Goal: Task Accomplishment & Management: Complete application form

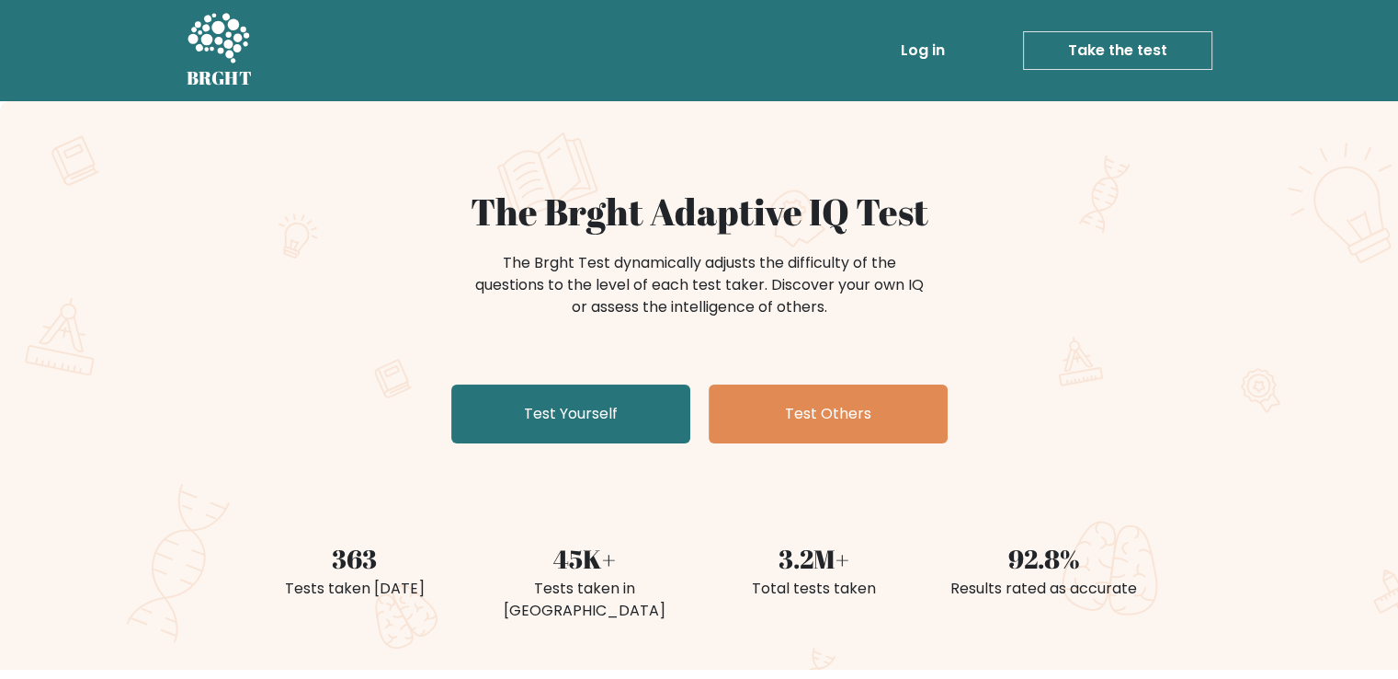
click at [1125, 44] on link "Take the test" at bounding box center [1117, 50] width 189 height 39
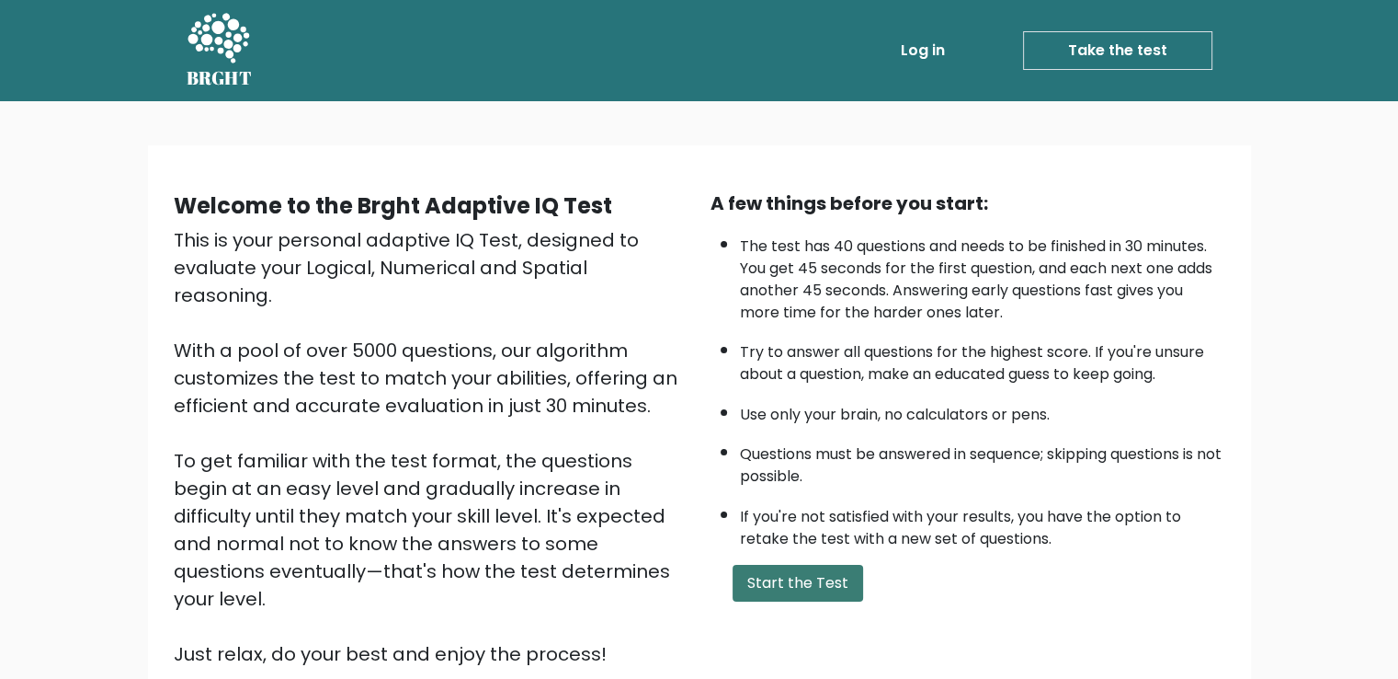
click at [794, 574] on button "Start the Test" at bounding box center [798, 583] width 131 height 37
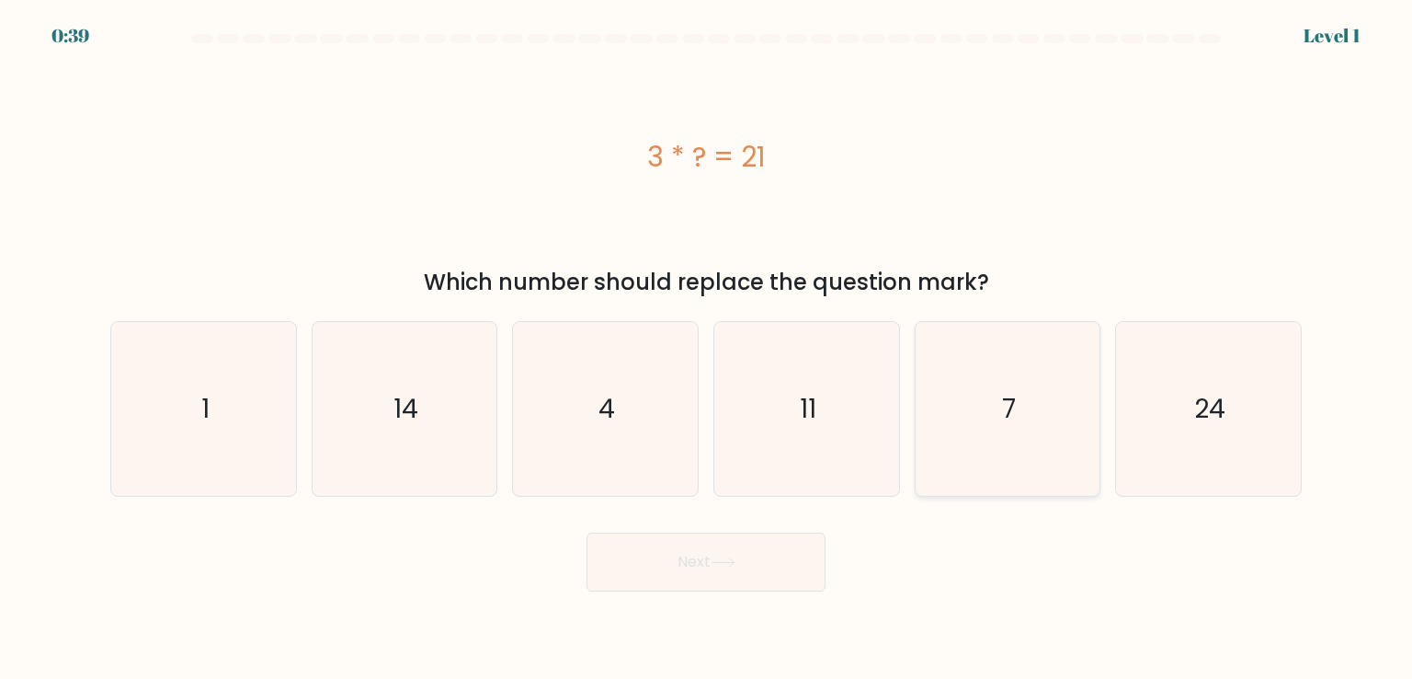
click at [997, 416] on icon "7" at bounding box center [1007, 408] width 173 height 173
click at [707, 348] on input "e. 7" at bounding box center [706, 343] width 1 height 9
radio input "true"
click at [754, 560] on button "Next" at bounding box center [706, 561] width 239 height 59
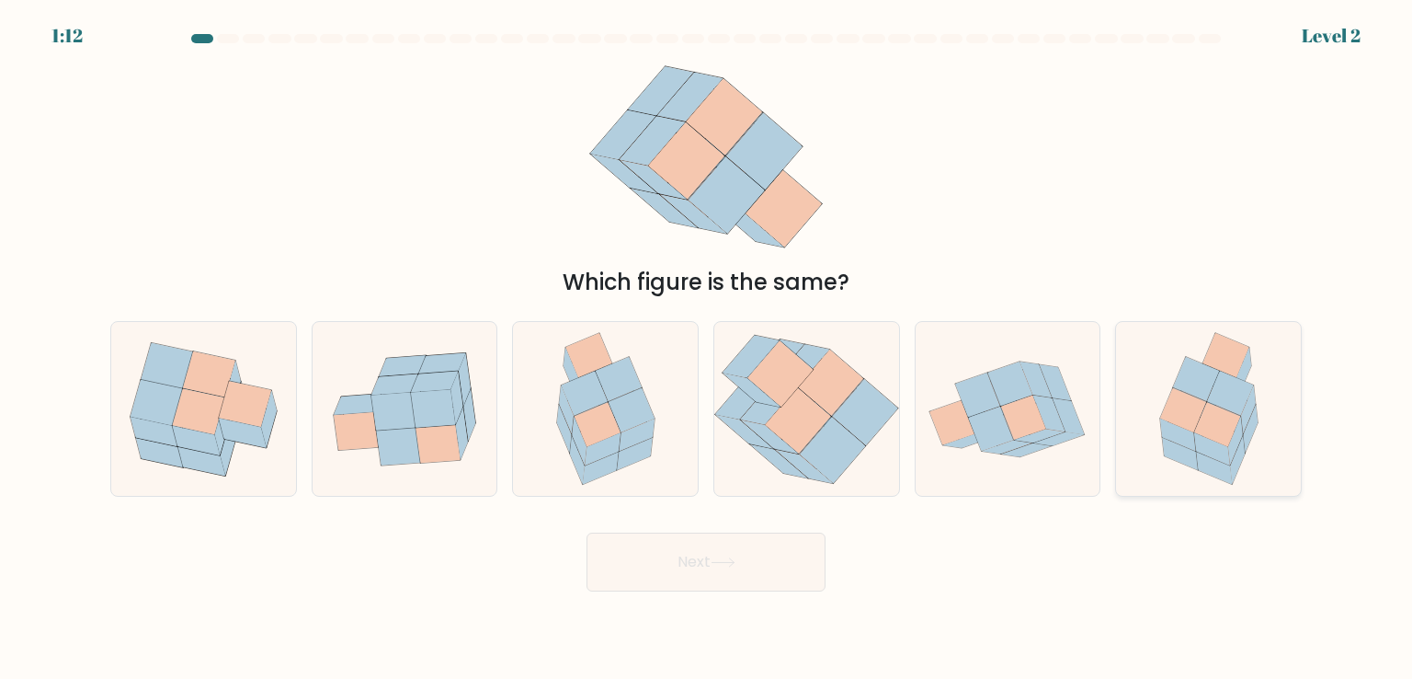
click at [1224, 407] on icon at bounding box center [1230, 393] width 46 height 44
click at [707, 348] on input "f." at bounding box center [706, 343] width 1 height 9
radio input "true"
click at [663, 567] on button "Next" at bounding box center [706, 561] width 239 height 59
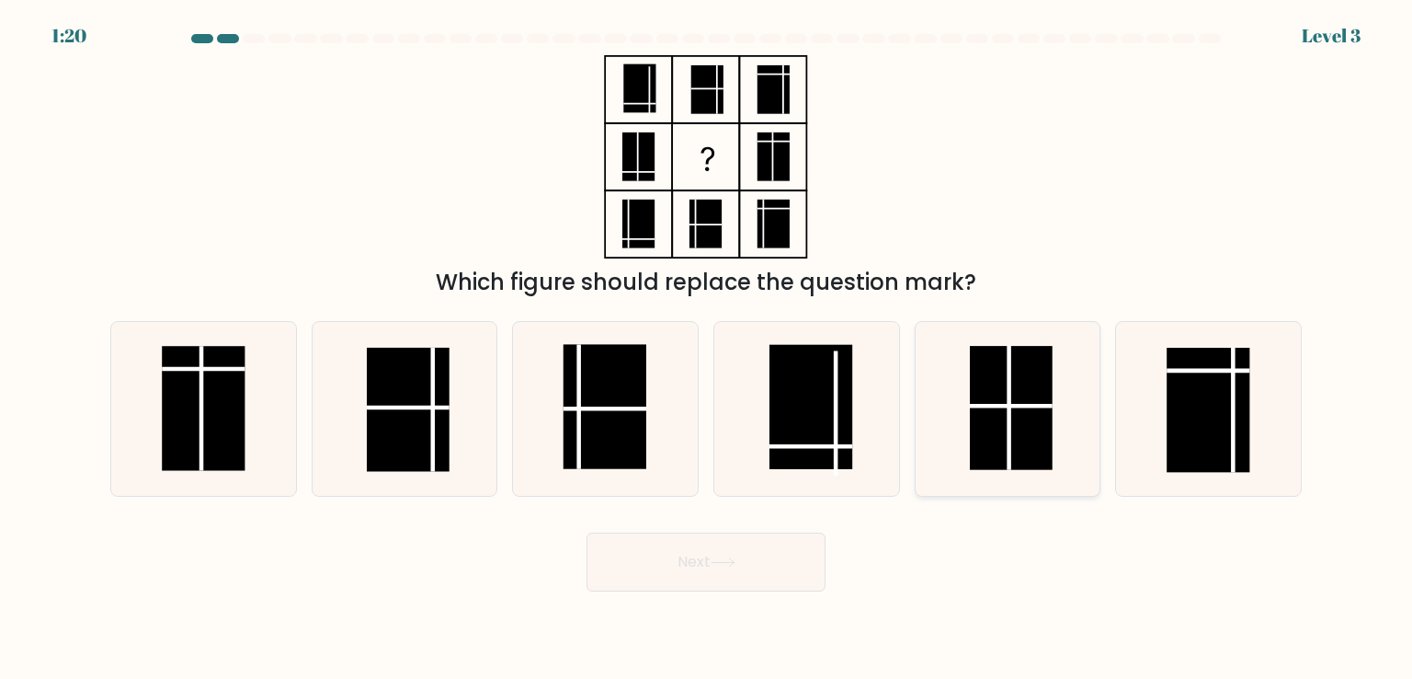
click at [1010, 396] on line at bounding box center [1010, 409] width 0 height 124
click at [707, 348] on input "e." at bounding box center [706, 343] width 1 height 9
radio input "true"
click at [699, 549] on button "Next" at bounding box center [706, 561] width 239 height 59
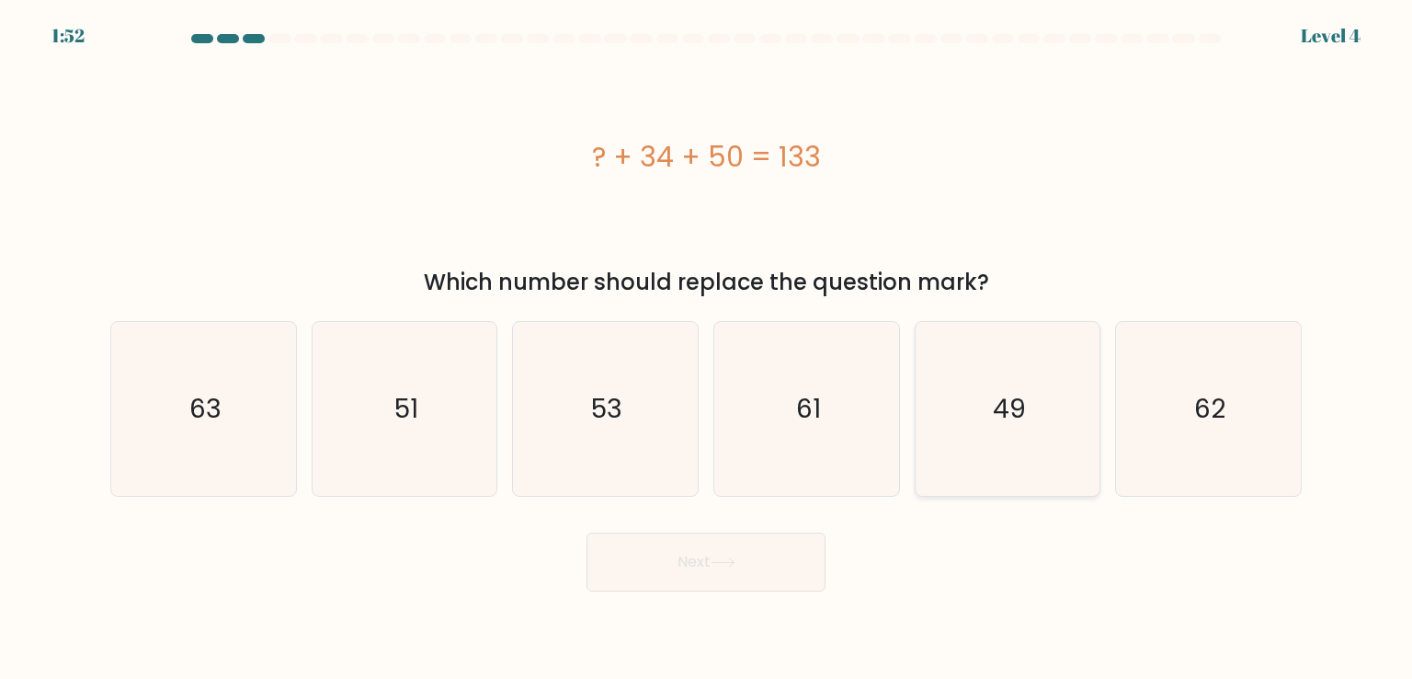
click at [985, 337] on icon "49" at bounding box center [1007, 408] width 173 height 173
click at [707, 339] on input "e. 49" at bounding box center [706, 343] width 1 height 9
radio input "true"
click at [714, 573] on button "Next" at bounding box center [706, 561] width 239 height 59
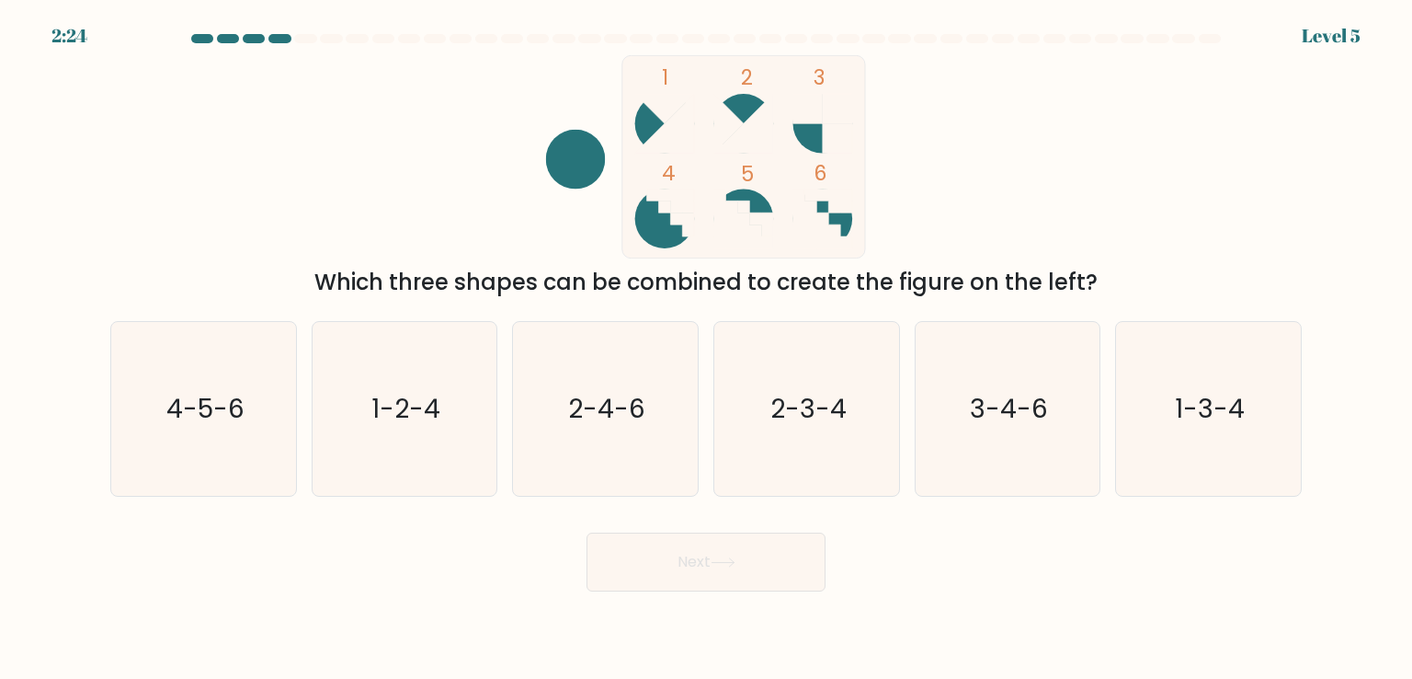
drag, startPoint x: 848, startPoint y: 218, endPoint x: 675, endPoint y: 225, distance: 173.0
click at [676, 225] on icon "1 2 3 4 5 6" at bounding box center [706, 156] width 495 height 203
drag, startPoint x: 841, startPoint y: 219, endPoint x: 645, endPoint y: 218, distance: 196.8
click at [645, 218] on icon "1 2 3 4 5 6" at bounding box center [706, 156] width 495 height 203
click at [211, 396] on text "4-5-6" at bounding box center [205, 408] width 78 height 37
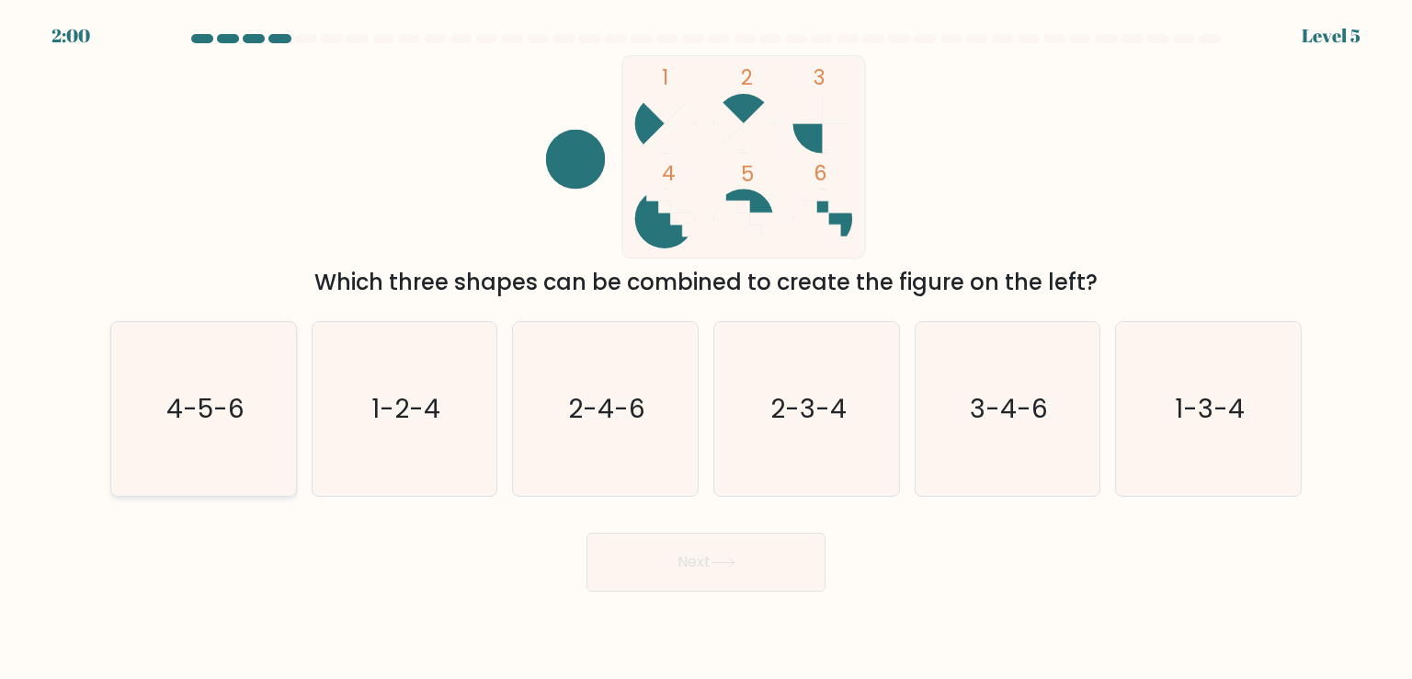
click at [706, 348] on input "a. 4-5-6" at bounding box center [706, 343] width 1 height 9
radio input "true"
click at [725, 560] on icon at bounding box center [723, 562] width 25 height 10
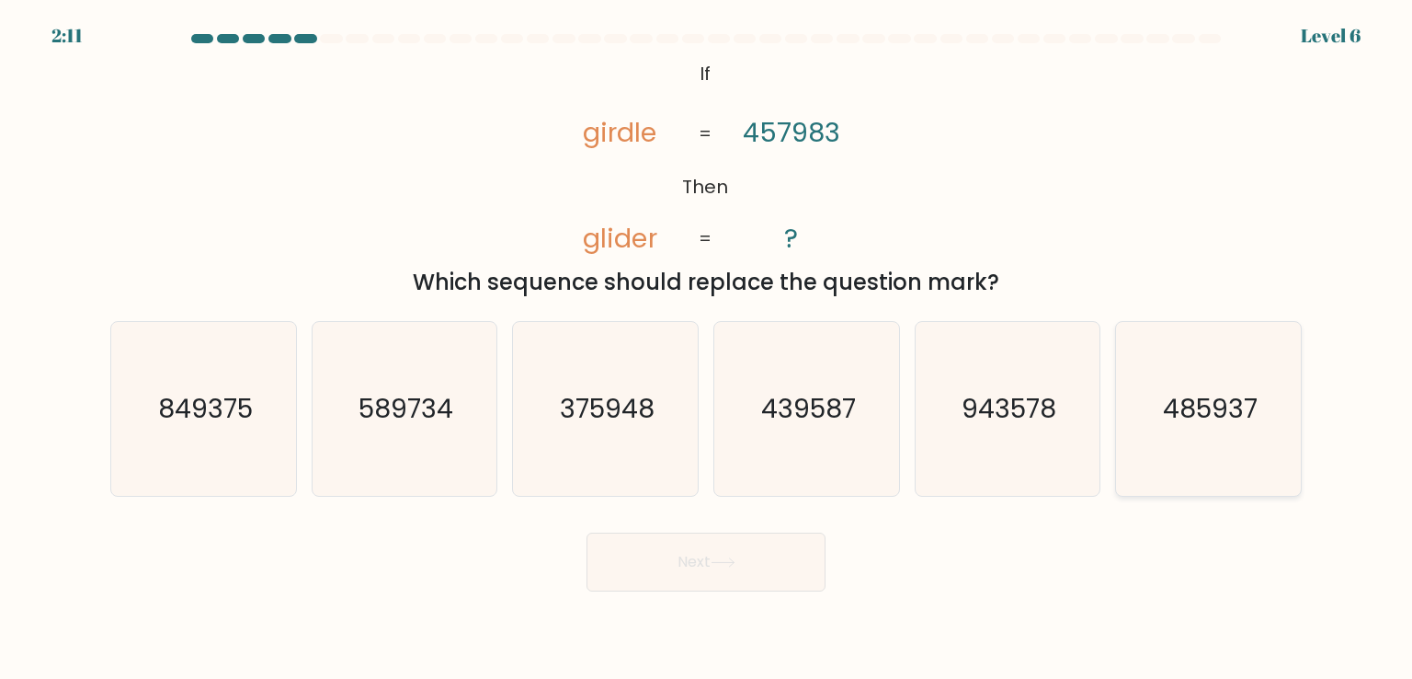
click at [1204, 413] on text "485937" at bounding box center [1210, 408] width 95 height 37
click at [707, 348] on input "f. 485937" at bounding box center [706, 343] width 1 height 9
radio input "true"
click at [714, 560] on icon at bounding box center [723, 562] width 25 height 10
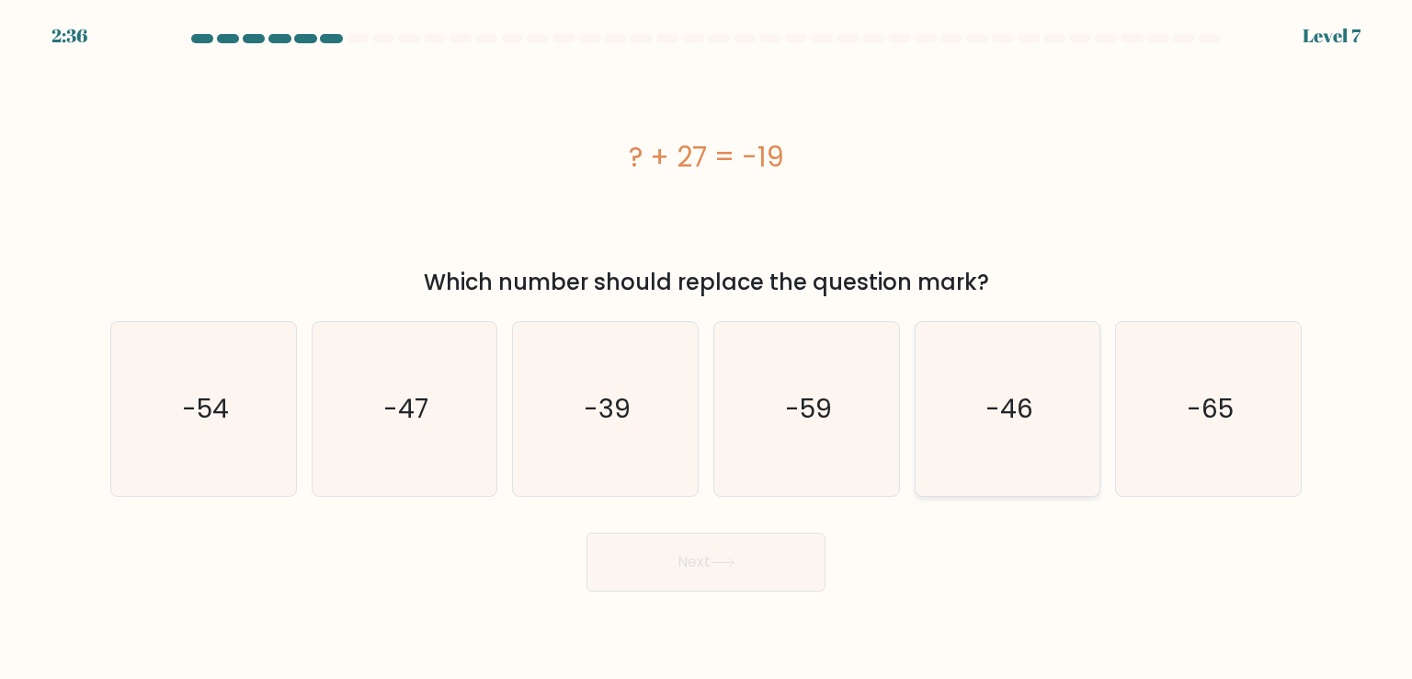
click at [1007, 428] on icon "-46" at bounding box center [1007, 408] width 173 height 173
click at [707, 348] on input "e. -46" at bounding box center [706, 343] width 1 height 9
radio input "true"
click at [655, 571] on button "Next" at bounding box center [706, 561] width 239 height 59
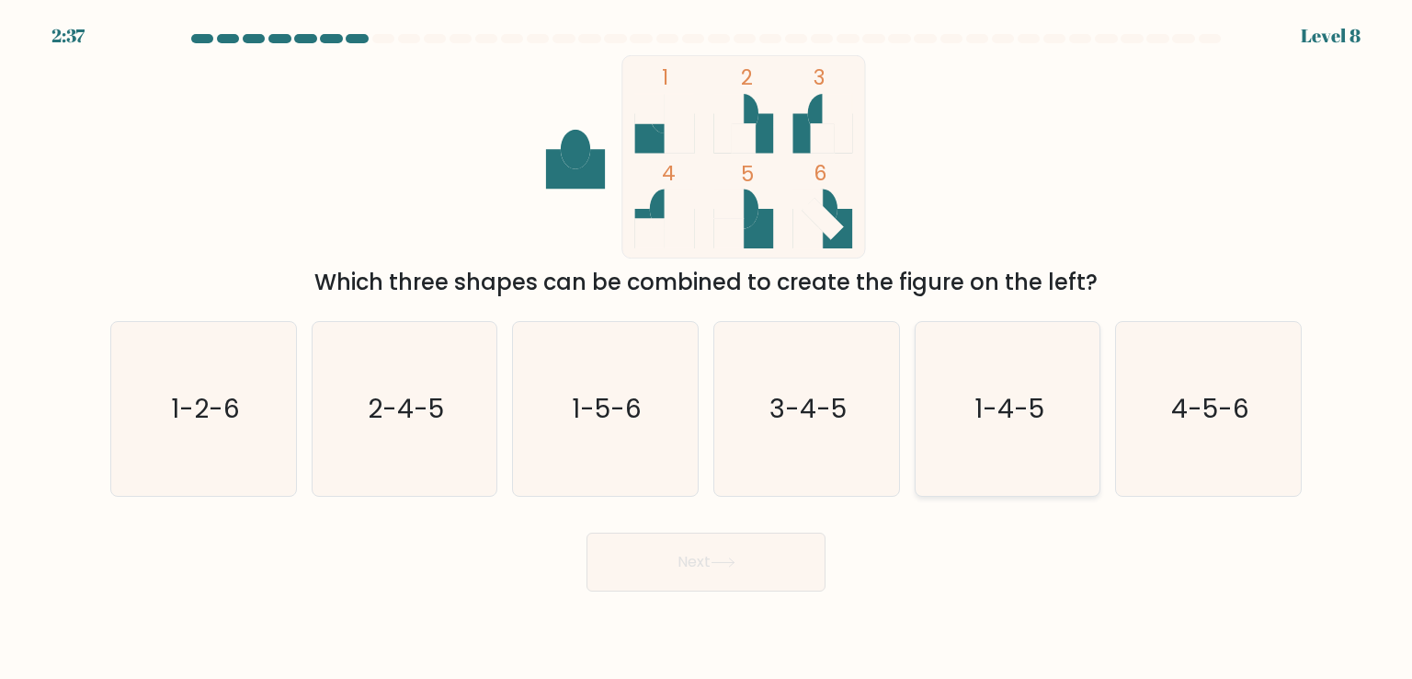
click at [975, 395] on text "1-4-5" at bounding box center [1010, 408] width 70 height 37
click at [707, 348] on input "e. 1-4-5" at bounding box center [706, 343] width 1 height 9
radio input "true"
click at [723, 571] on button "Next" at bounding box center [706, 561] width 239 height 59
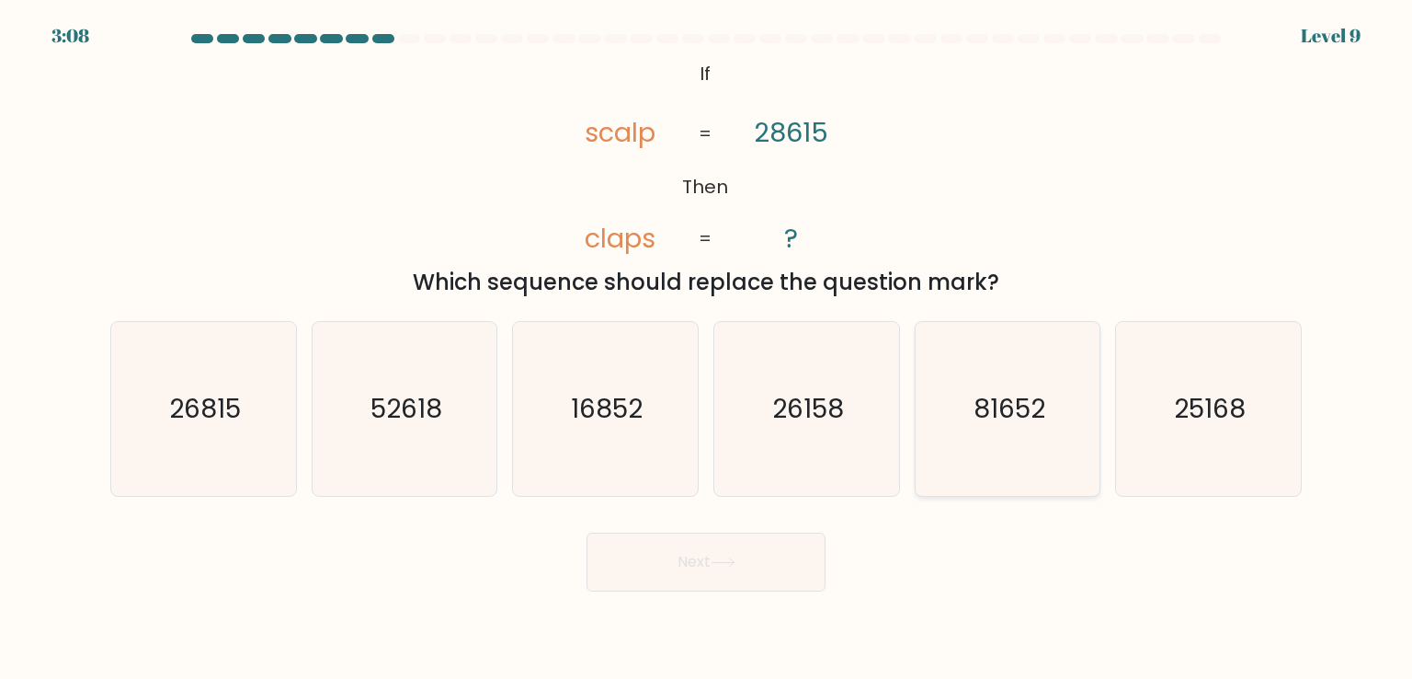
click at [1023, 395] on text "81652" at bounding box center [1010, 408] width 72 height 37
click at [707, 348] on input "e. 81652" at bounding box center [706, 343] width 1 height 9
radio input "true"
click at [736, 567] on button "Next" at bounding box center [706, 561] width 239 height 59
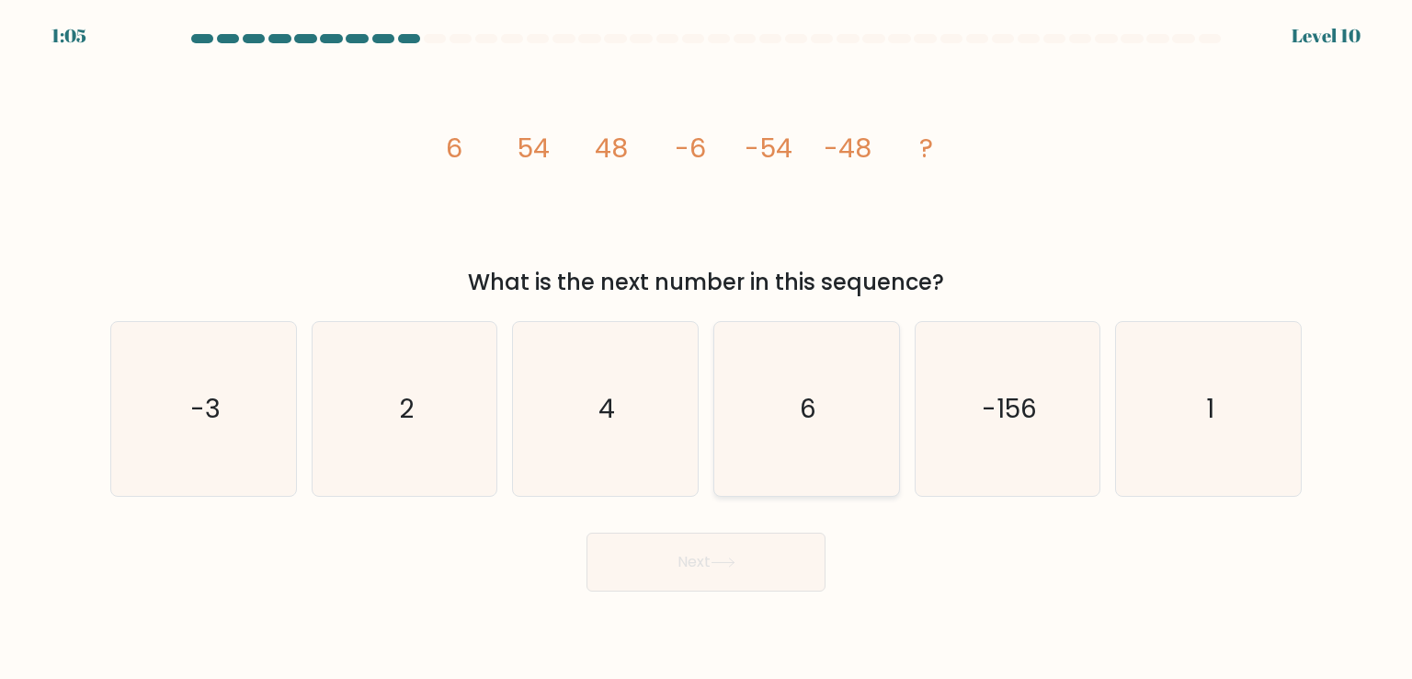
click at [804, 401] on text "6" at bounding box center [808, 408] width 17 height 37
click at [707, 348] on input "d. 6" at bounding box center [706, 343] width 1 height 9
radio input "true"
click at [718, 572] on button "Next" at bounding box center [706, 561] width 239 height 59
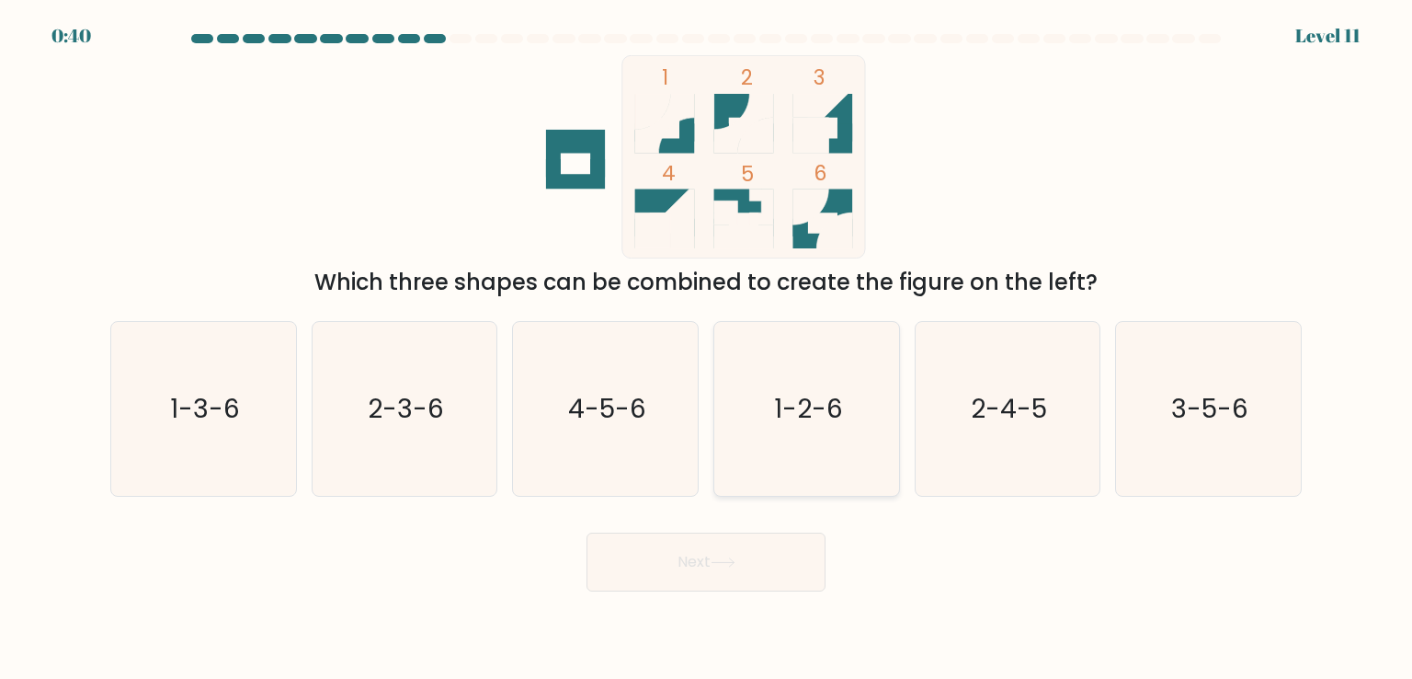
click at [839, 405] on text "1-2-6" at bounding box center [808, 408] width 69 height 37
click at [707, 348] on input "d. 1-2-6" at bounding box center [706, 343] width 1 height 9
radio input "true"
click at [734, 562] on icon at bounding box center [723, 562] width 22 height 8
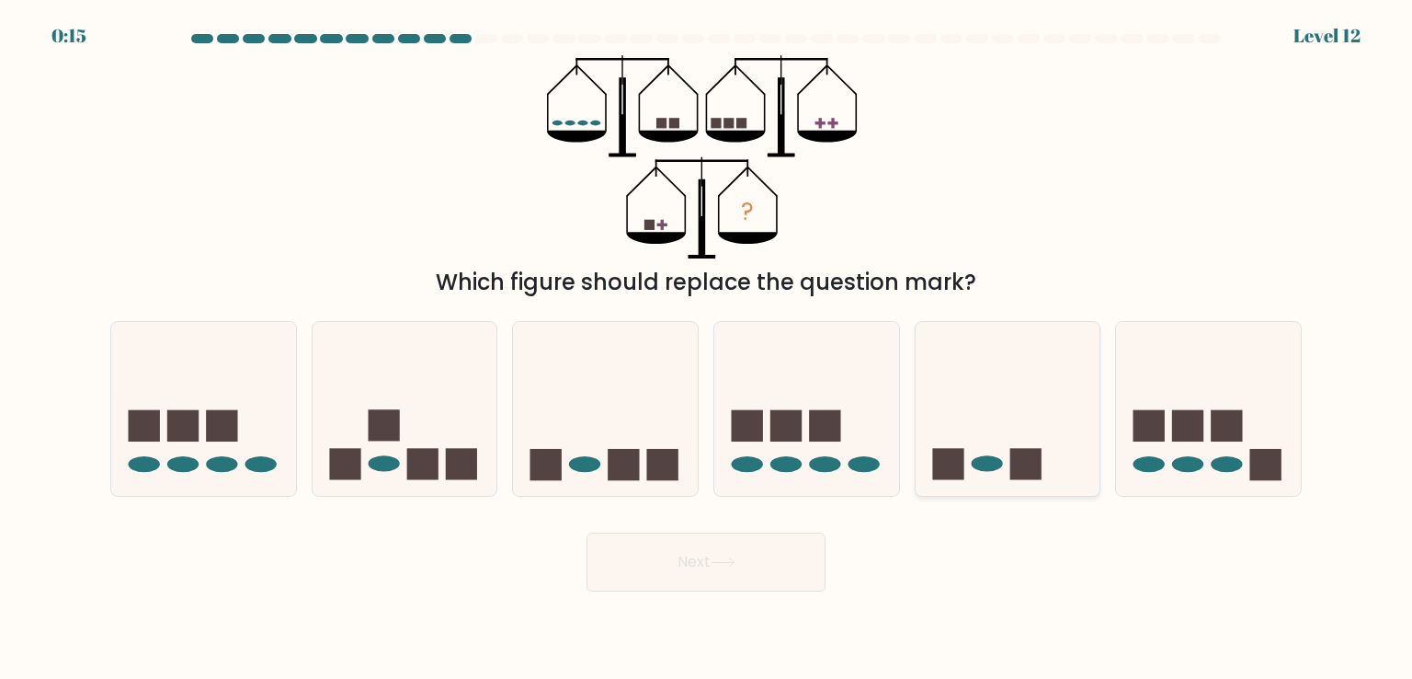
click at [1017, 431] on icon at bounding box center [1008, 408] width 185 height 153
click at [707, 348] on input "e." at bounding box center [706, 343] width 1 height 9
radio input "true"
click at [763, 564] on button "Next" at bounding box center [706, 561] width 239 height 59
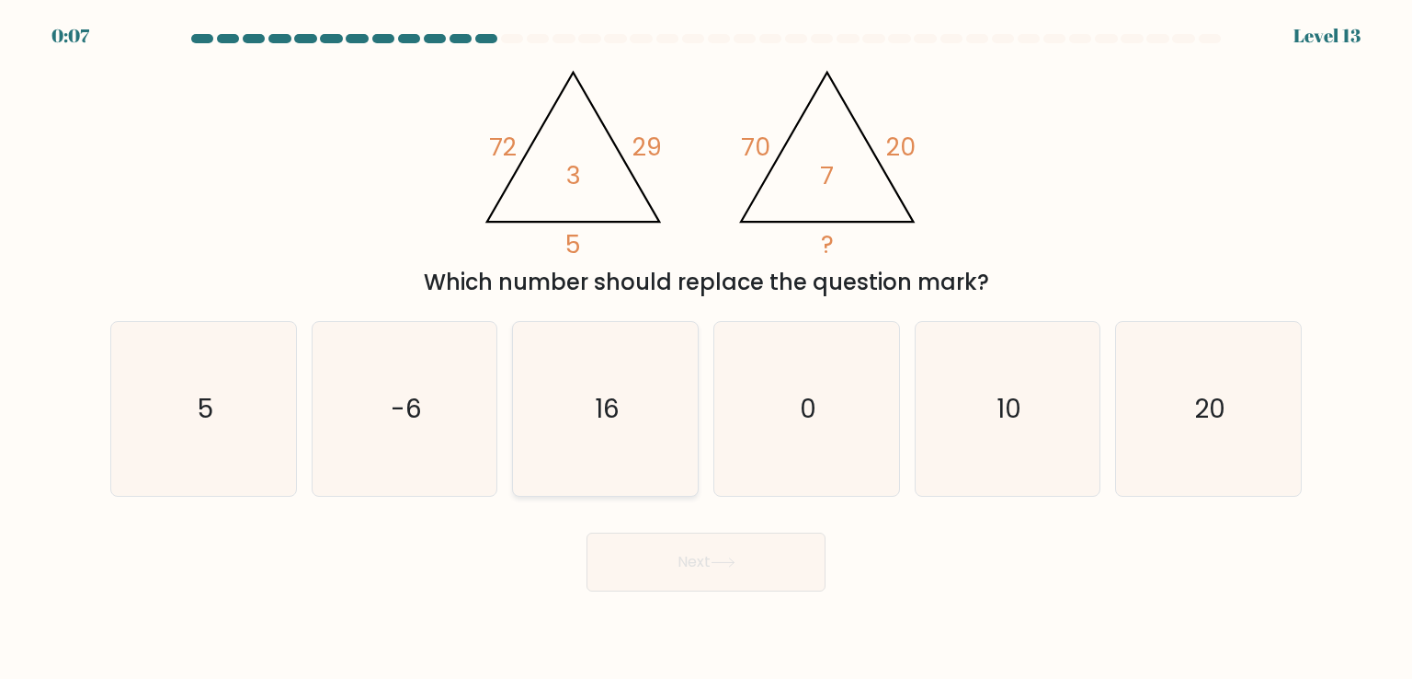
click at [589, 388] on icon "16" at bounding box center [605, 408] width 173 height 173
click at [706, 348] on input "c. 16" at bounding box center [706, 343] width 1 height 9
radio input "true"
click at [736, 557] on icon at bounding box center [723, 562] width 25 height 10
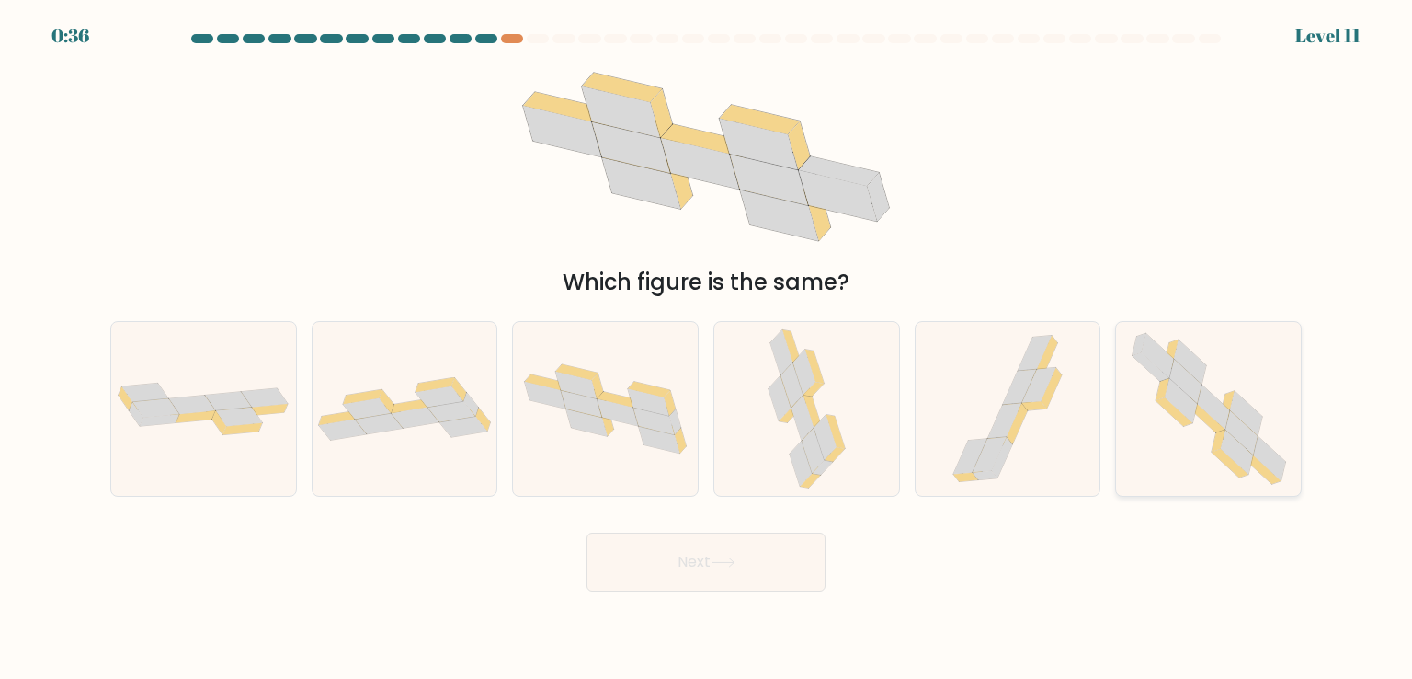
click at [1159, 429] on icon at bounding box center [1209, 408] width 177 height 173
click at [707, 348] on input "f." at bounding box center [706, 343] width 1 height 9
radio input "true"
click at [721, 573] on button "Next" at bounding box center [706, 561] width 239 height 59
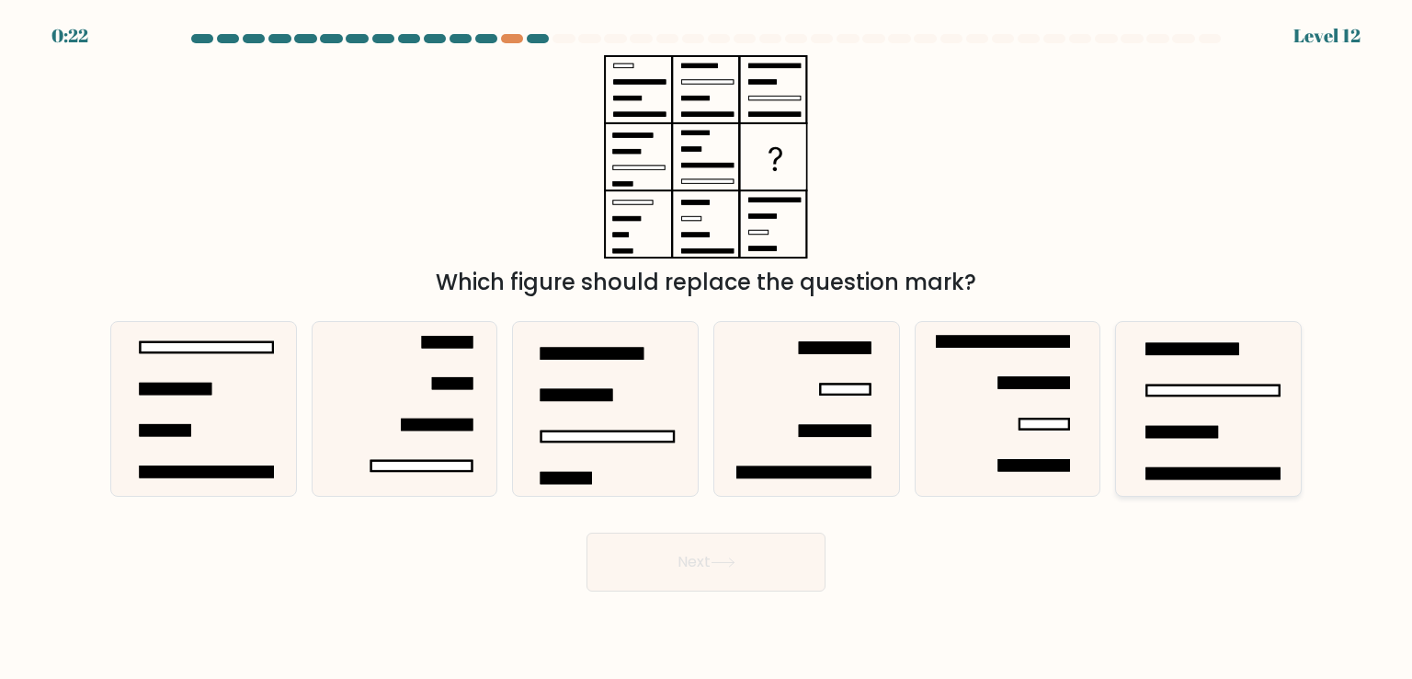
click at [1149, 377] on icon at bounding box center [1208, 408] width 173 height 173
click at [707, 348] on input "f." at bounding box center [706, 343] width 1 height 9
radio input "true"
click at [769, 555] on button "Next" at bounding box center [706, 561] width 239 height 59
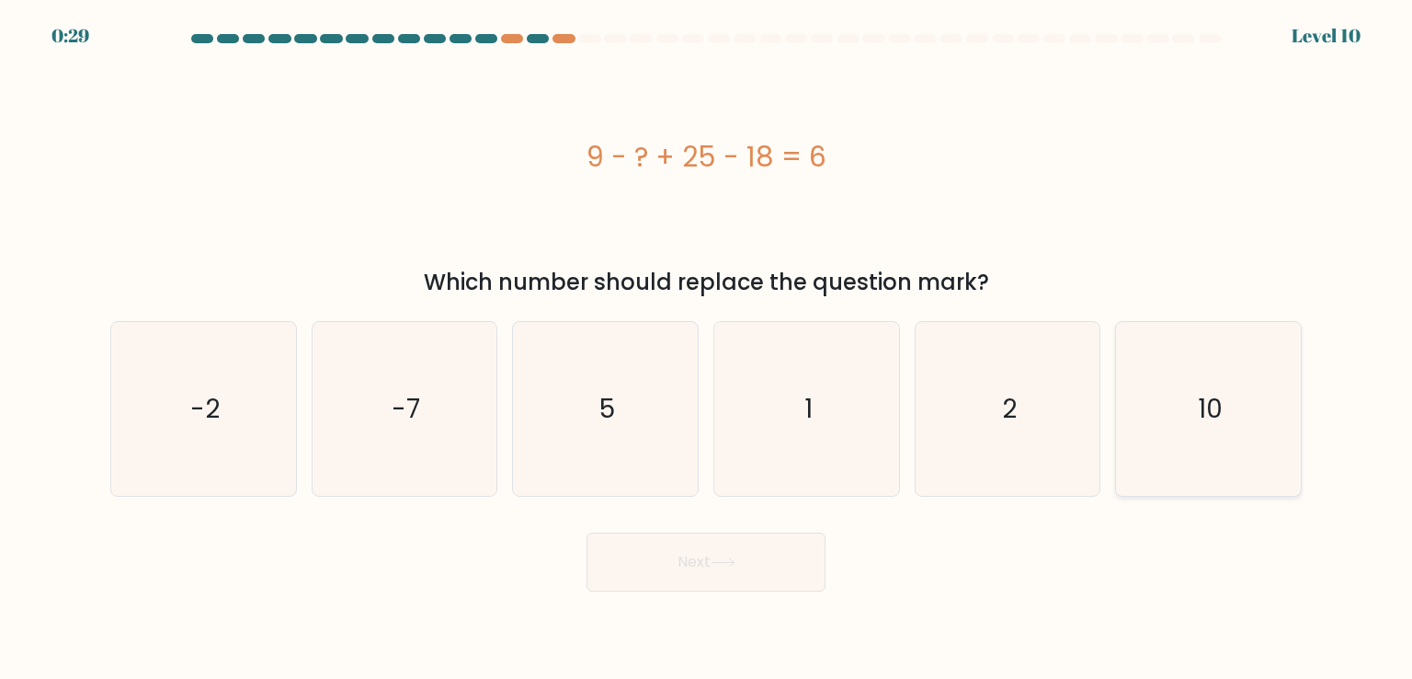
click at [1287, 345] on icon "10" at bounding box center [1208, 408] width 173 height 173
click at [707, 345] on input "f. 10" at bounding box center [706, 343] width 1 height 9
radio input "true"
click at [737, 546] on button "Next" at bounding box center [706, 561] width 239 height 59
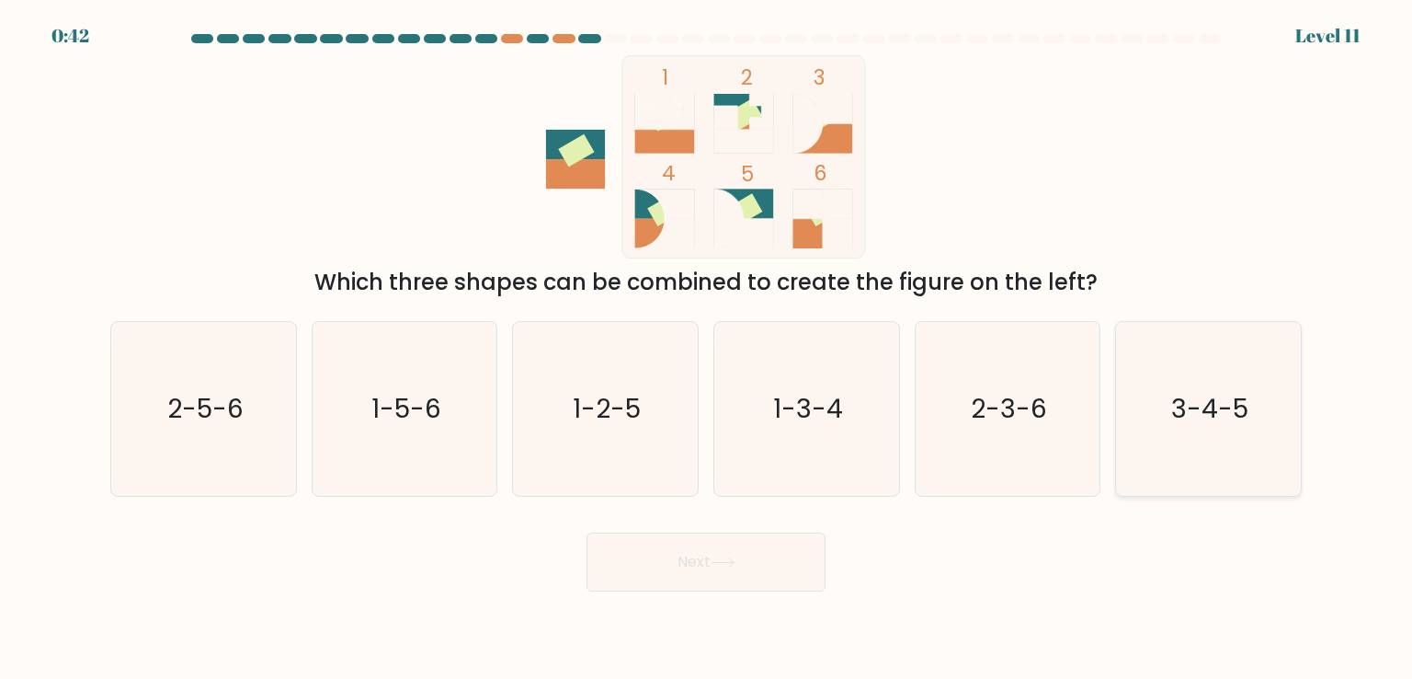
click at [1192, 363] on icon "3-4-5" at bounding box center [1208, 408] width 173 height 173
click at [707, 348] on input "f. 3-4-5" at bounding box center [706, 343] width 1 height 9
radio input "true"
click at [686, 565] on button "Next" at bounding box center [706, 561] width 239 height 59
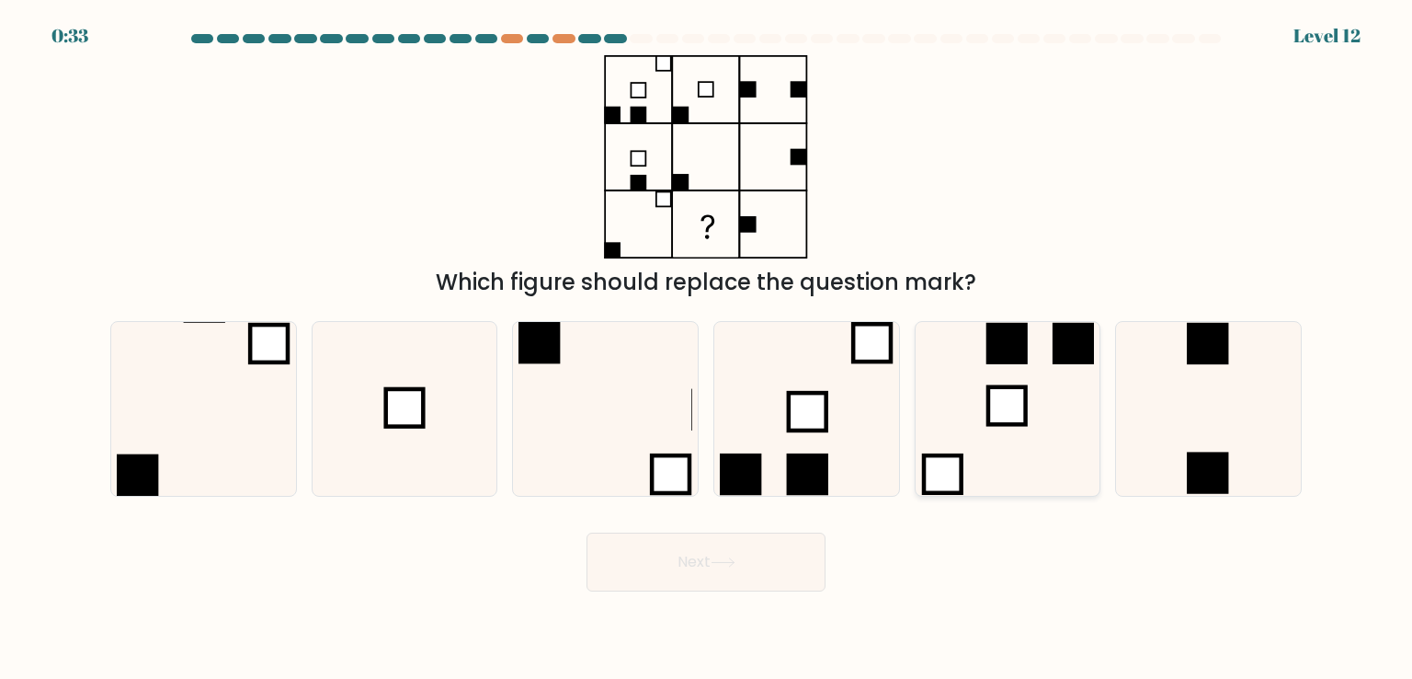
click at [1000, 371] on icon at bounding box center [1007, 408] width 173 height 173
click at [707, 348] on input "e." at bounding box center [706, 343] width 1 height 9
radio input "true"
click at [718, 557] on icon at bounding box center [723, 562] width 25 height 10
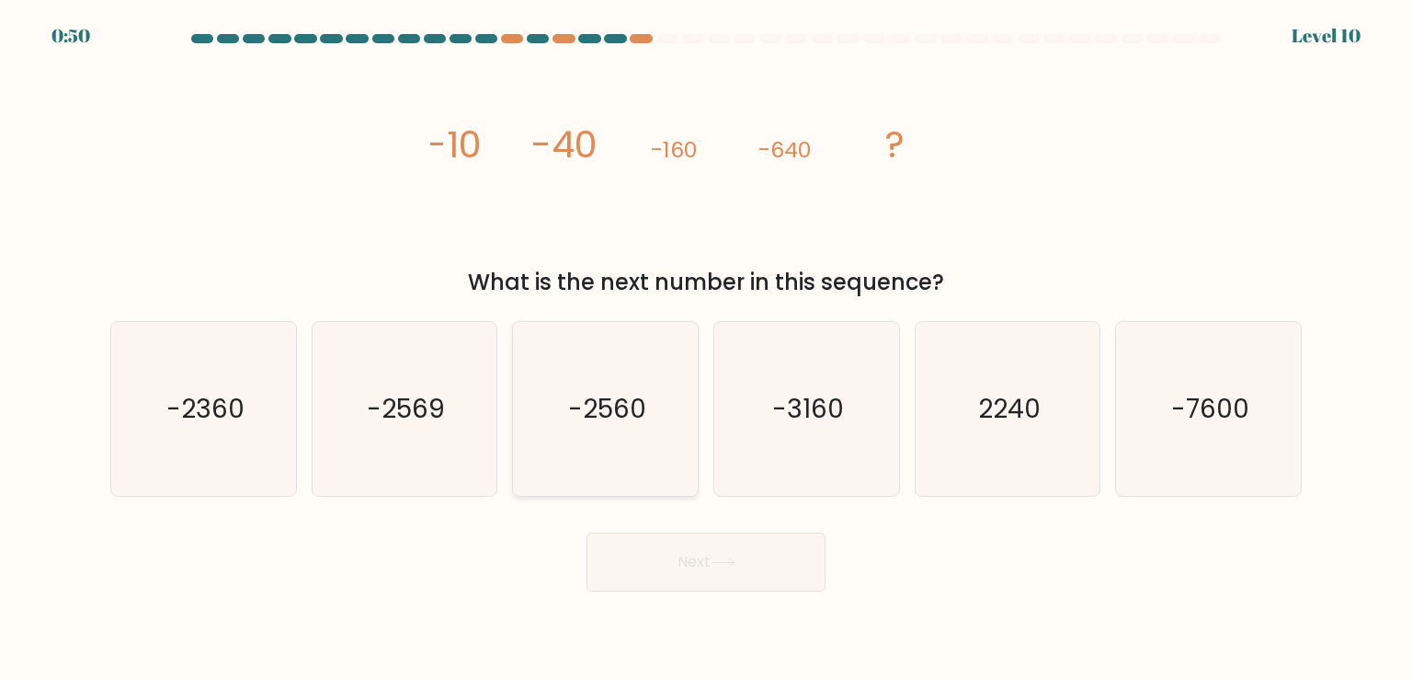
click at [643, 369] on icon "-2560" at bounding box center [605, 408] width 173 height 173
click at [706, 348] on input "c. -2560" at bounding box center [706, 343] width 1 height 9
radio input "true"
click at [787, 575] on button "Next" at bounding box center [706, 561] width 239 height 59
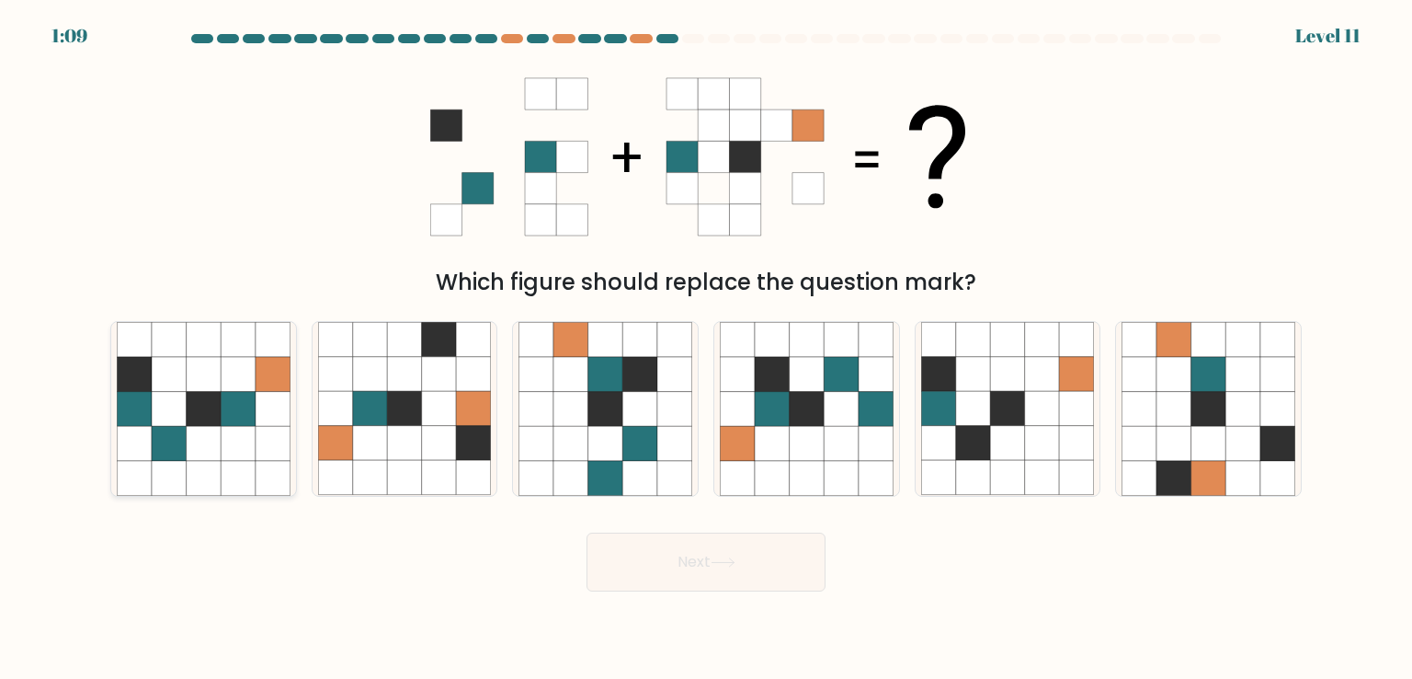
click at [217, 368] on icon at bounding box center [204, 374] width 35 height 35
click at [706, 348] on input "a." at bounding box center [706, 343] width 1 height 9
radio input "true"
click at [708, 560] on button "Next" at bounding box center [706, 561] width 239 height 59
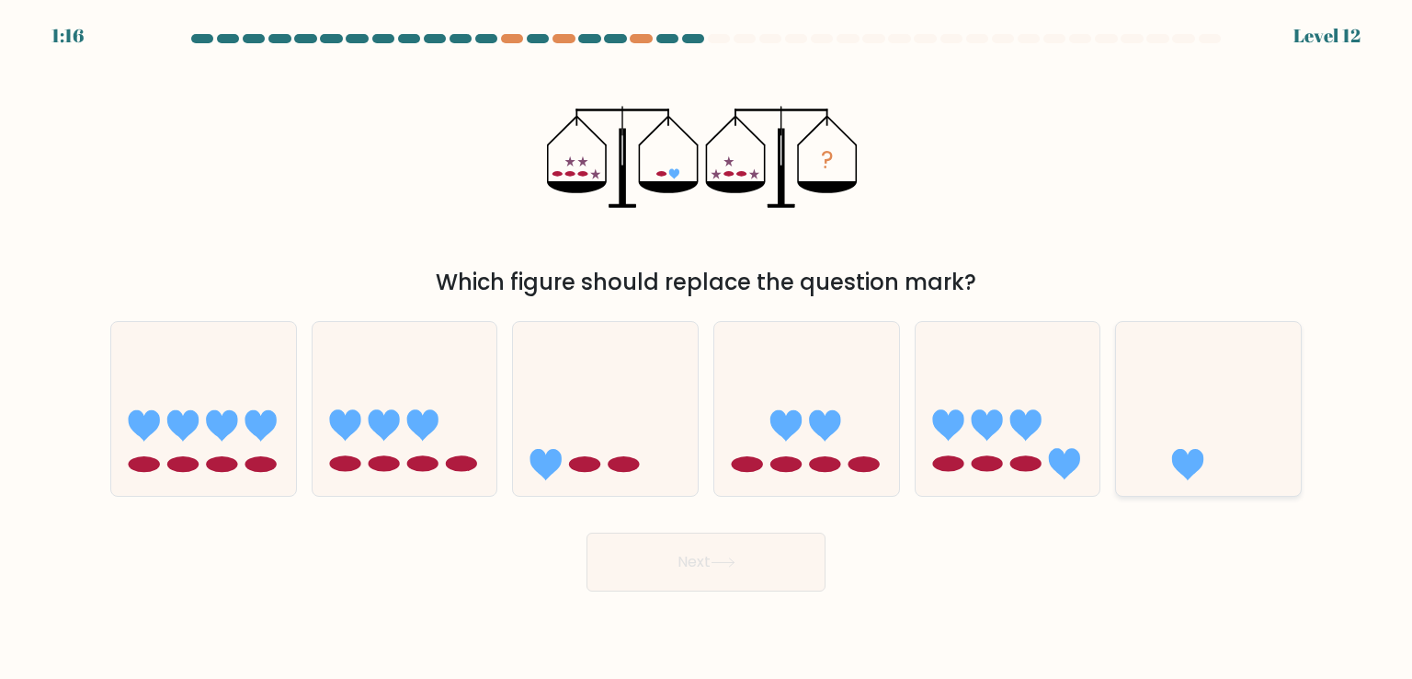
click at [1155, 388] on icon at bounding box center [1208, 408] width 185 height 153
click at [707, 348] on input "f." at bounding box center [706, 343] width 1 height 9
radio input "true"
click at [763, 564] on button "Next" at bounding box center [706, 561] width 239 height 59
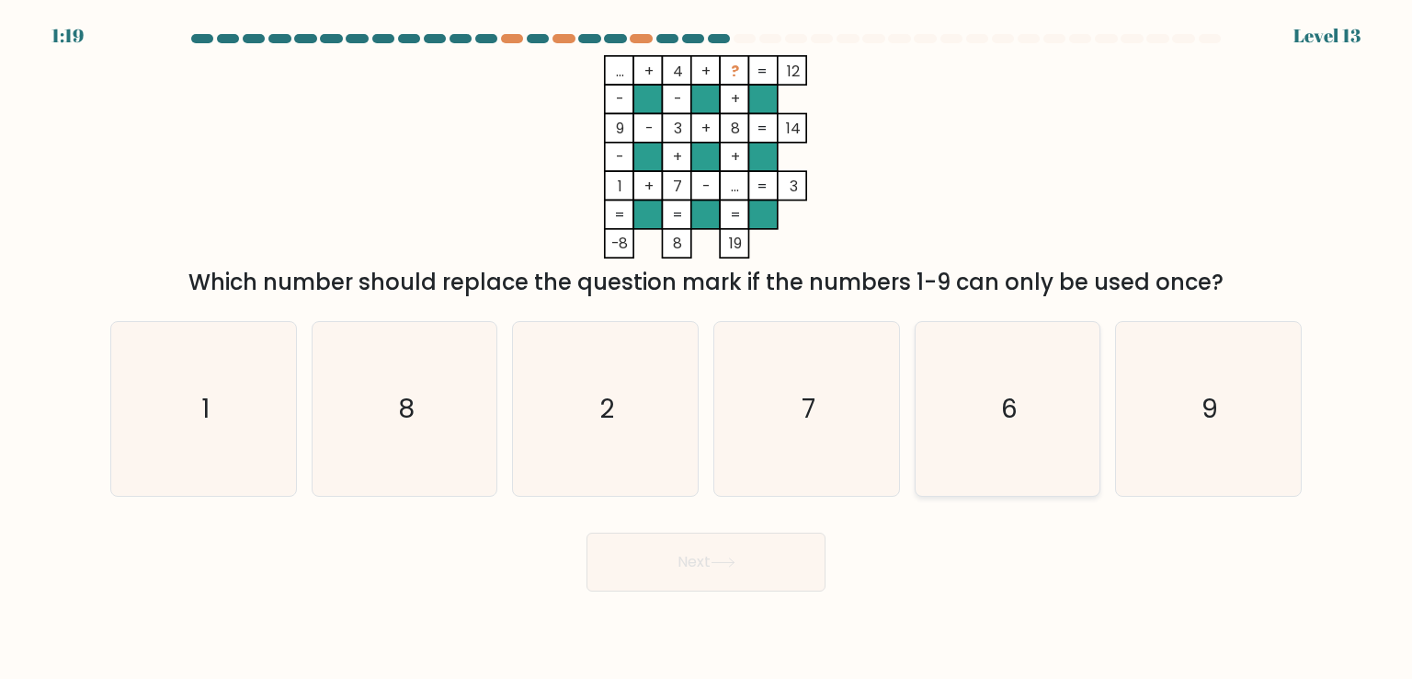
click at [986, 398] on icon "6" at bounding box center [1007, 408] width 173 height 173
click at [707, 348] on input "e. 6" at bounding box center [706, 343] width 1 height 9
radio input "true"
click at [741, 553] on button "Next" at bounding box center [706, 561] width 239 height 59
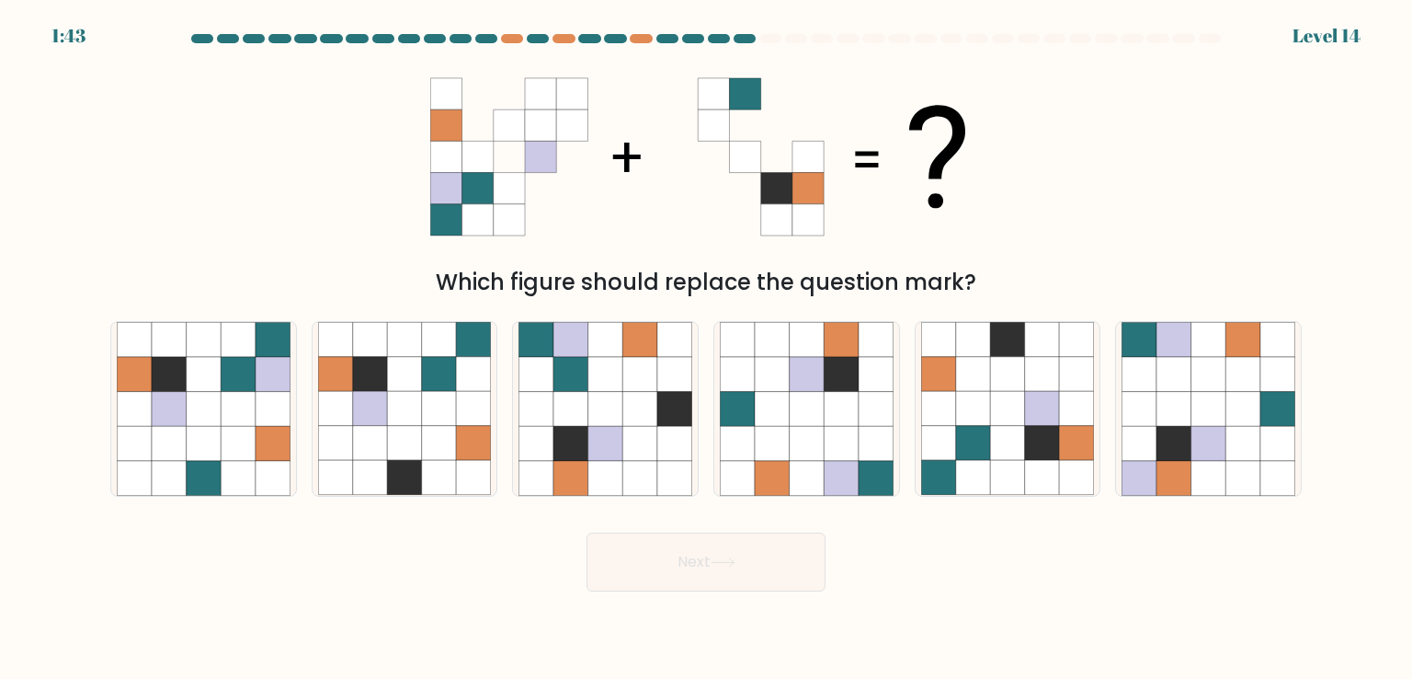
click at [107, 481] on div "a." at bounding box center [203, 408] width 201 height 175
click at [180, 448] on icon at bounding box center [169, 443] width 35 height 35
click at [706, 348] on input "a." at bounding box center [706, 343] width 1 height 9
radio input "true"
click at [681, 561] on button "Next" at bounding box center [706, 561] width 239 height 59
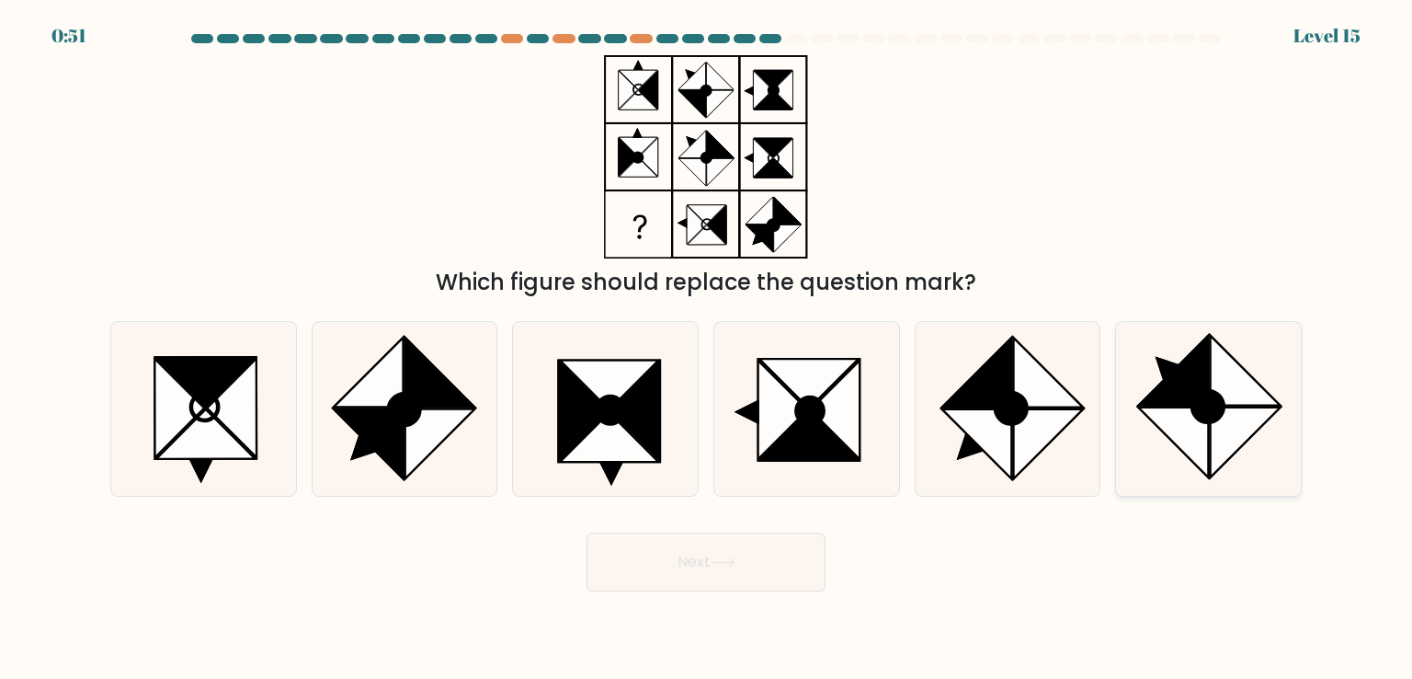
click at [1203, 412] on ellipse at bounding box center [1208, 406] width 44 height 44
click at [707, 348] on input "f." at bounding box center [706, 343] width 1 height 9
radio input "true"
click at [782, 556] on button "Next" at bounding box center [706, 561] width 239 height 59
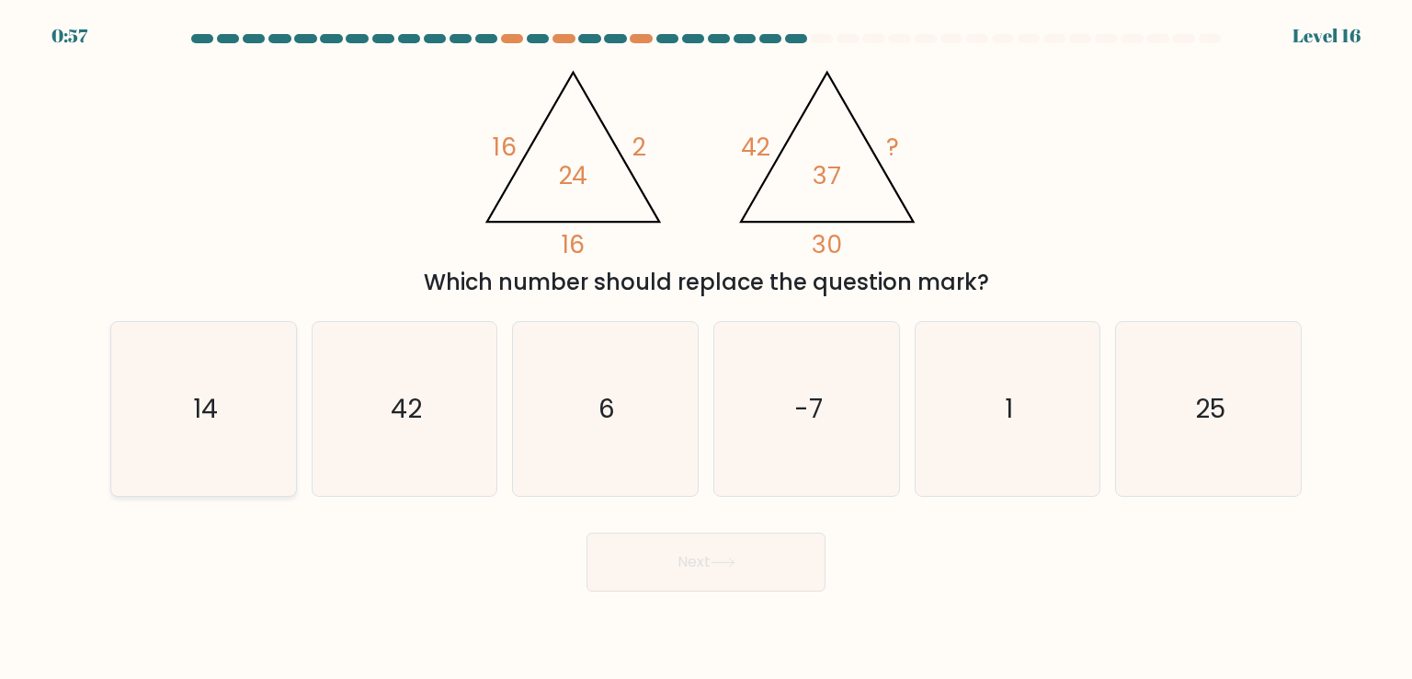
click at [211, 473] on icon "14" at bounding box center [203, 408] width 173 height 173
click at [706, 348] on input "a. 14" at bounding box center [706, 343] width 1 height 9
radio input "true"
click at [641, 574] on button "Next" at bounding box center [706, 561] width 239 height 59
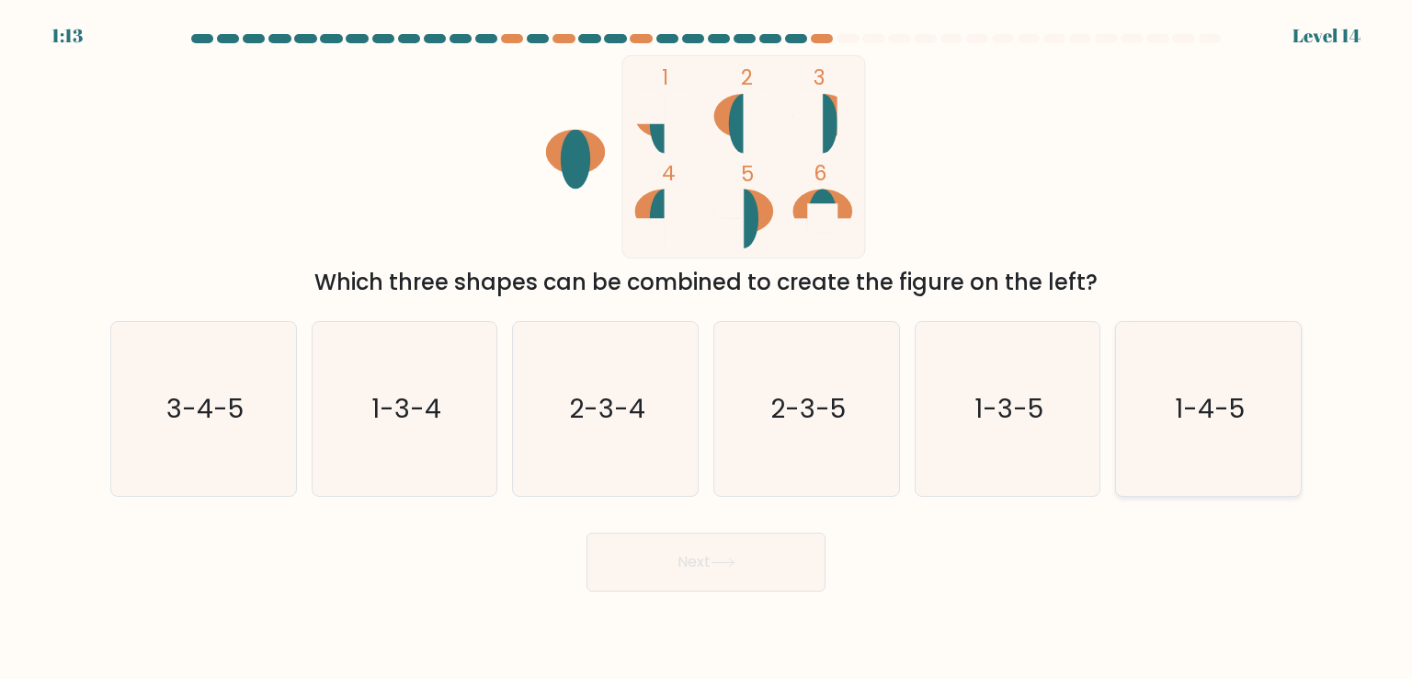
click at [1281, 415] on icon "1-4-5" at bounding box center [1208, 408] width 173 height 173
click at [707, 348] on input "f. 1-4-5" at bounding box center [706, 343] width 1 height 9
radio input "true"
click at [750, 545] on button "Next" at bounding box center [706, 561] width 239 height 59
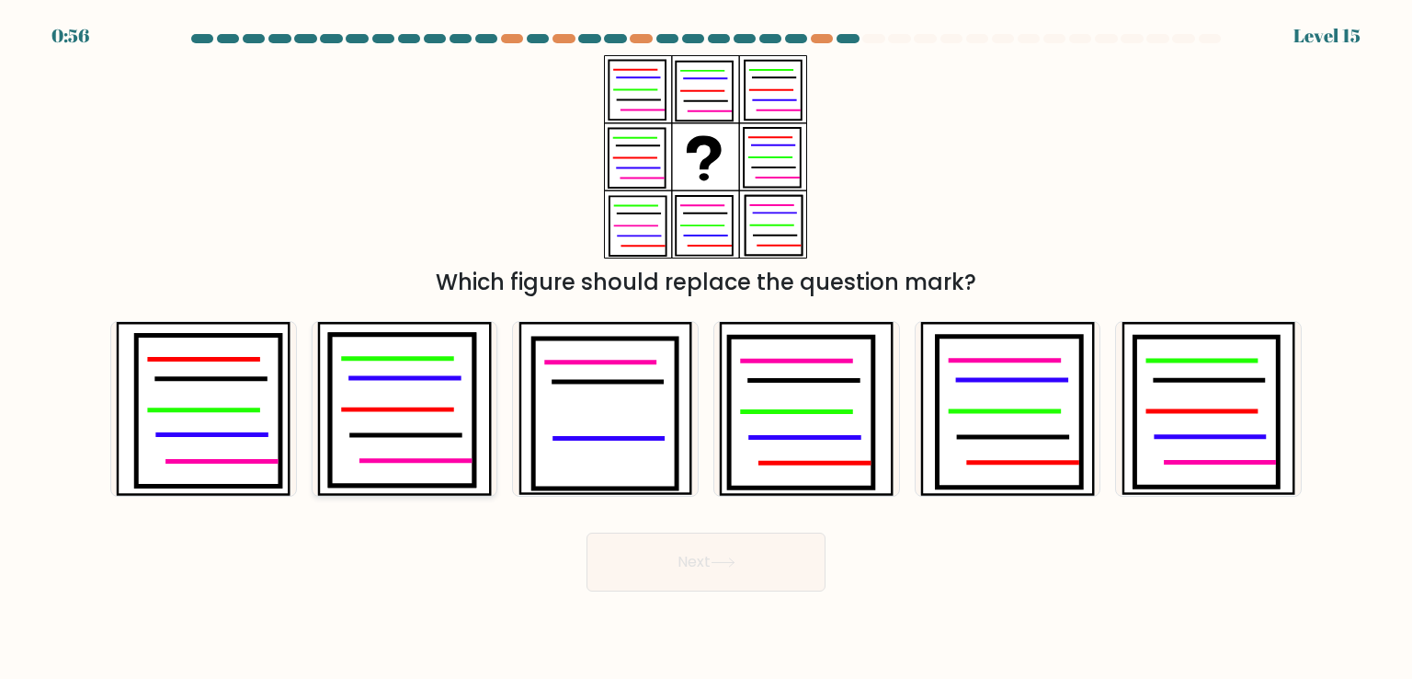
click at [408, 391] on icon at bounding box center [401, 410] width 143 height 151
click at [706, 348] on input "b." at bounding box center [706, 343] width 1 height 9
radio input "true"
click at [735, 553] on button "Next" at bounding box center [706, 561] width 239 height 59
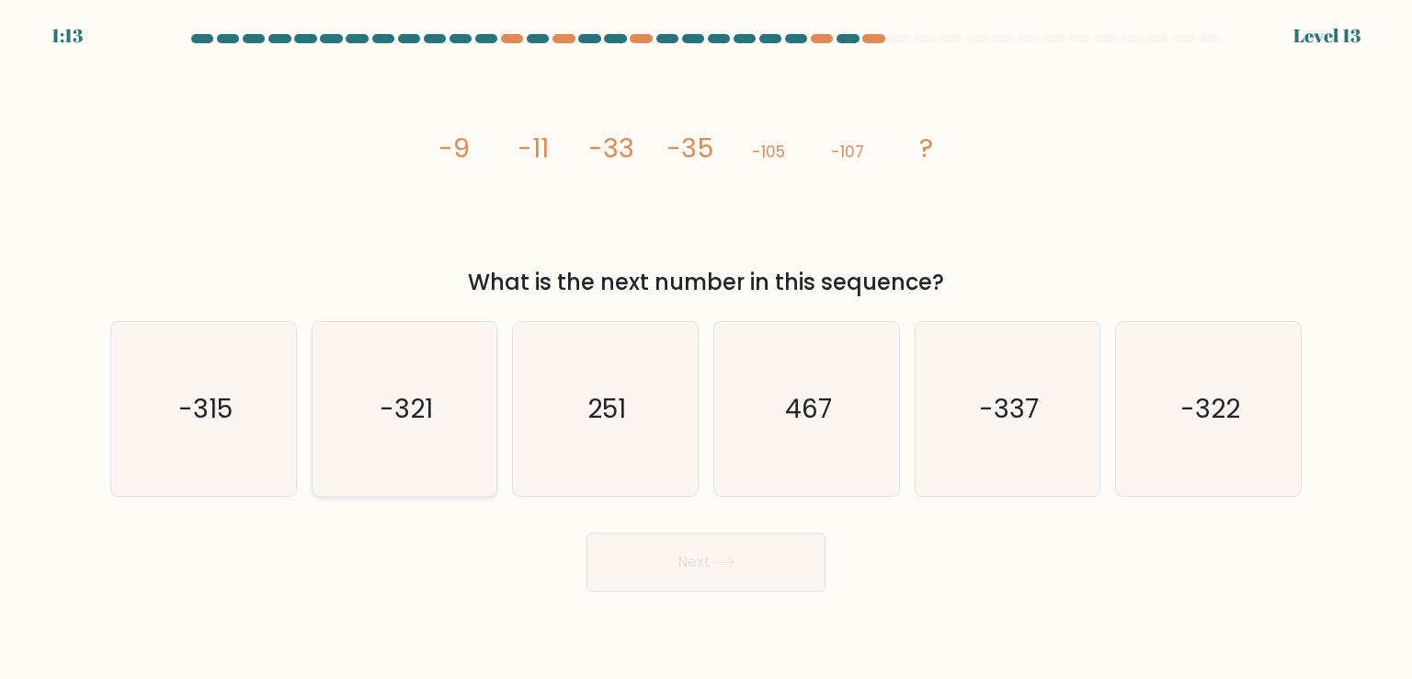
click at [405, 398] on text "-321" at bounding box center [406, 408] width 53 height 37
click at [706, 348] on input "b. -321" at bounding box center [706, 343] width 1 height 9
radio input "true"
click at [713, 552] on button "Next" at bounding box center [706, 561] width 239 height 59
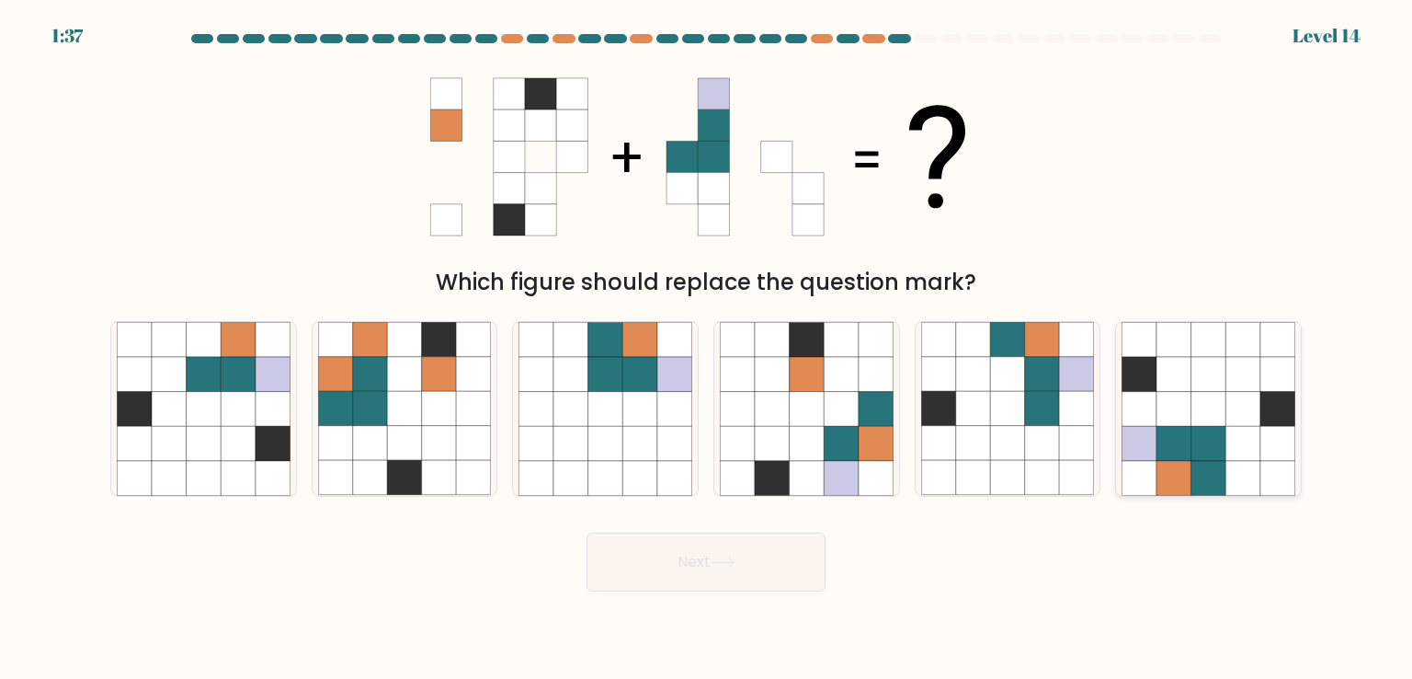
click at [1191, 424] on icon at bounding box center [1174, 409] width 35 height 35
click at [707, 348] on input "f." at bounding box center [706, 343] width 1 height 9
radio input "true"
click at [718, 584] on button "Next" at bounding box center [706, 561] width 239 height 59
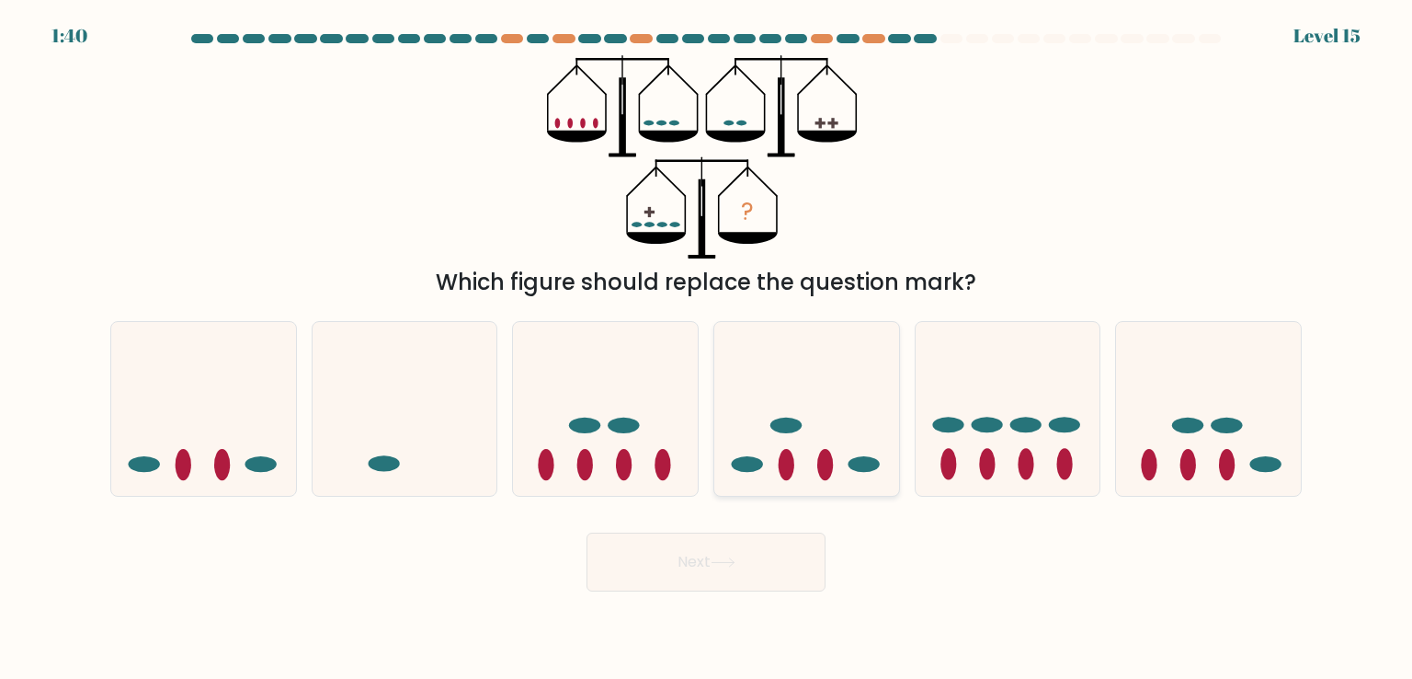
click at [779, 458] on icon at bounding box center [806, 408] width 185 height 153
click at [707, 348] on input "d." at bounding box center [706, 343] width 1 height 9
radio input "true"
click at [761, 553] on button "Next" at bounding box center [706, 561] width 239 height 59
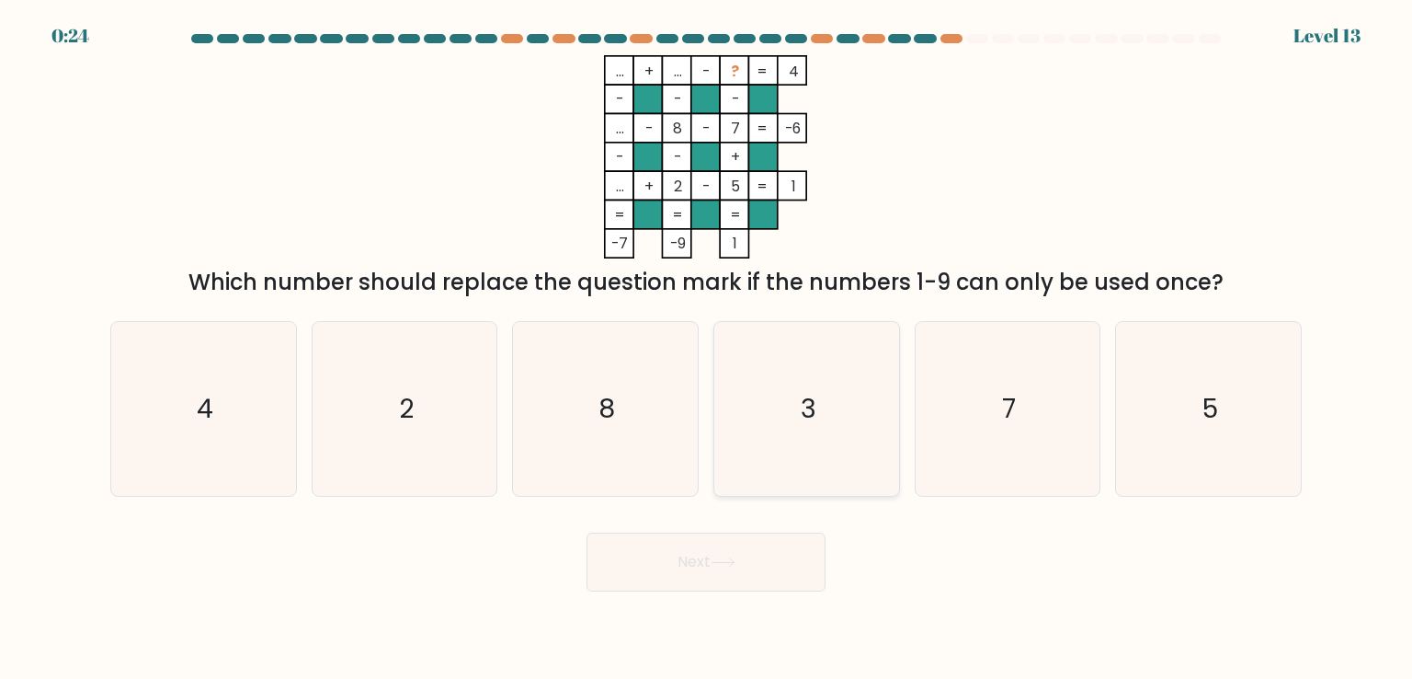
click at [821, 397] on icon "3" at bounding box center [806, 408] width 173 height 173
click at [707, 348] on input "d. 3" at bounding box center [706, 343] width 1 height 9
radio input "true"
click at [752, 556] on button "Next" at bounding box center [706, 561] width 239 height 59
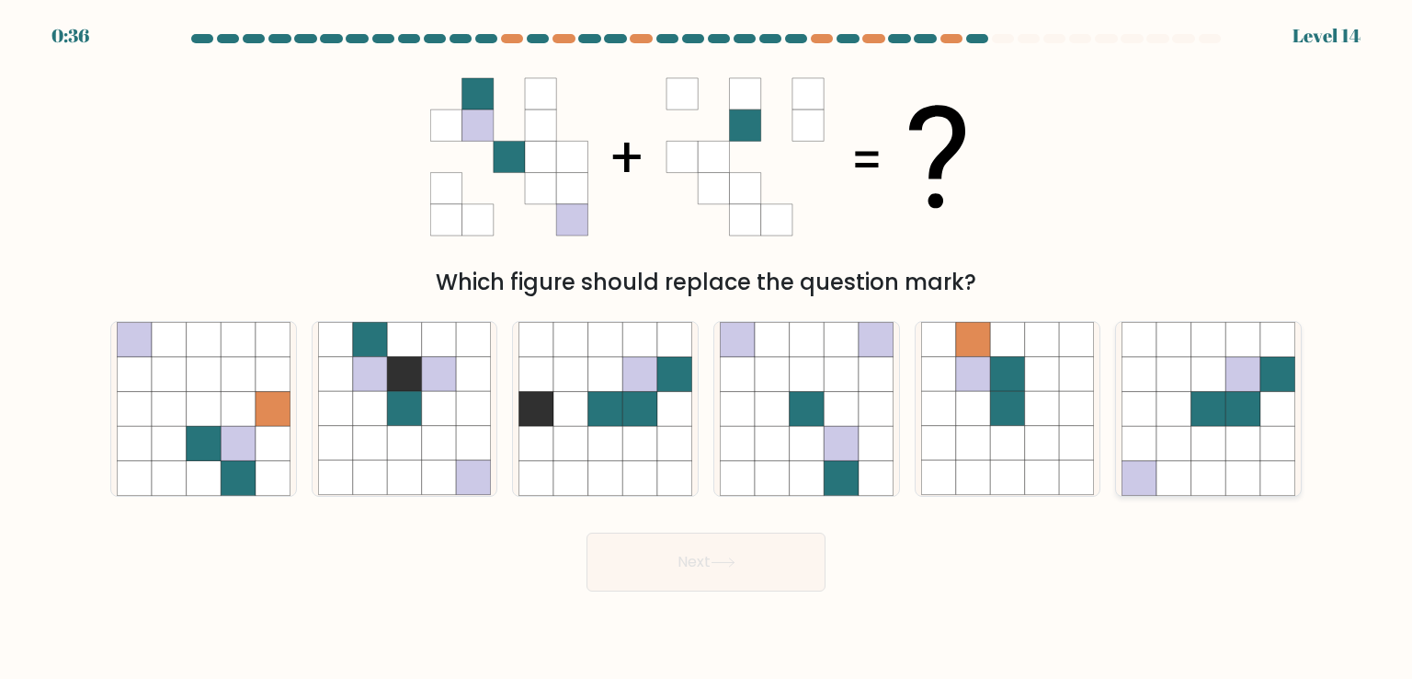
click at [1234, 446] on icon at bounding box center [1243, 443] width 35 height 35
click at [707, 348] on input "f." at bounding box center [706, 343] width 1 height 9
radio input "true"
click at [713, 560] on button "Next" at bounding box center [706, 561] width 239 height 59
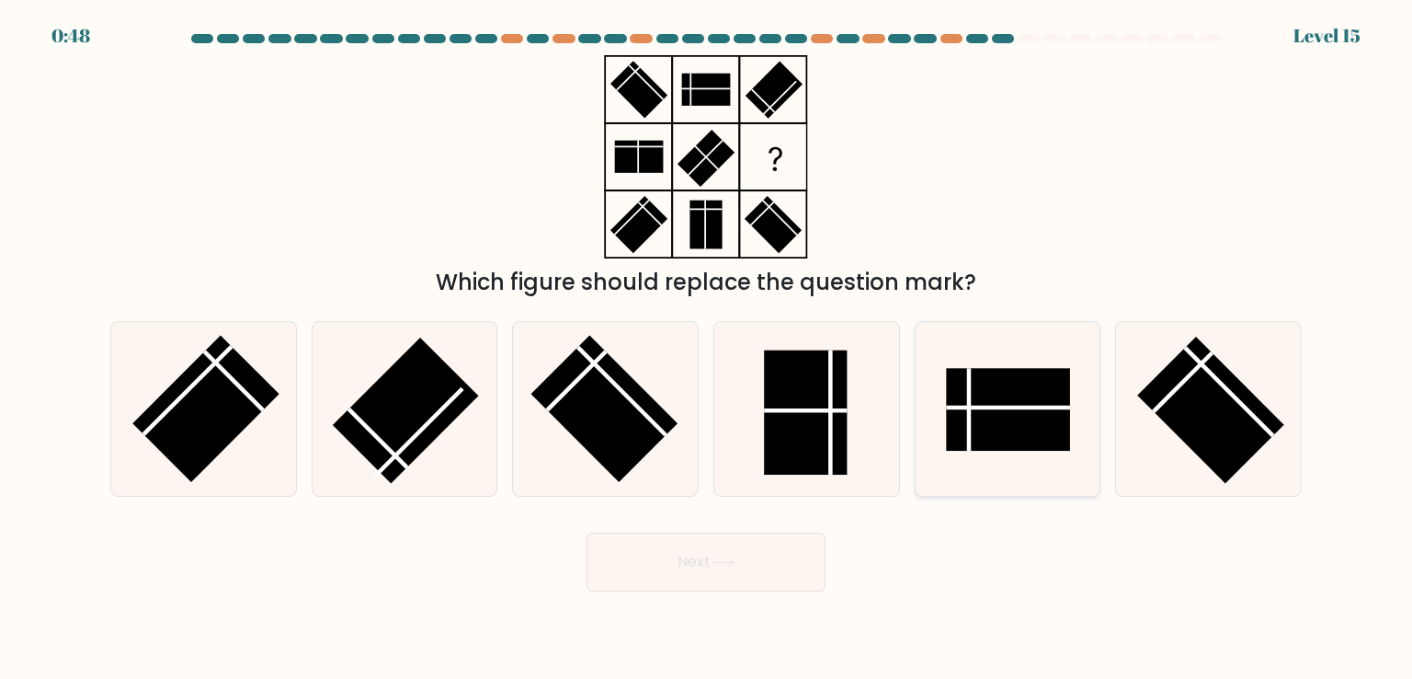
click at [986, 420] on rect at bounding box center [1008, 410] width 124 height 83
click at [707, 348] on input "e." at bounding box center [706, 343] width 1 height 9
radio input "true"
click at [684, 561] on button "Next" at bounding box center [706, 561] width 239 height 59
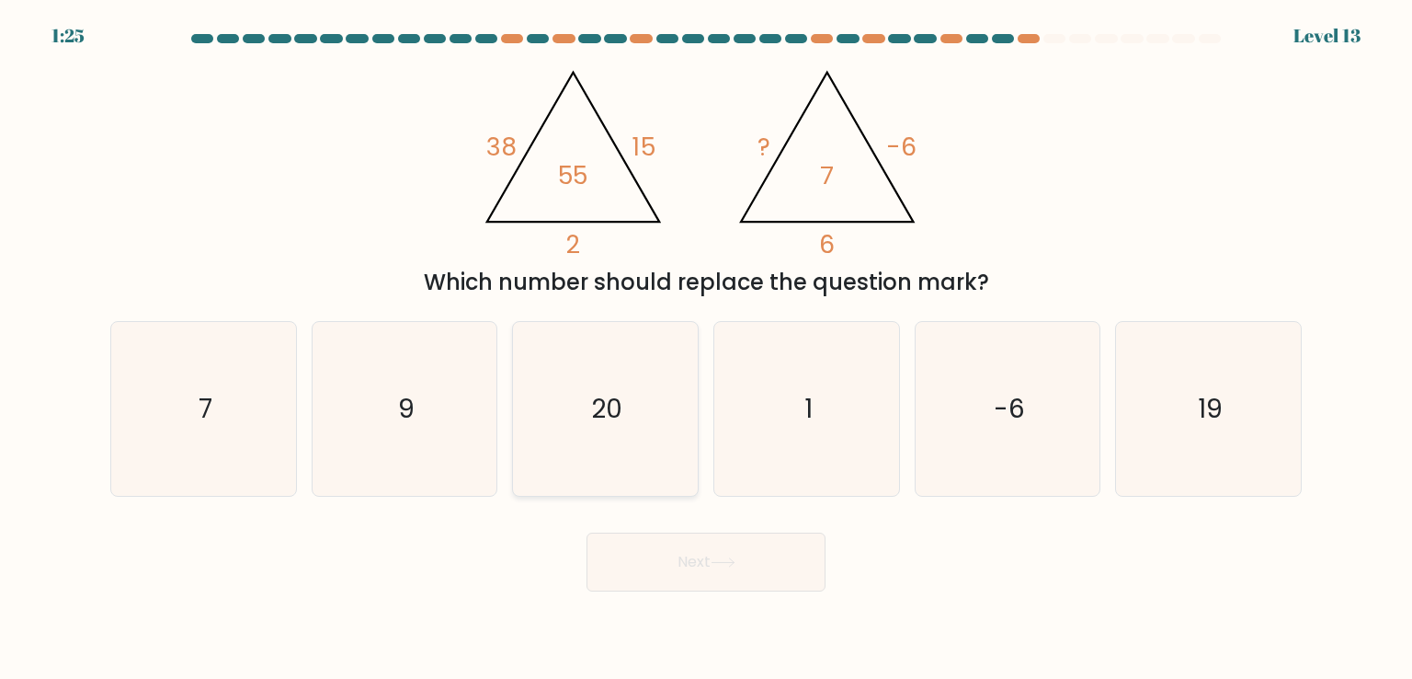
click at [658, 396] on icon "20" at bounding box center [605, 408] width 173 height 173
click at [706, 348] on input "c. 20" at bounding box center [706, 343] width 1 height 9
radio input "true"
click at [747, 571] on button "Next" at bounding box center [706, 561] width 239 height 59
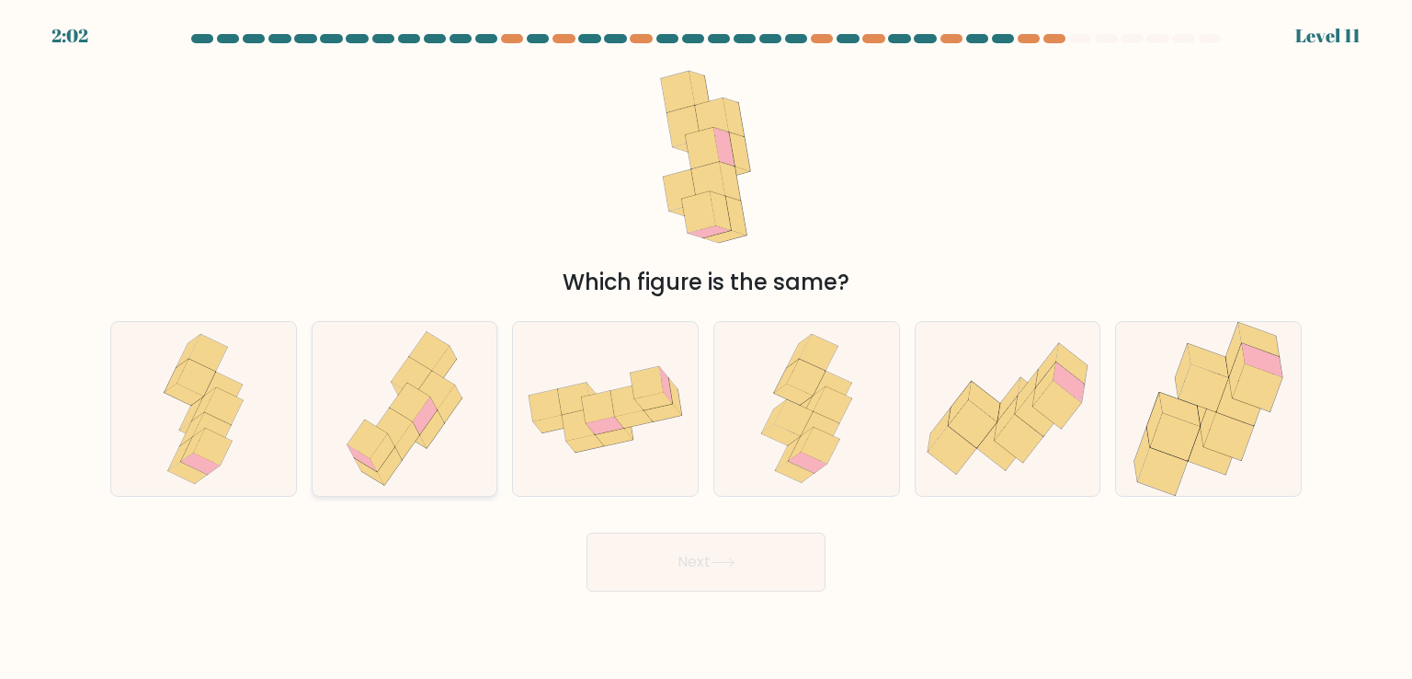
click at [371, 426] on icon at bounding box center [368, 439] width 40 height 39
click at [706, 348] on input "b." at bounding box center [706, 343] width 1 height 9
radio input "true"
click at [737, 571] on button "Next" at bounding box center [706, 561] width 239 height 59
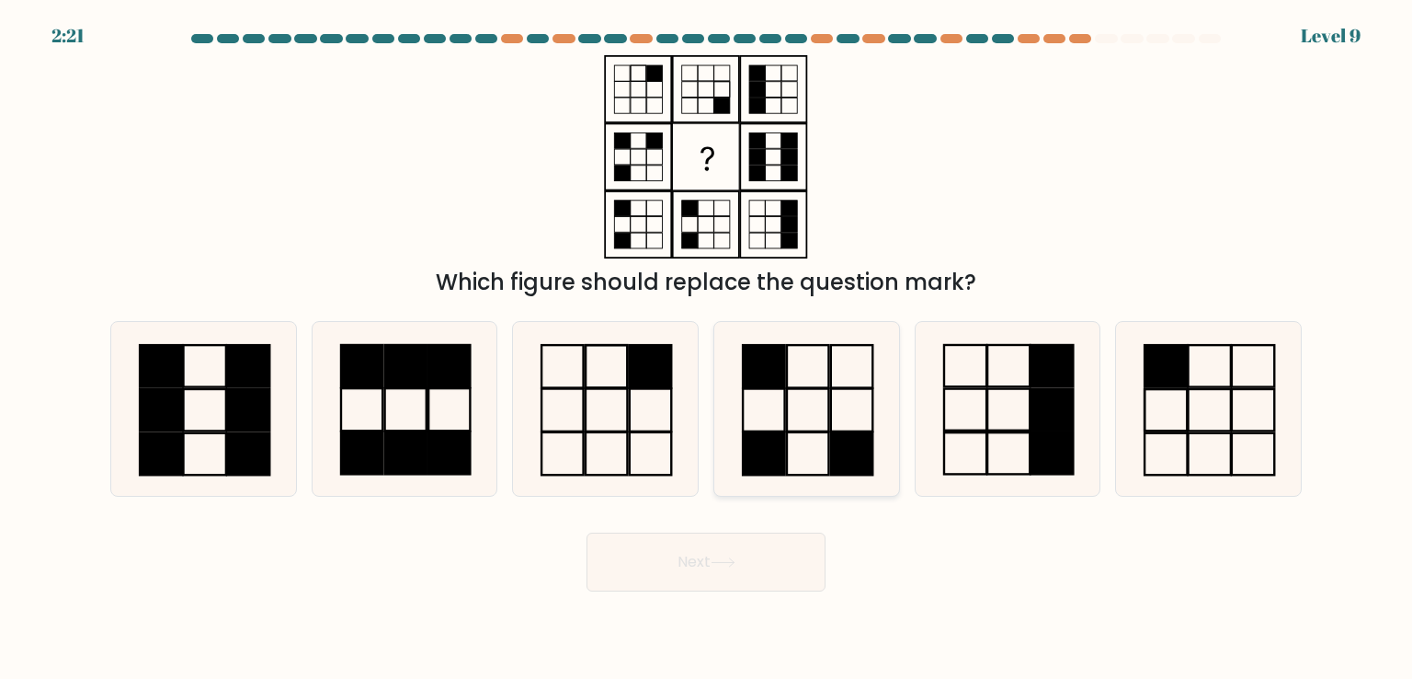
click at [824, 394] on icon at bounding box center [806, 408] width 173 height 173
click at [707, 348] on input "d." at bounding box center [706, 343] width 1 height 9
radio input "true"
click at [720, 571] on button "Next" at bounding box center [706, 561] width 239 height 59
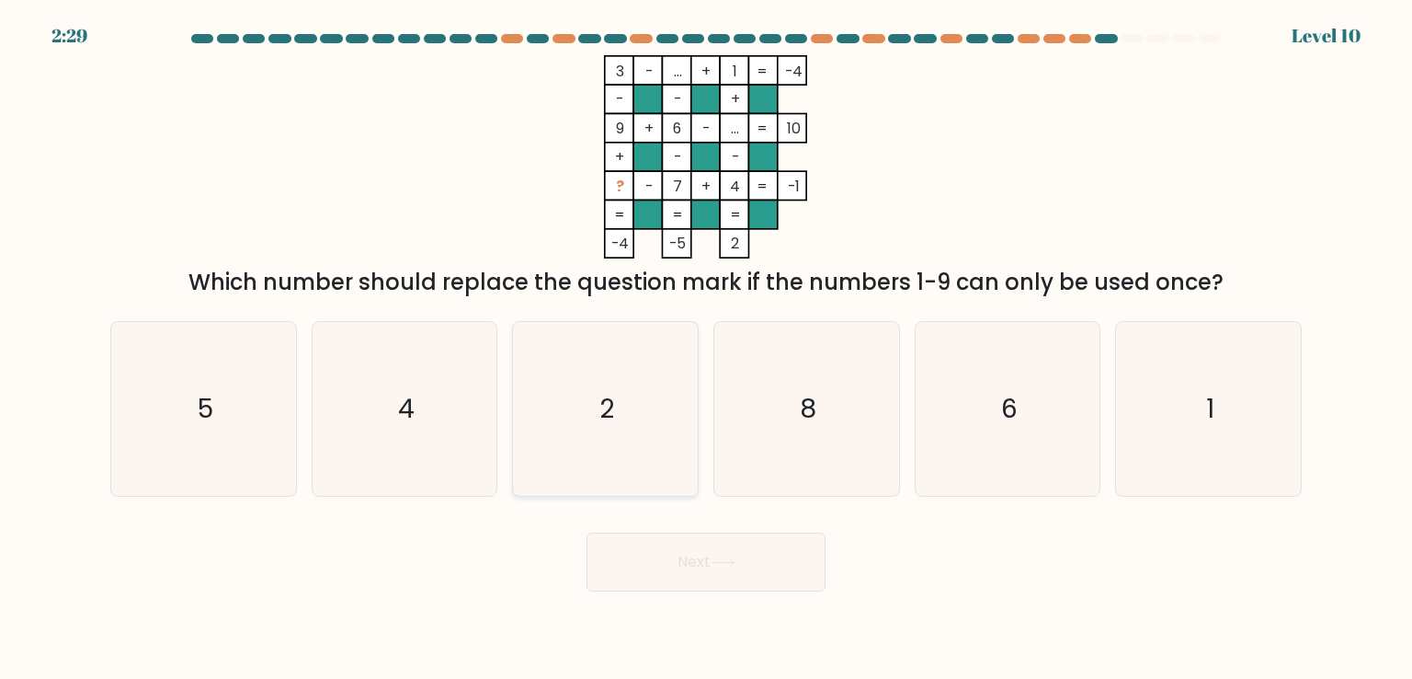
click at [603, 381] on icon "2" at bounding box center [605, 408] width 173 height 173
click at [706, 348] on input "c. 2" at bounding box center [706, 343] width 1 height 9
radio input "true"
click at [692, 567] on button "Next" at bounding box center [706, 561] width 239 height 59
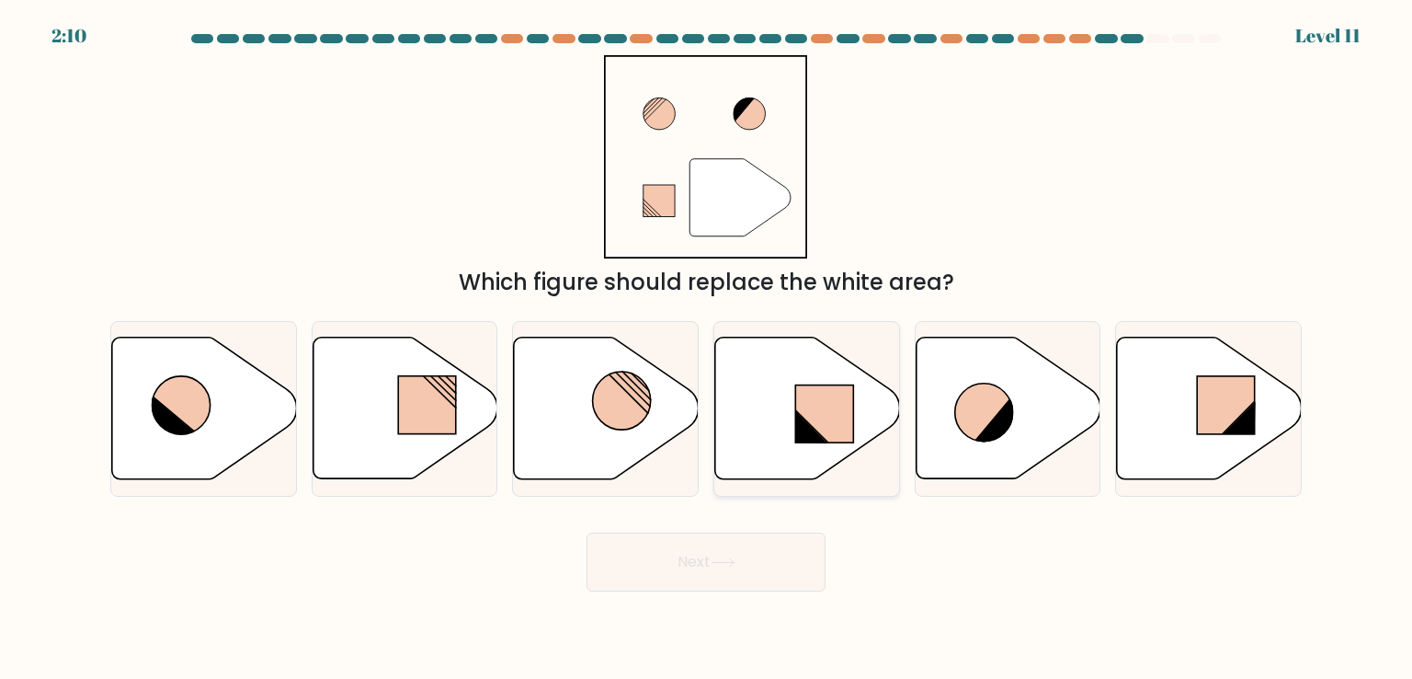
click at [826, 420] on rect at bounding box center [824, 413] width 58 height 57
click at [707, 348] on input "d." at bounding box center [706, 343] width 1 height 9
radio input "true"
click at [728, 556] on button "Next" at bounding box center [706, 561] width 239 height 59
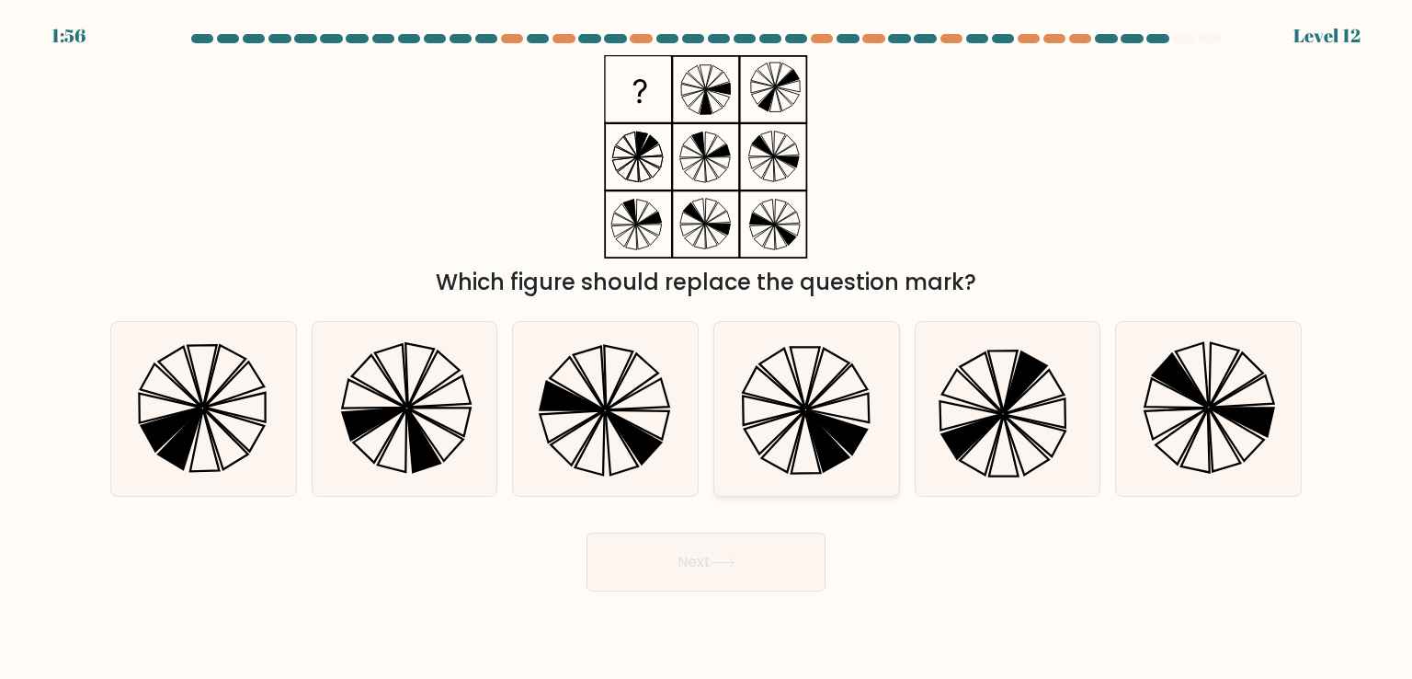
click at [798, 388] on icon at bounding box center [781, 378] width 45 height 60
click at [707, 348] on input "d." at bounding box center [706, 343] width 1 height 9
radio input "true"
click at [703, 582] on button "Next" at bounding box center [706, 561] width 239 height 59
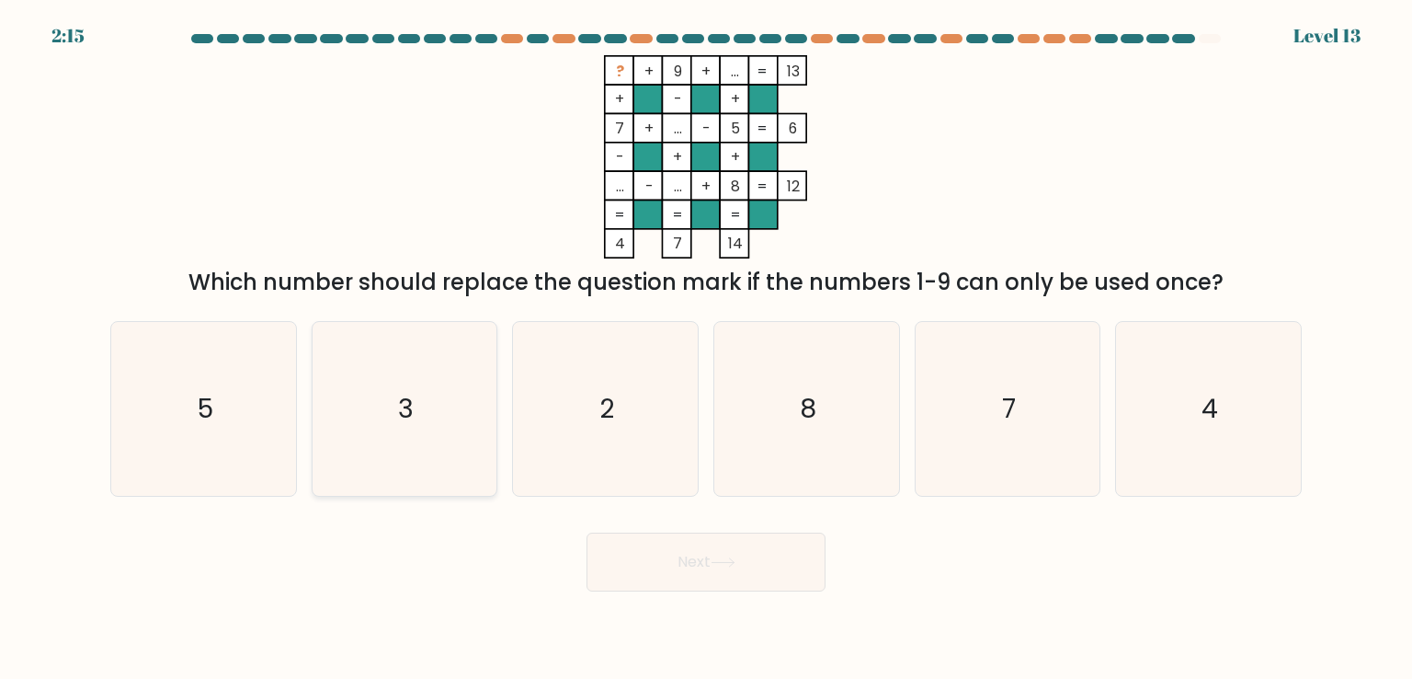
click at [454, 405] on icon "3" at bounding box center [404, 408] width 173 height 173
click at [706, 348] on input "b. 3" at bounding box center [706, 343] width 1 height 9
radio input "true"
click at [700, 561] on button "Next" at bounding box center [706, 561] width 239 height 59
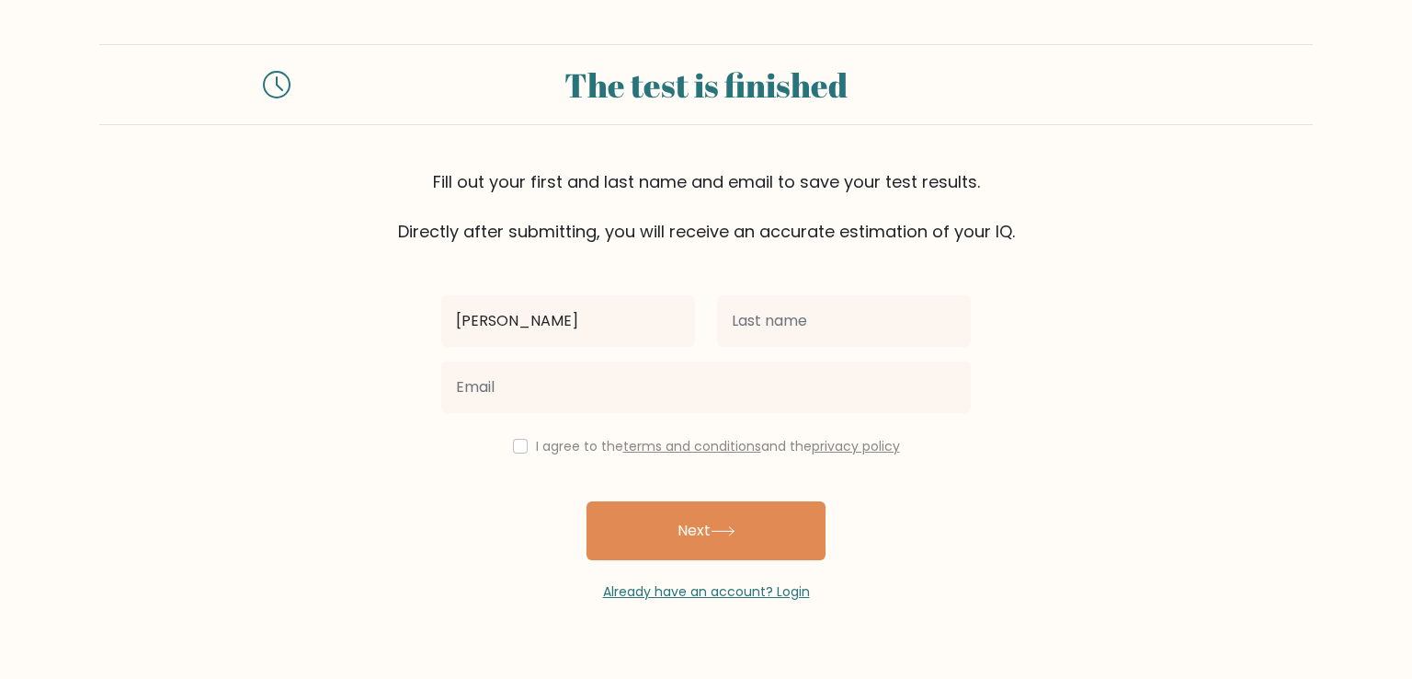
type input "[PERSON_NAME]"
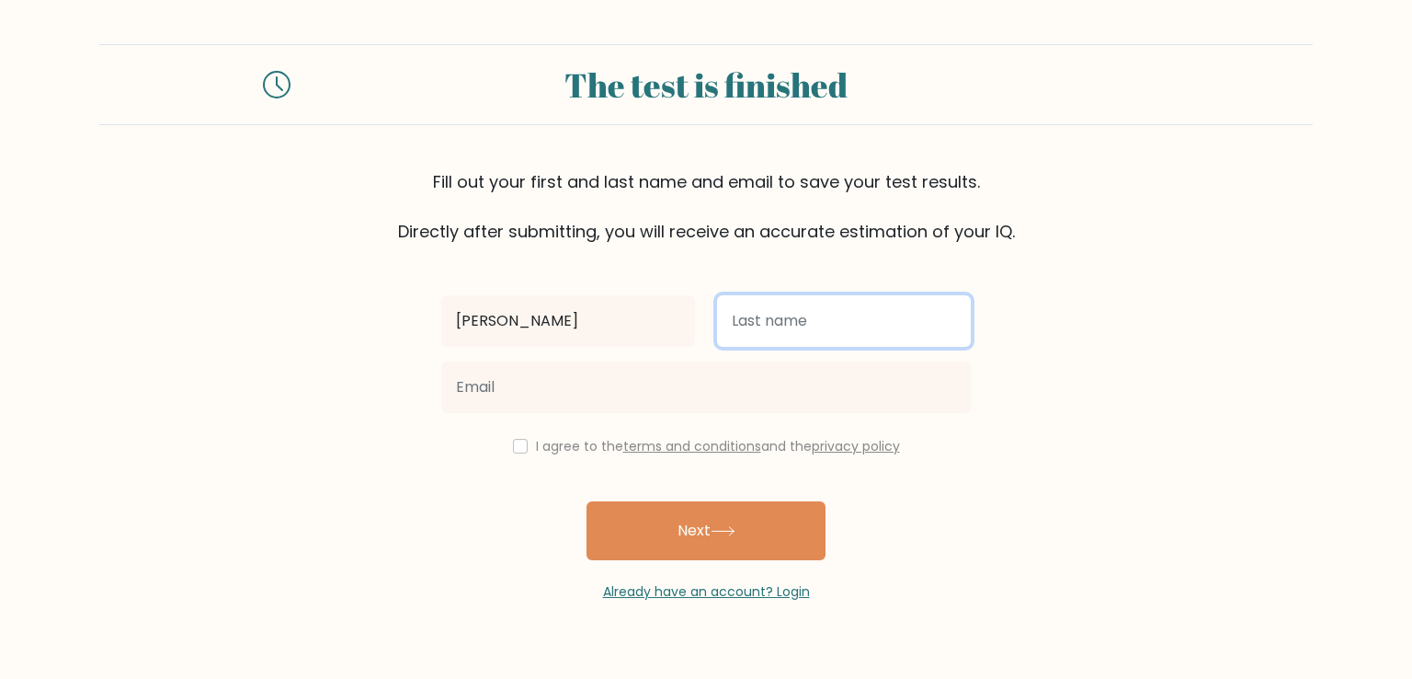
click at [728, 321] on input "text" at bounding box center [844, 320] width 254 height 51
type input "Sabout"
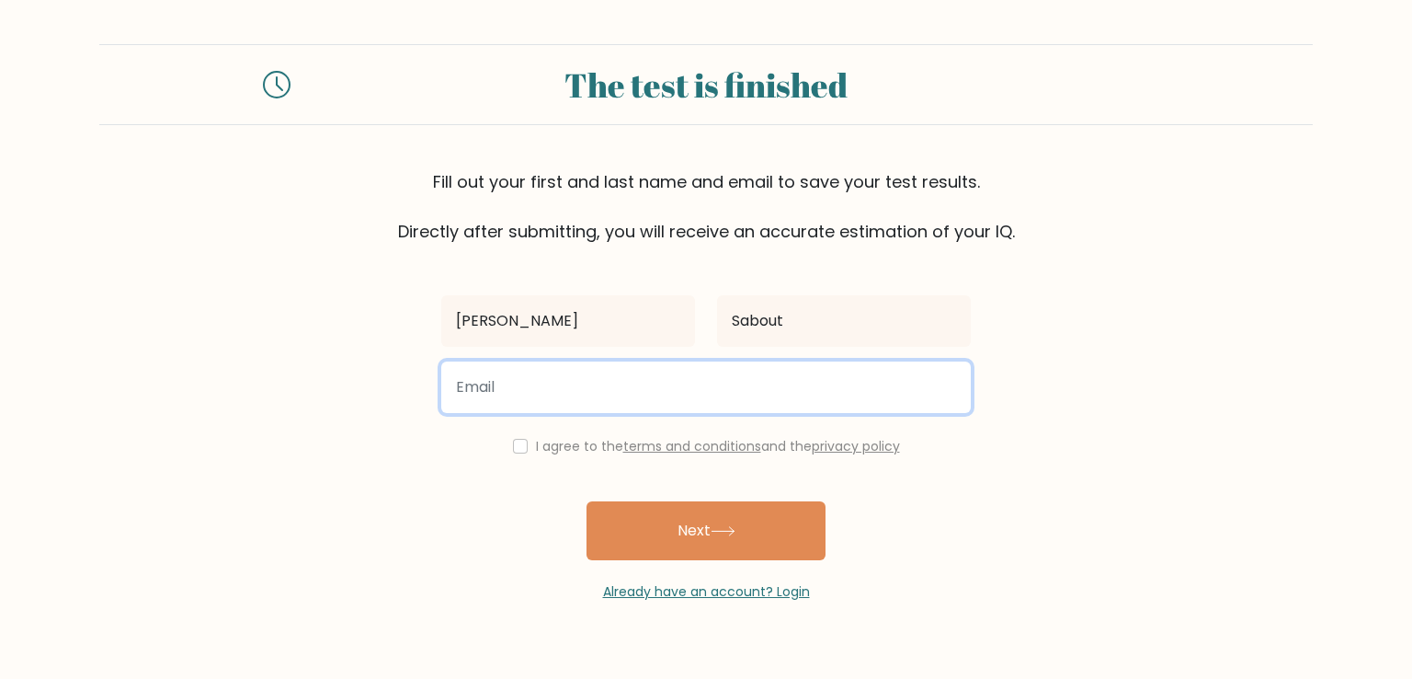
click at [563, 395] on input "email" at bounding box center [706, 386] width 530 height 51
type input "ahmedmsabour@gmail.com"
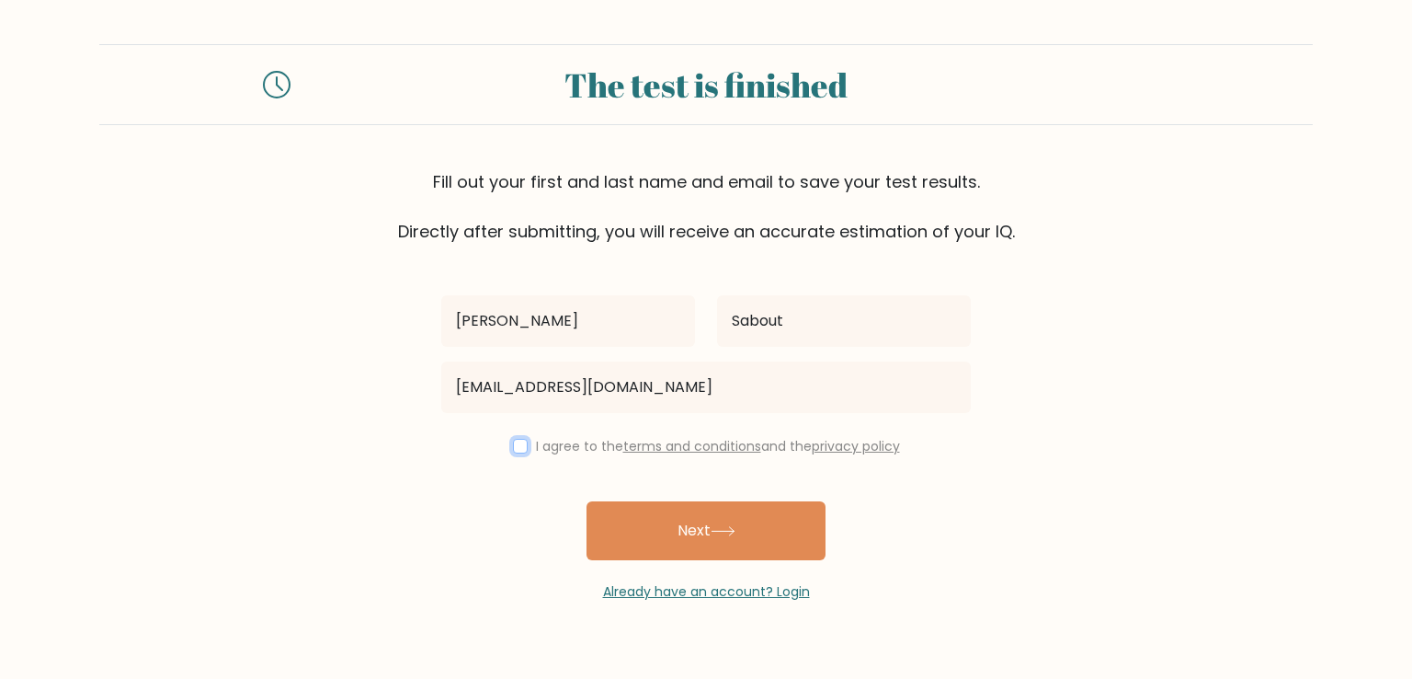
click at [515, 450] on input "checkbox" at bounding box center [520, 446] width 15 height 15
checkbox input "true"
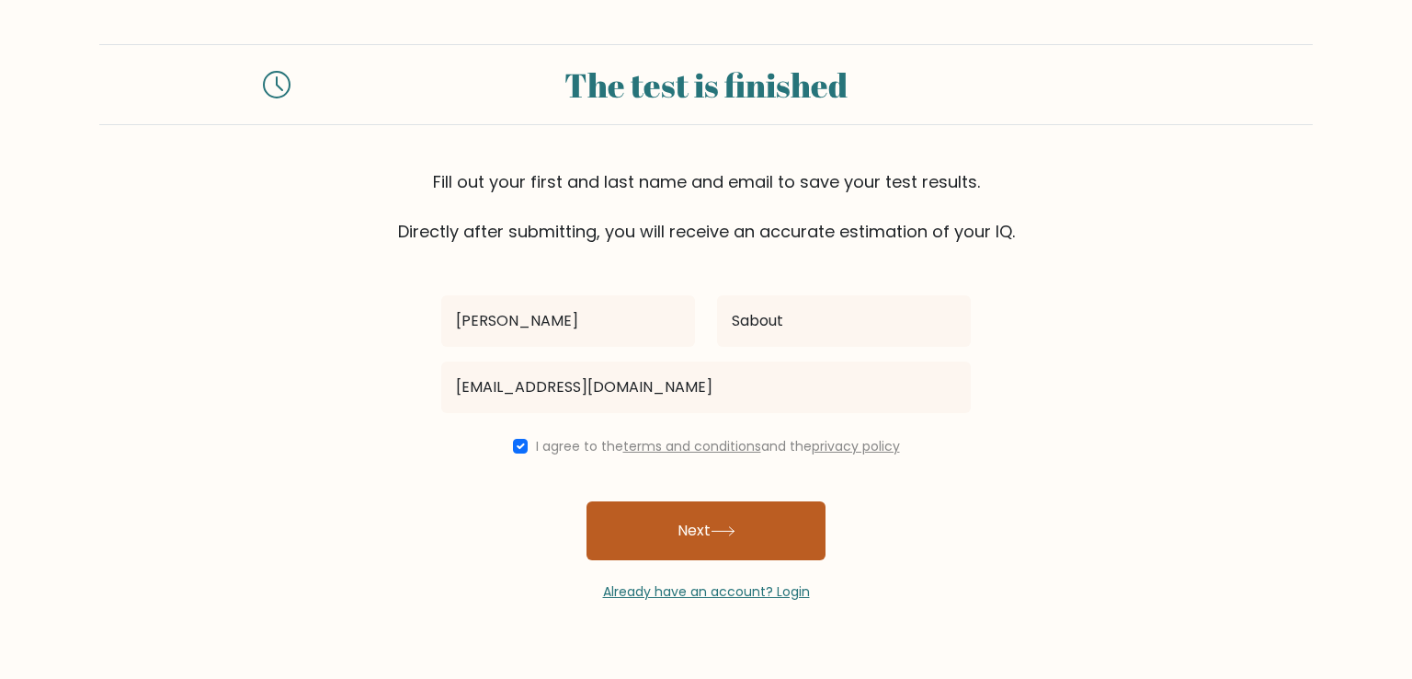
click at [695, 542] on button "Next" at bounding box center [706, 530] width 239 height 59
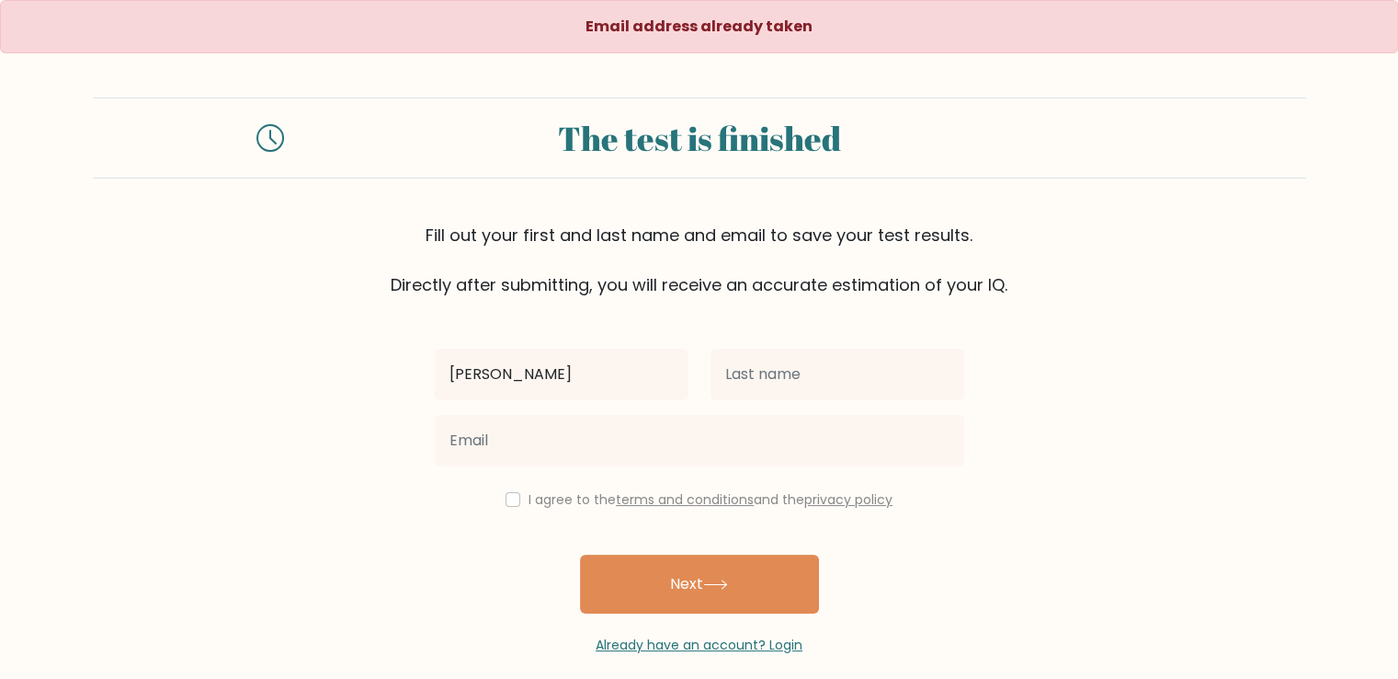
type input "[PERSON_NAME]"
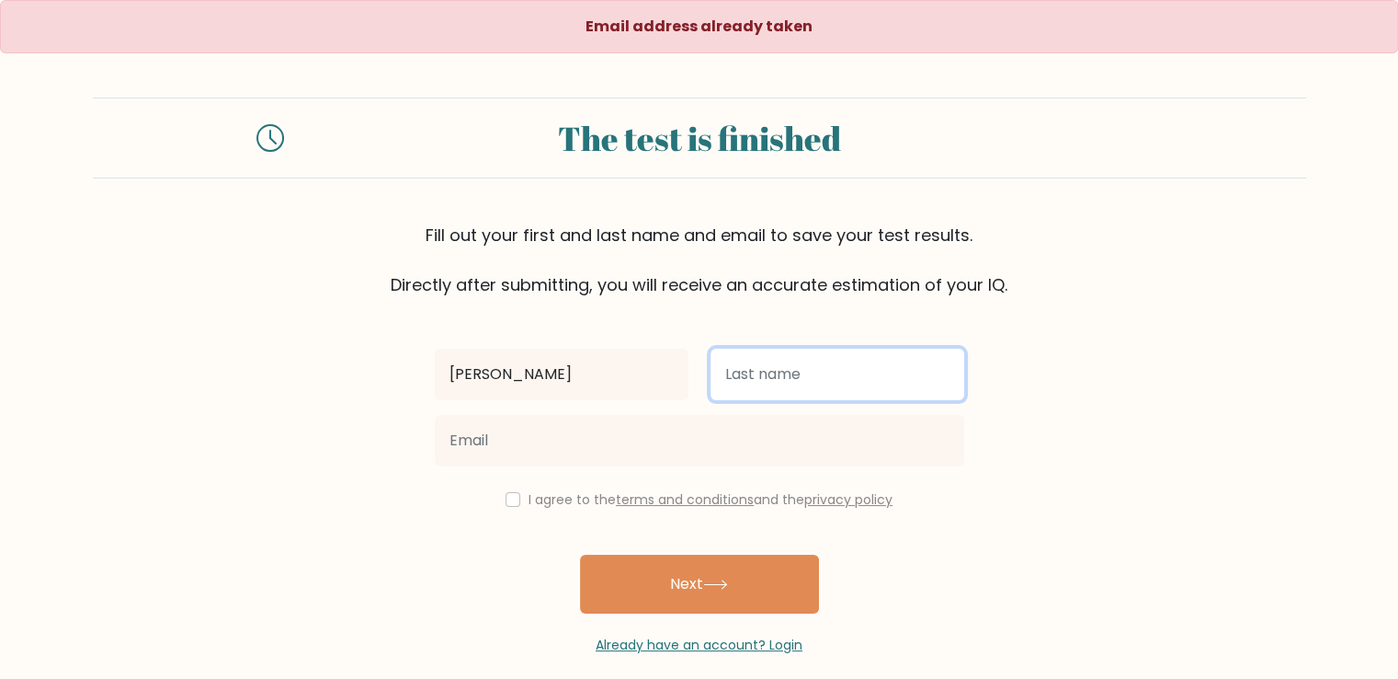
click at [744, 376] on input "text" at bounding box center [838, 373] width 254 height 51
type input "[PERSON_NAME]"
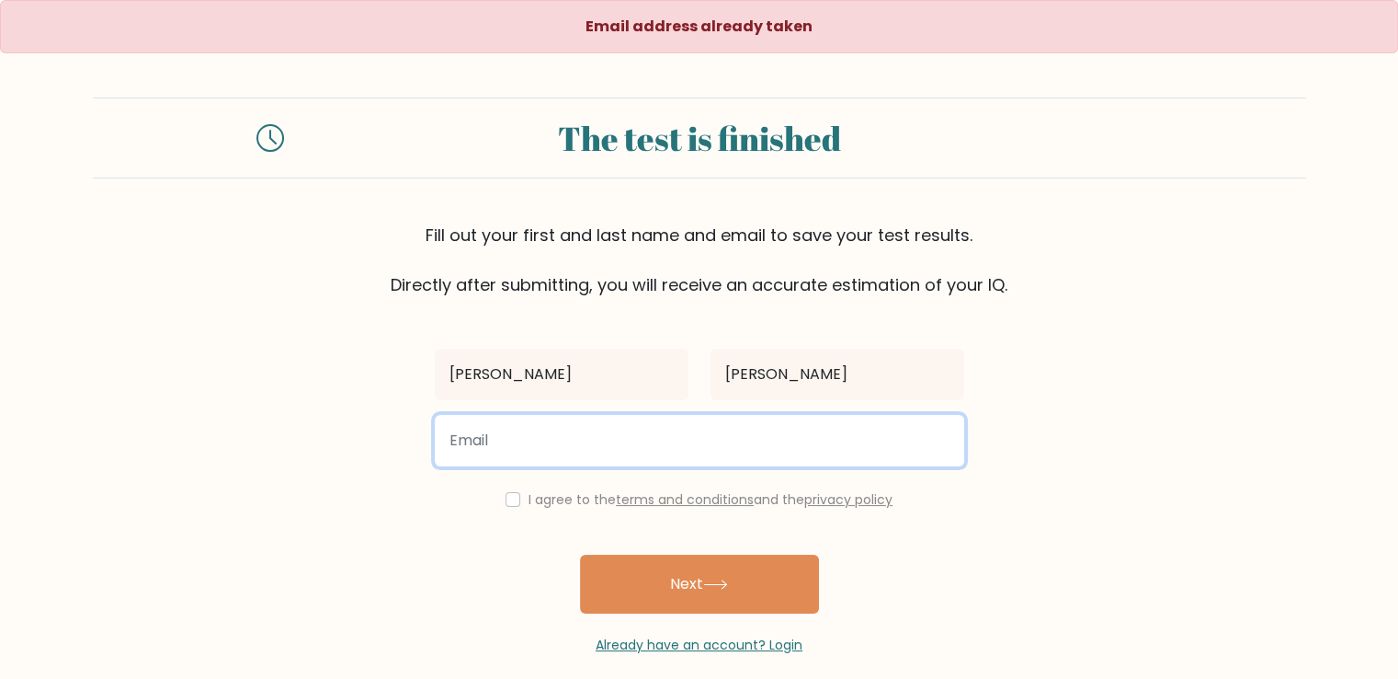
click at [578, 443] on input "email" at bounding box center [700, 440] width 530 height 51
type input "[EMAIL_ADDRESS][DOMAIN_NAME]"
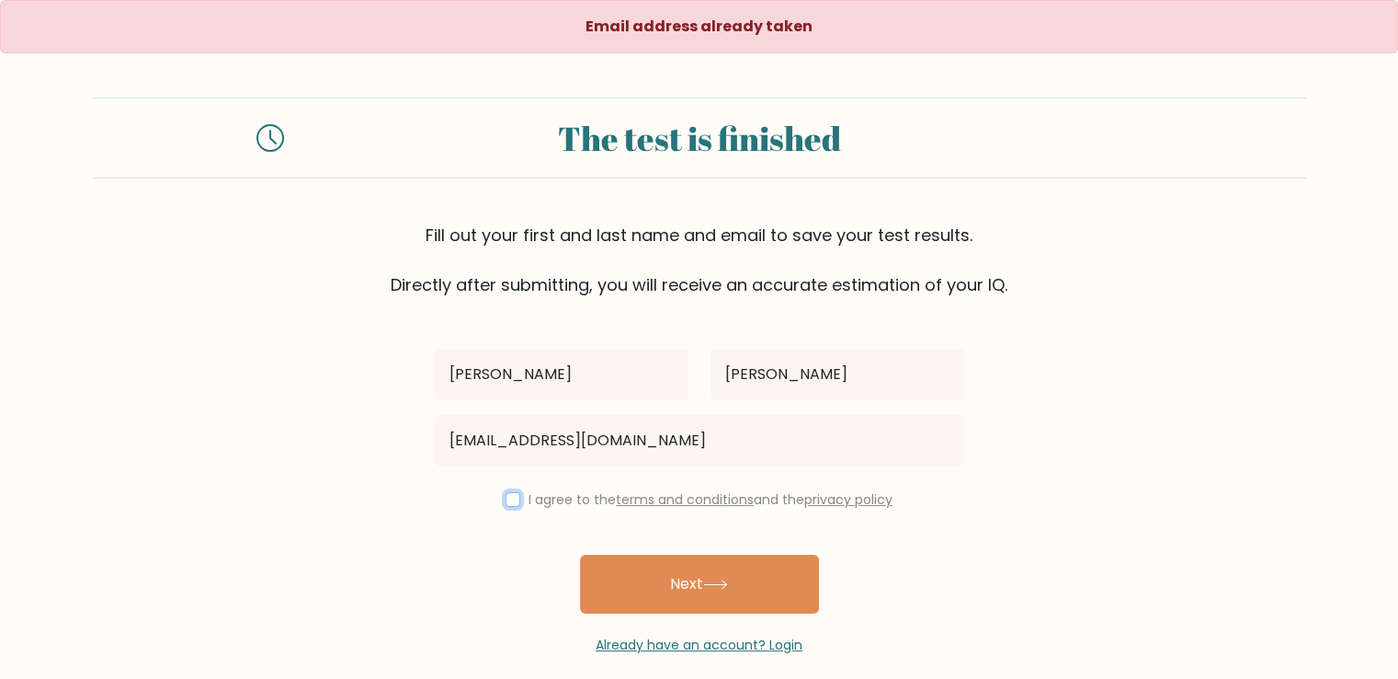
click at [508, 503] on input "checkbox" at bounding box center [513, 499] width 15 height 15
checkbox input "true"
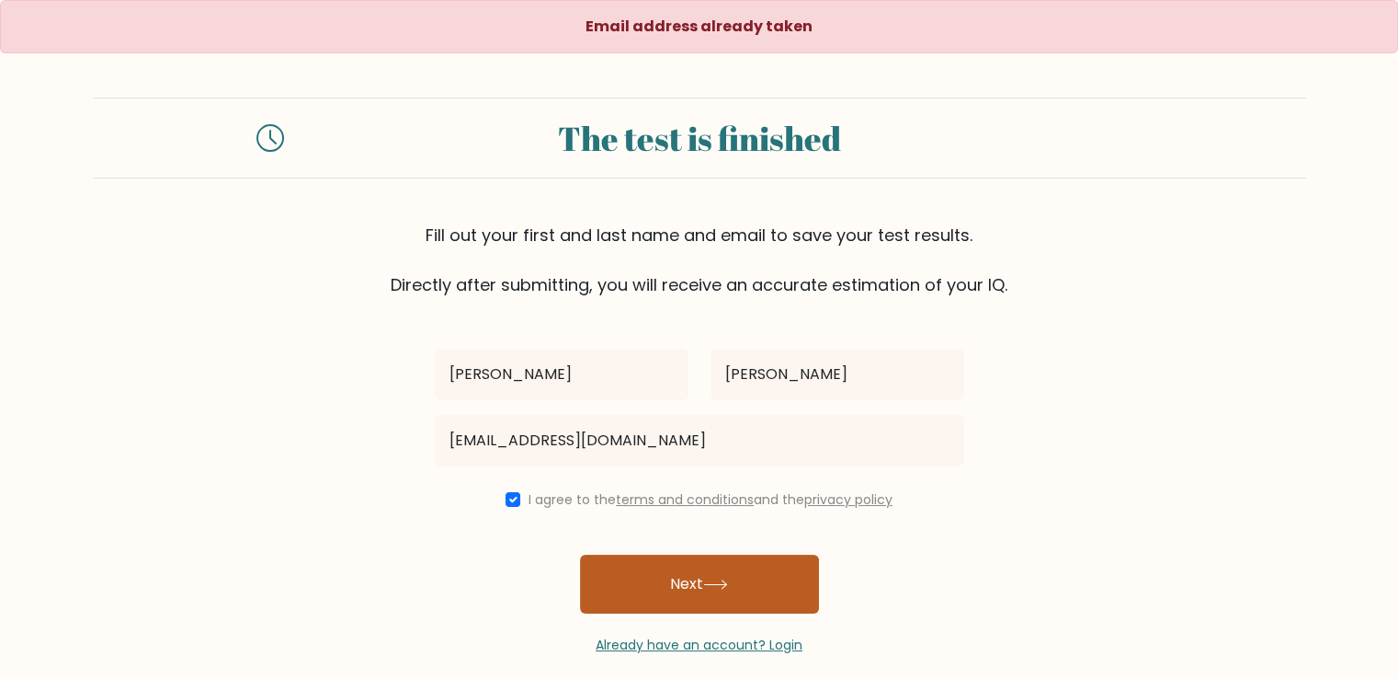
click at [695, 575] on button "Next" at bounding box center [699, 583] width 239 height 59
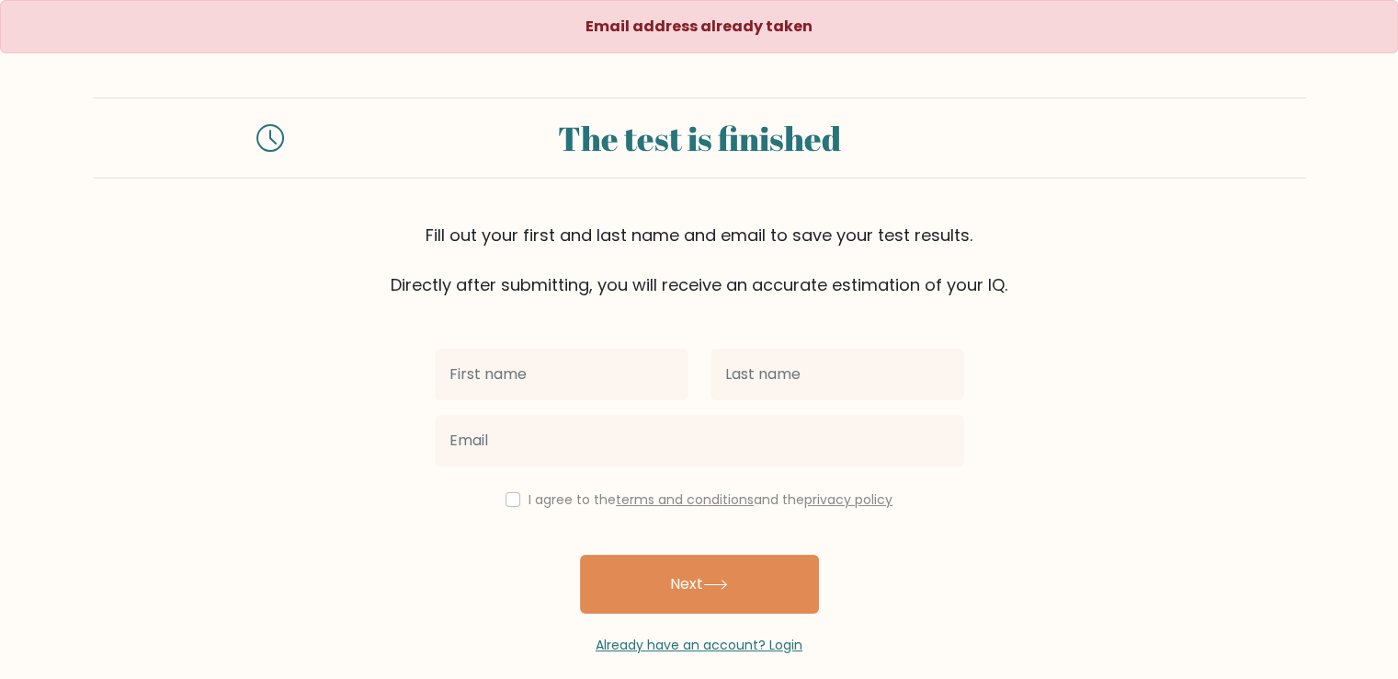
click at [596, 372] on input "text" at bounding box center [562, 373] width 254 height 51
type input "[PERSON_NAME]"
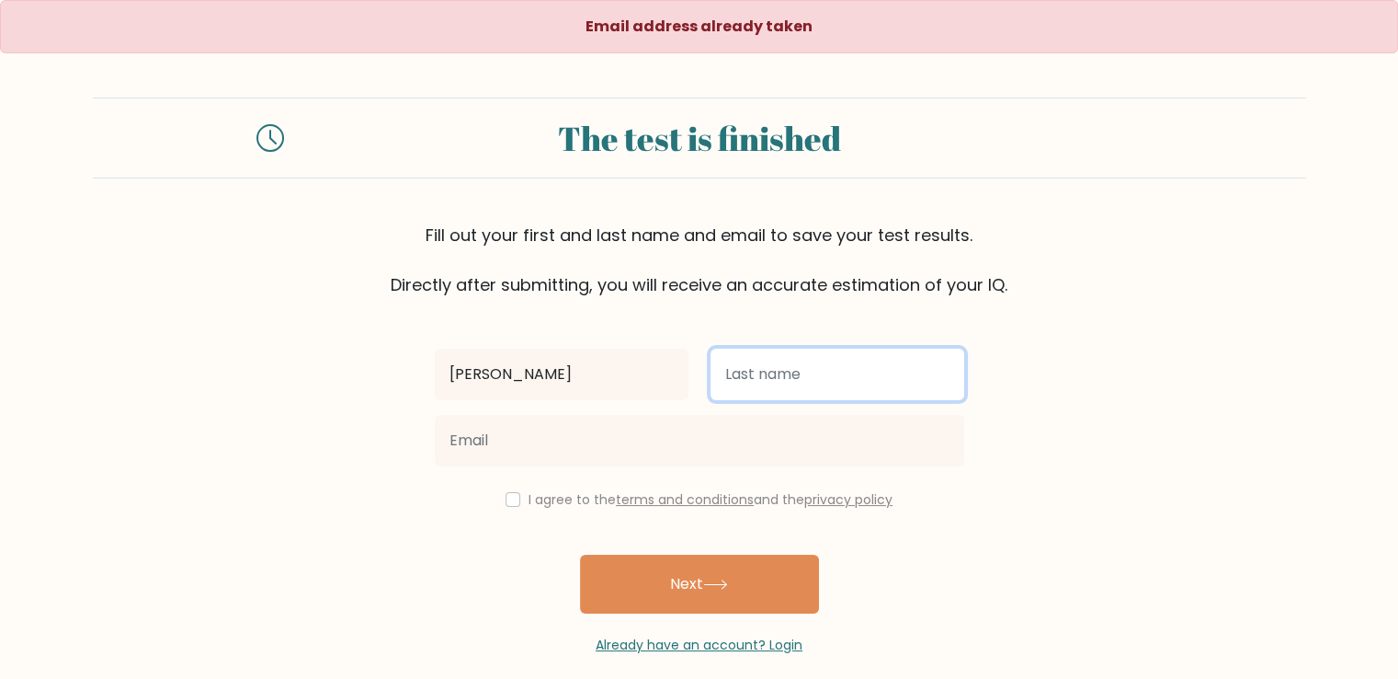
click at [791, 387] on input "text" at bounding box center [838, 373] width 254 height 51
type input "Mohamed"
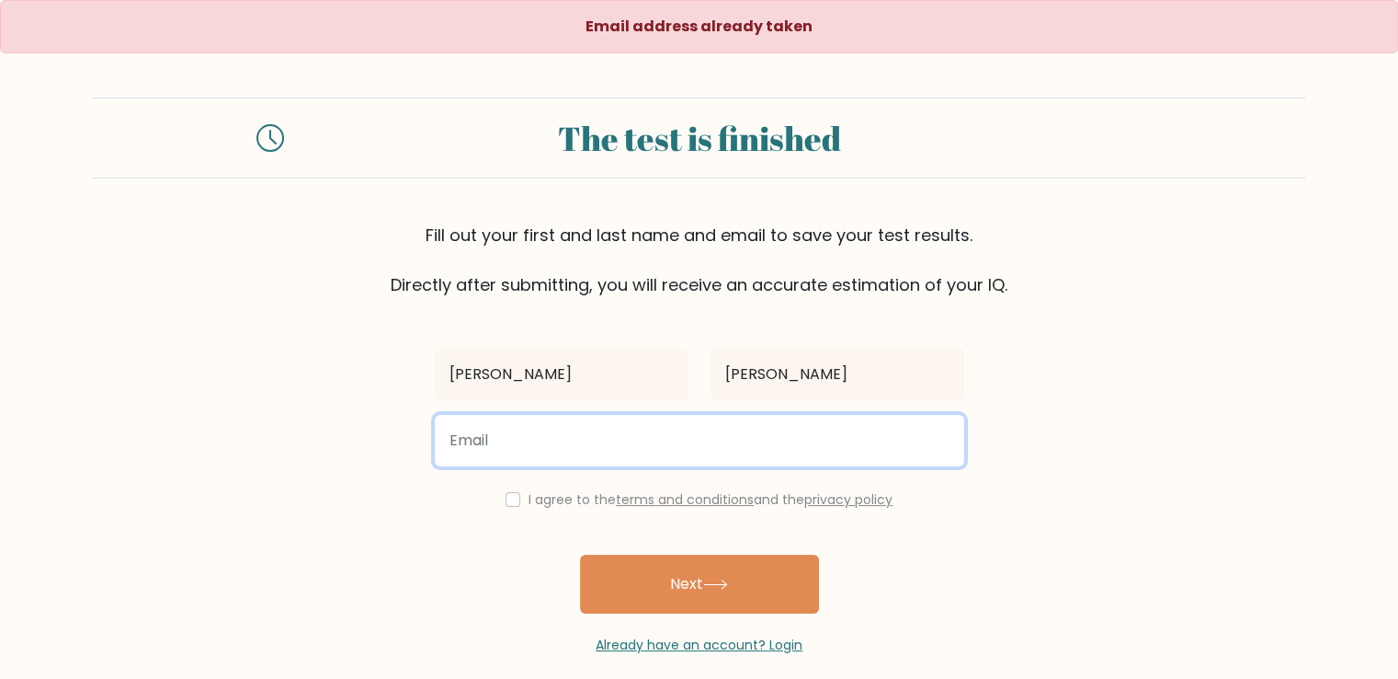
click at [515, 455] on input "email" at bounding box center [700, 440] width 530 height 51
type input "Ahmedmasabour@yahoo.com"
click at [580, 554] on button "Next" at bounding box center [699, 583] width 239 height 59
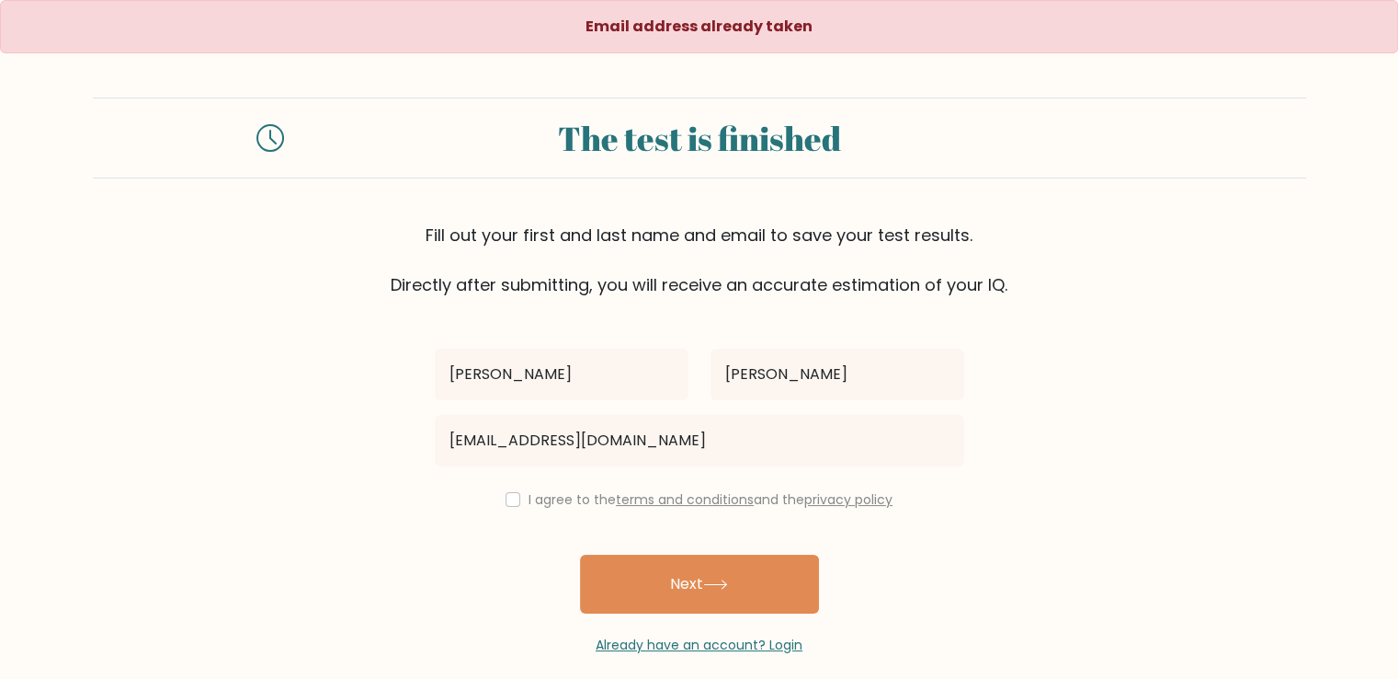
click at [510, 505] on div "I agree to the terms and conditions and the privacy policy" at bounding box center [700, 499] width 552 height 22
click at [511, 503] on input "checkbox" at bounding box center [513, 499] width 15 height 15
checkbox input "true"
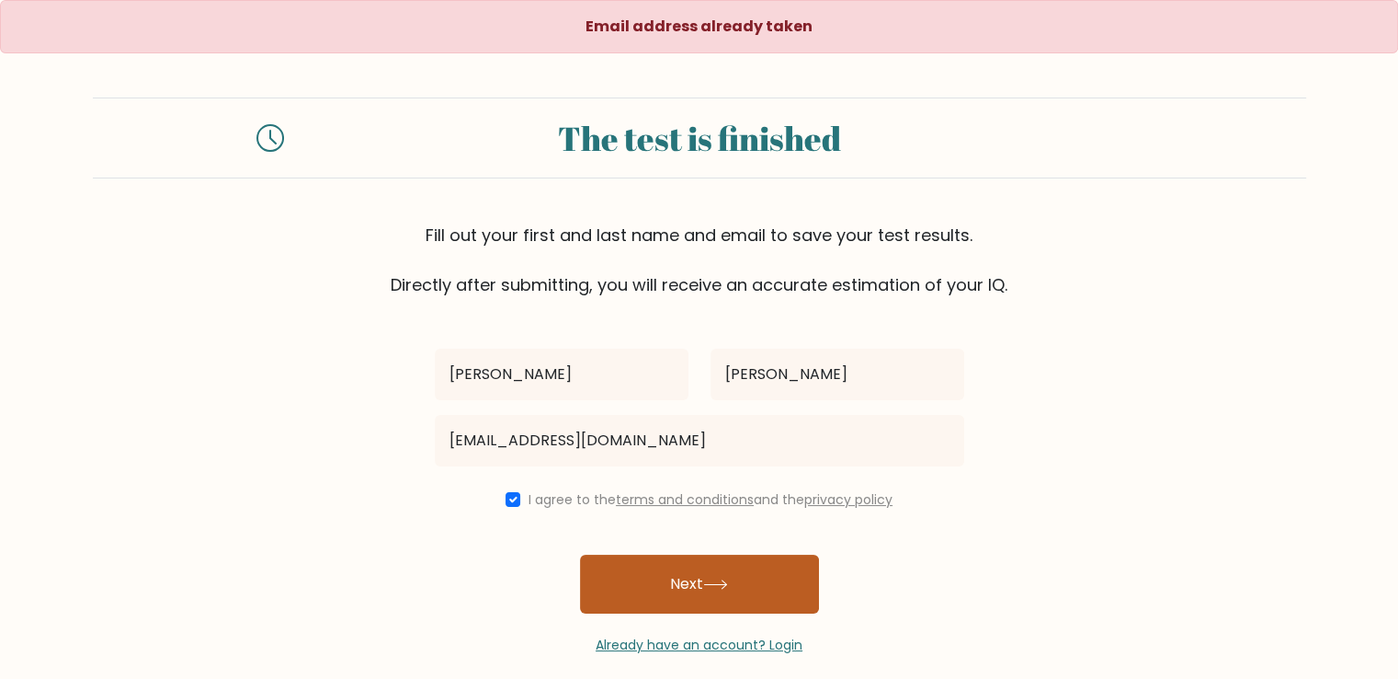
click at [652, 571] on button "Next" at bounding box center [699, 583] width 239 height 59
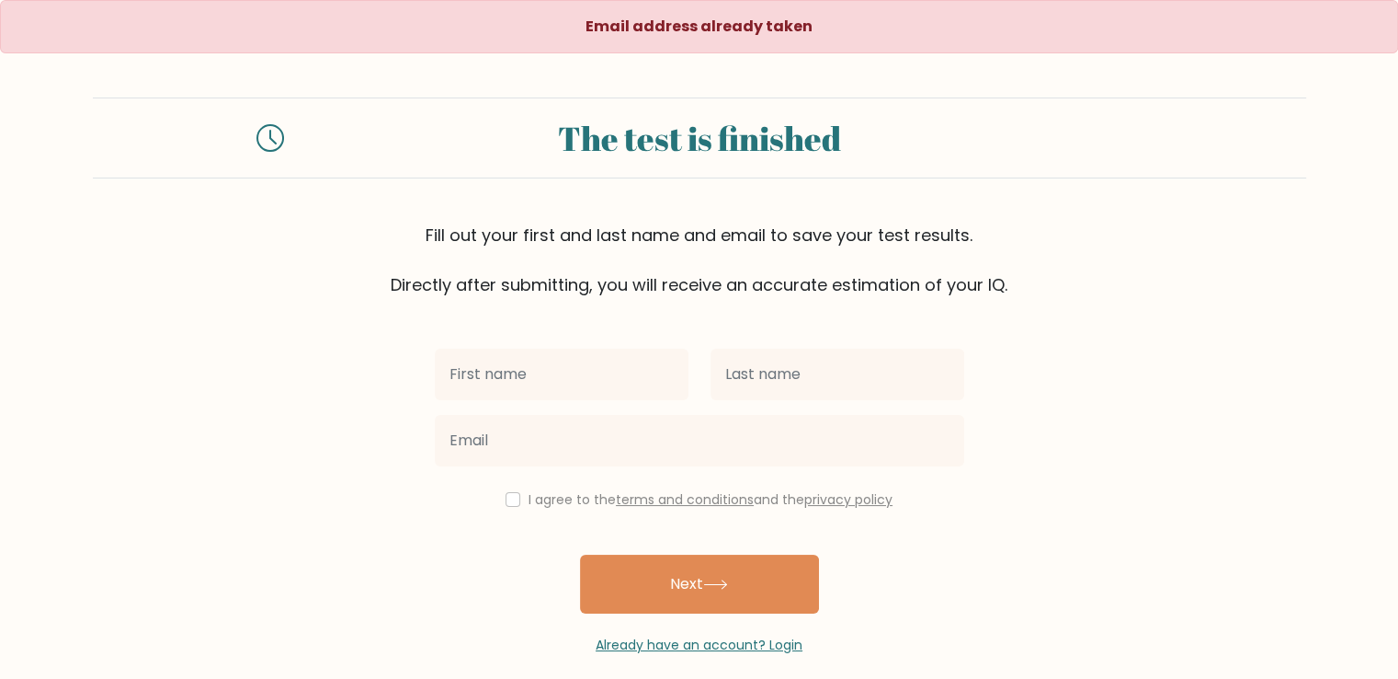
click at [539, 369] on input "text" at bounding box center [562, 373] width 254 height 51
type input "[PERSON_NAME]"
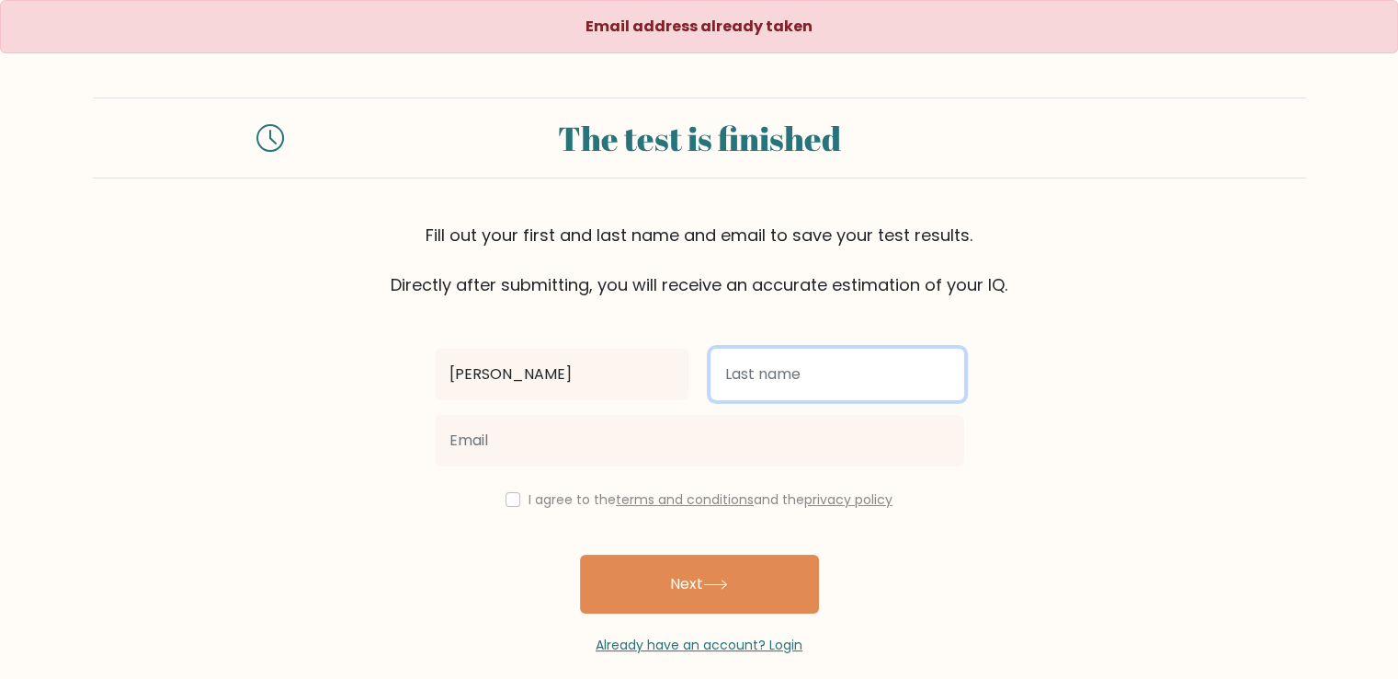
click at [779, 372] on input "text" at bounding box center [838, 373] width 254 height 51
type input "Sabour"
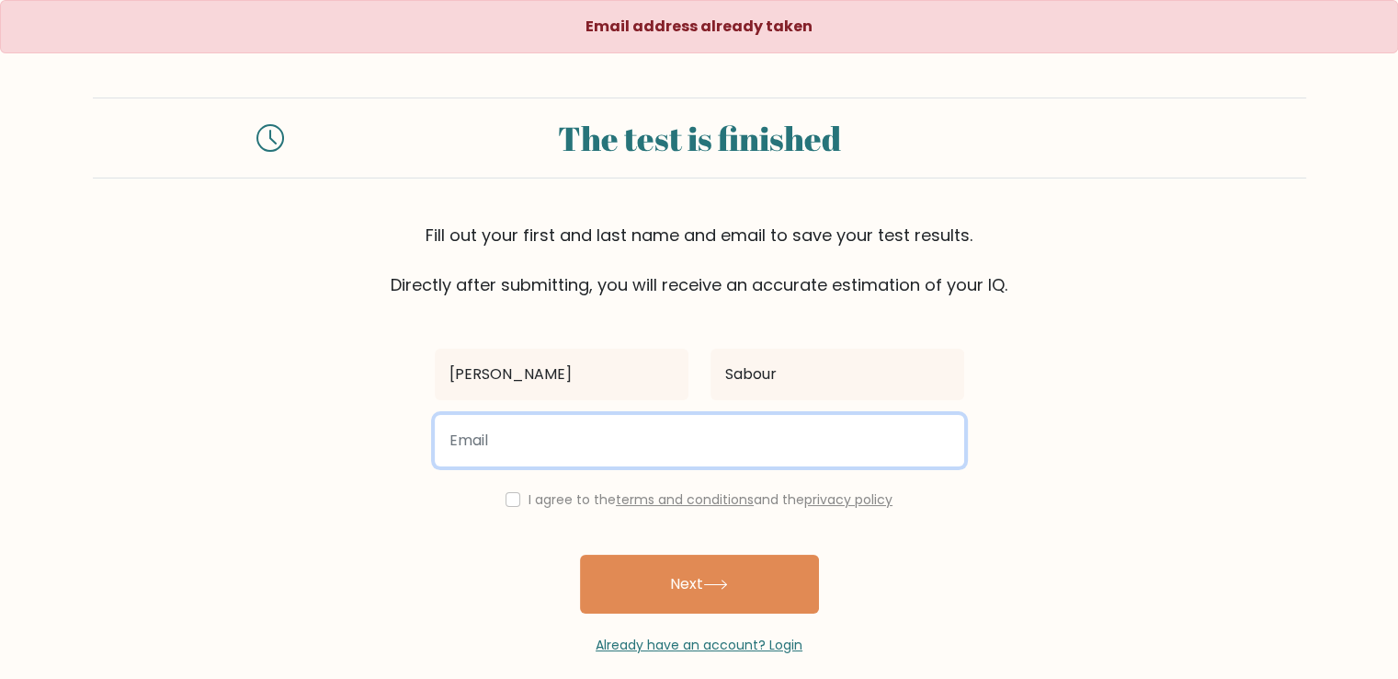
click at [567, 435] on input "email" at bounding box center [700, 440] width 530 height 51
paste input "Hr.auto.company@gmail.com"
type input "Hr.auto.company@gmail.com"
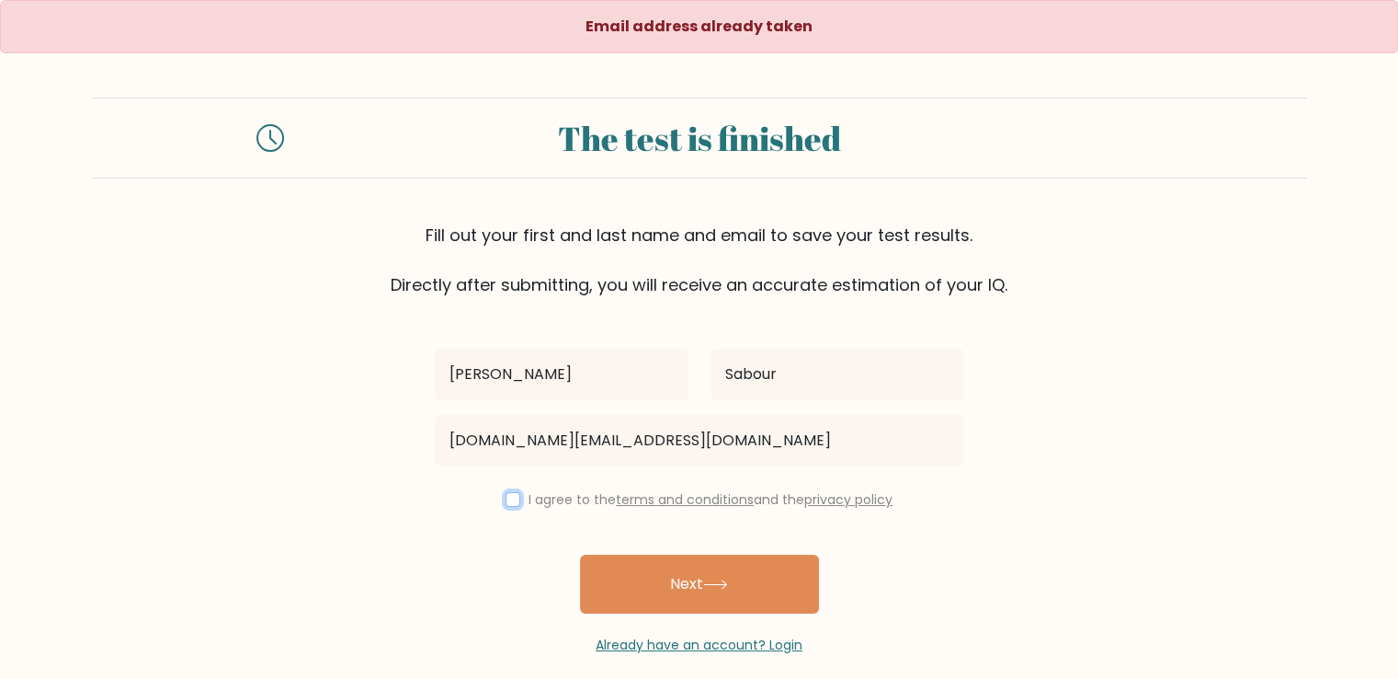
click at [506, 498] on input "checkbox" at bounding box center [513, 499] width 15 height 15
checkbox input "true"
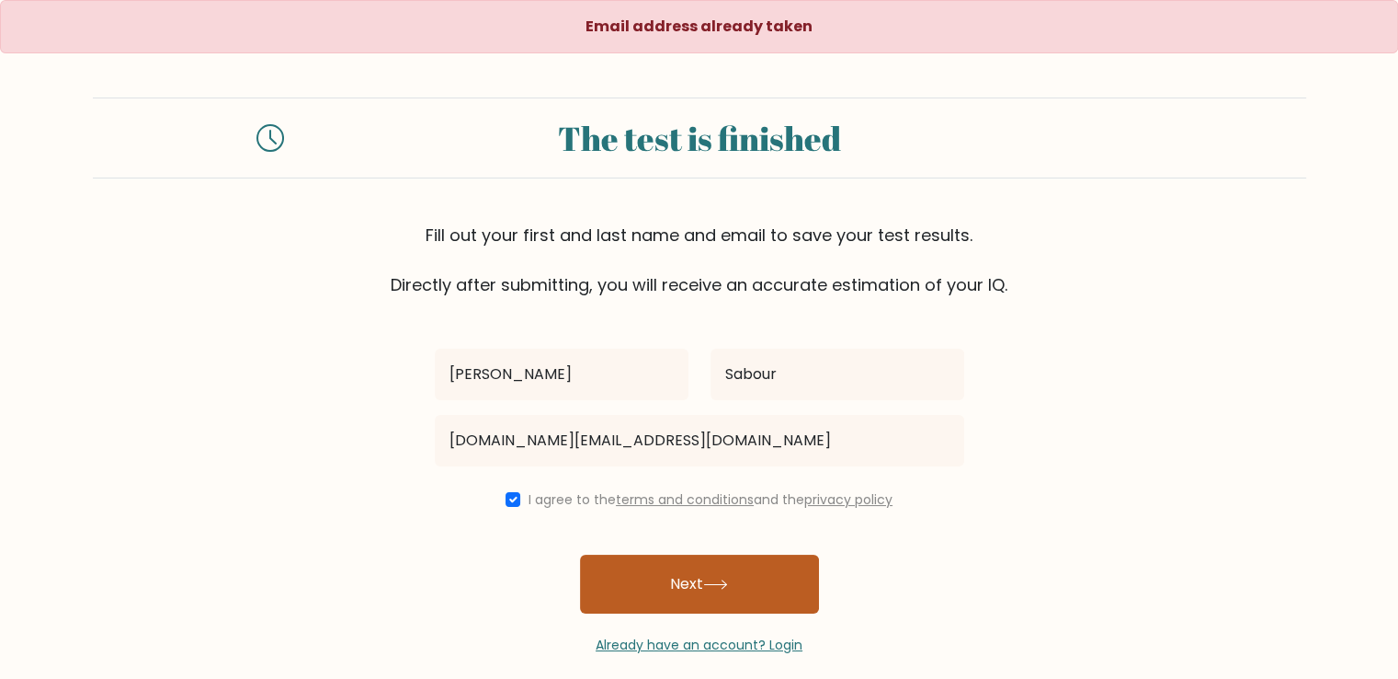
click at [728, 579] on icon at bounding box center [715, 584] width 25 height 10
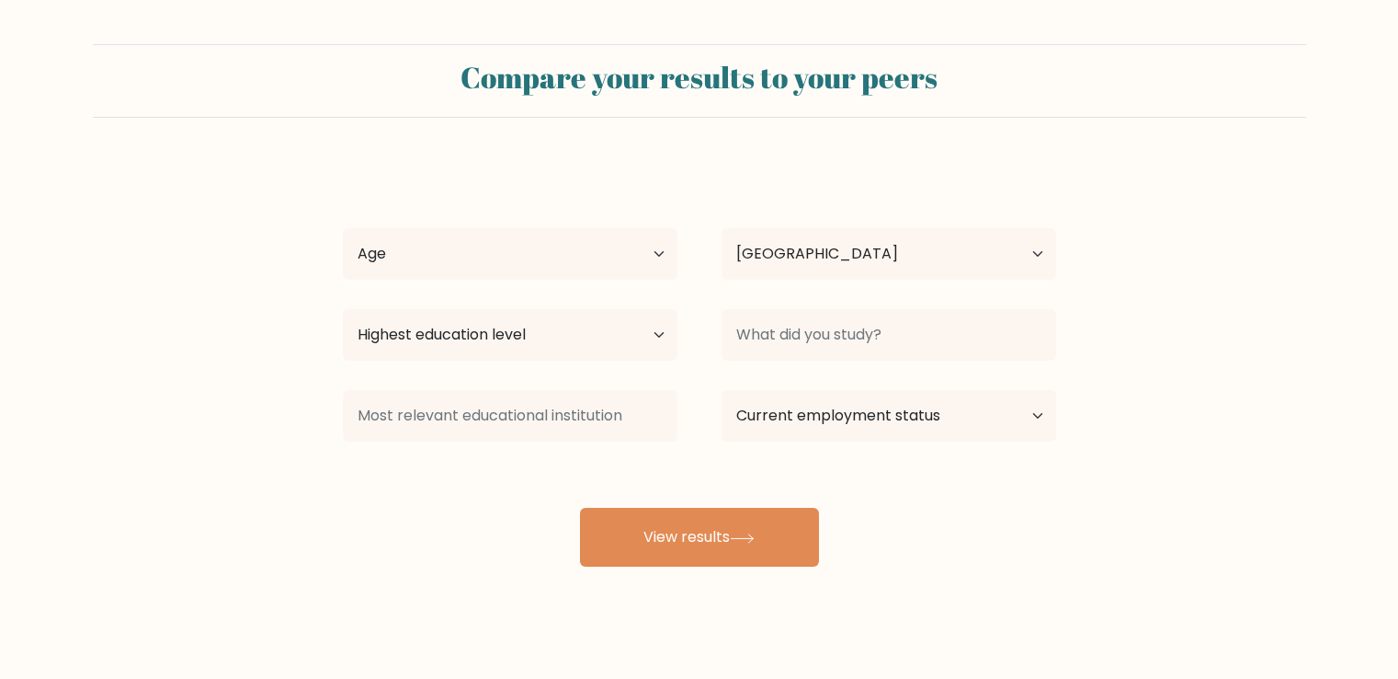
select select "EG"
click at [596, 257] on select "Age Under [DEMOGRAPHIC_DATA] [DEMOGRAPHIC_DATA] [DEMOGRAPHIC_DATA] [DEMOGRAPHIC…" at bounding box center [510, 253] width 335 height 51
select select "35_44"
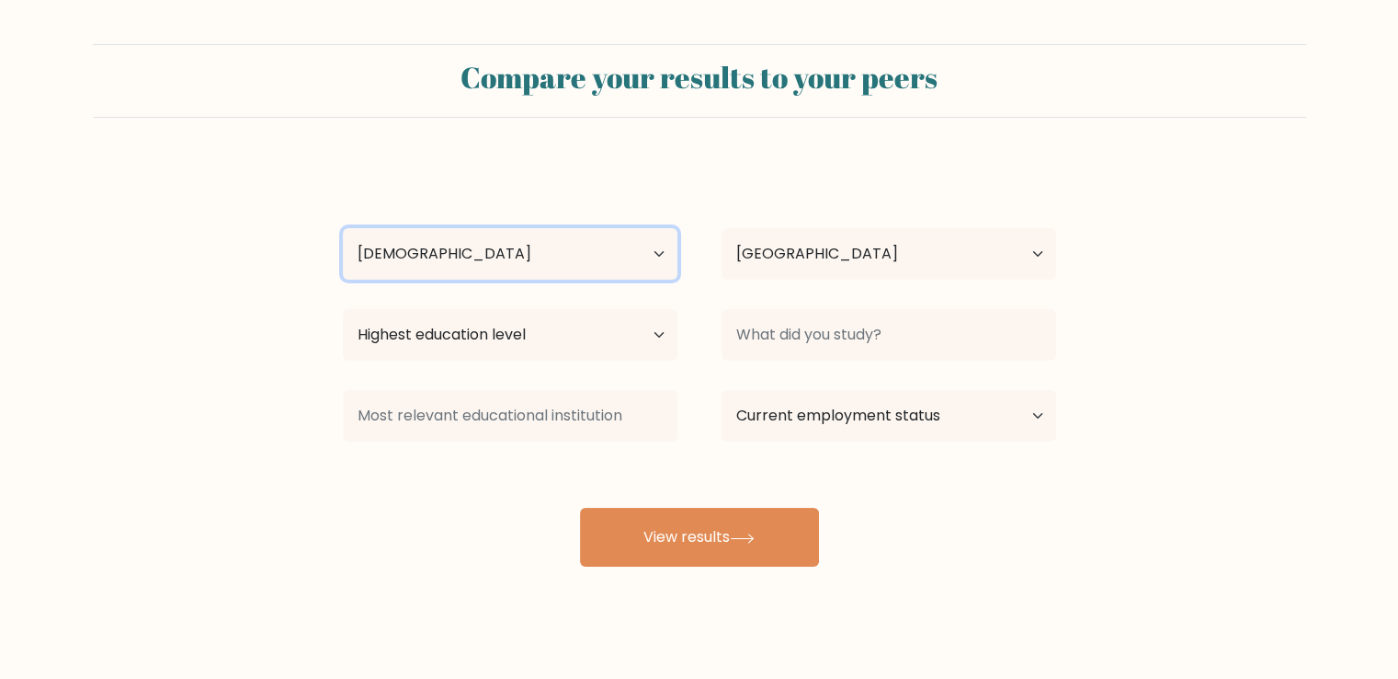
click at [343, 228] on select "Age Under 18 years old 18-24 years old 25-34 years old 35-44 years old 45-54 ye…" at bounding box center [510, 253] width 335 height 51
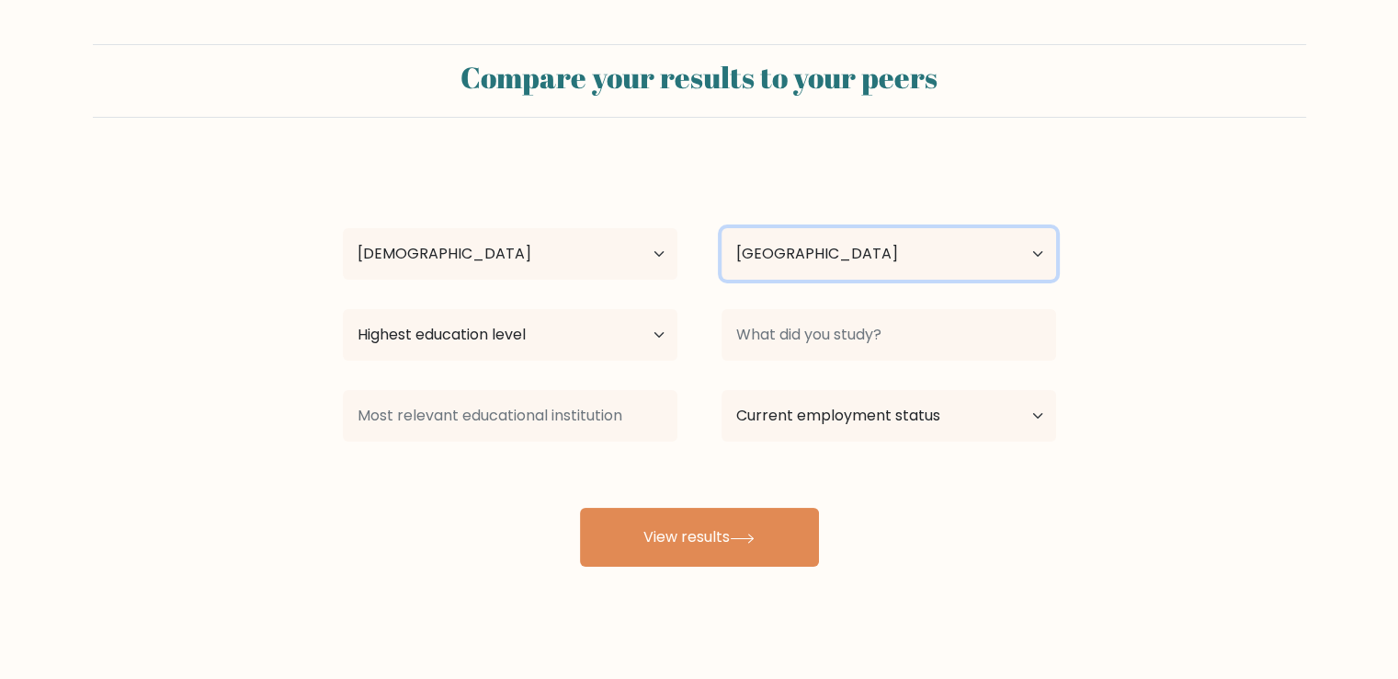
click at [912, 238] on select "Country Afghanistan Albania Algeria American Samoa Andorra Angola Anguilla Anta…" at bounding box center [889, 253] width 335 height 51
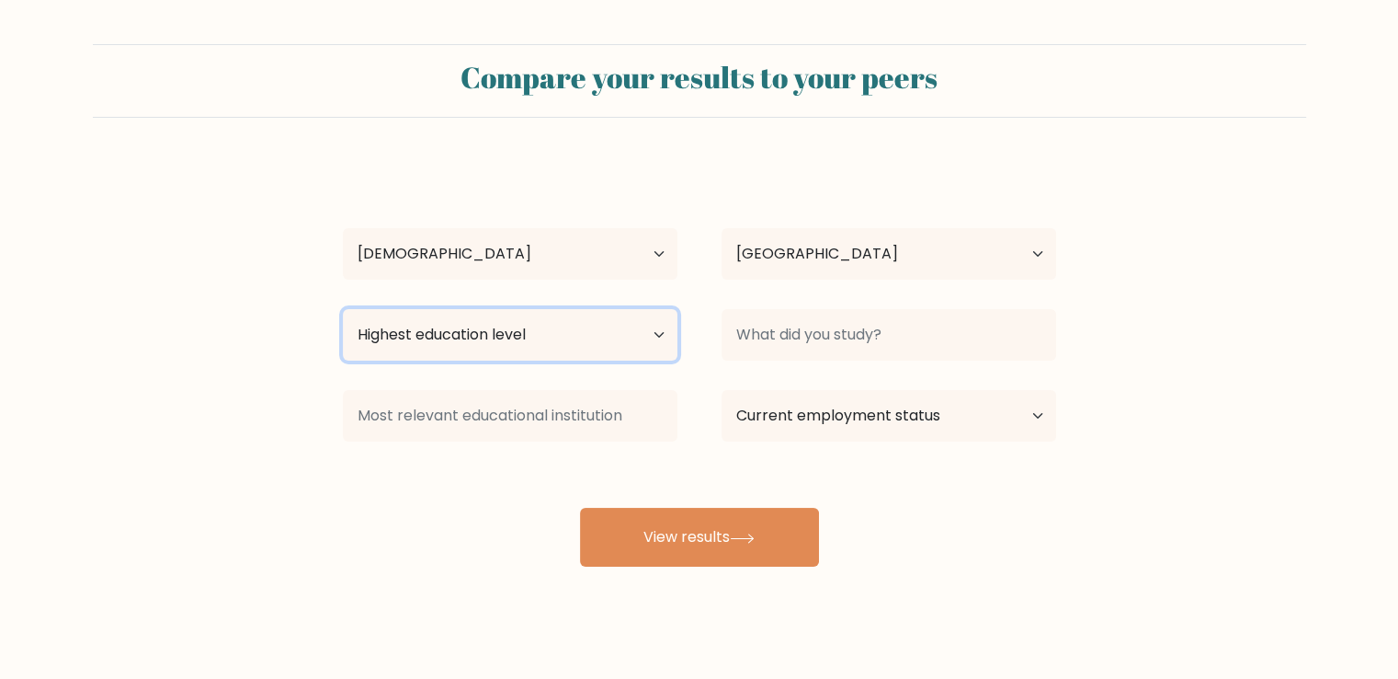
click at [471, 346] on select "Highest education level No schooling Primary Lower Secondary Upper Secondary Oc…" at bounding box center [510, 334] width 335 height 51
select select "bachelors_degree"
click at [343, 309] on select "Highest education level No schooling Primary Lower Secondary Upper Secondary Oc…" at bounding box center [510, 334] width 335 height 51
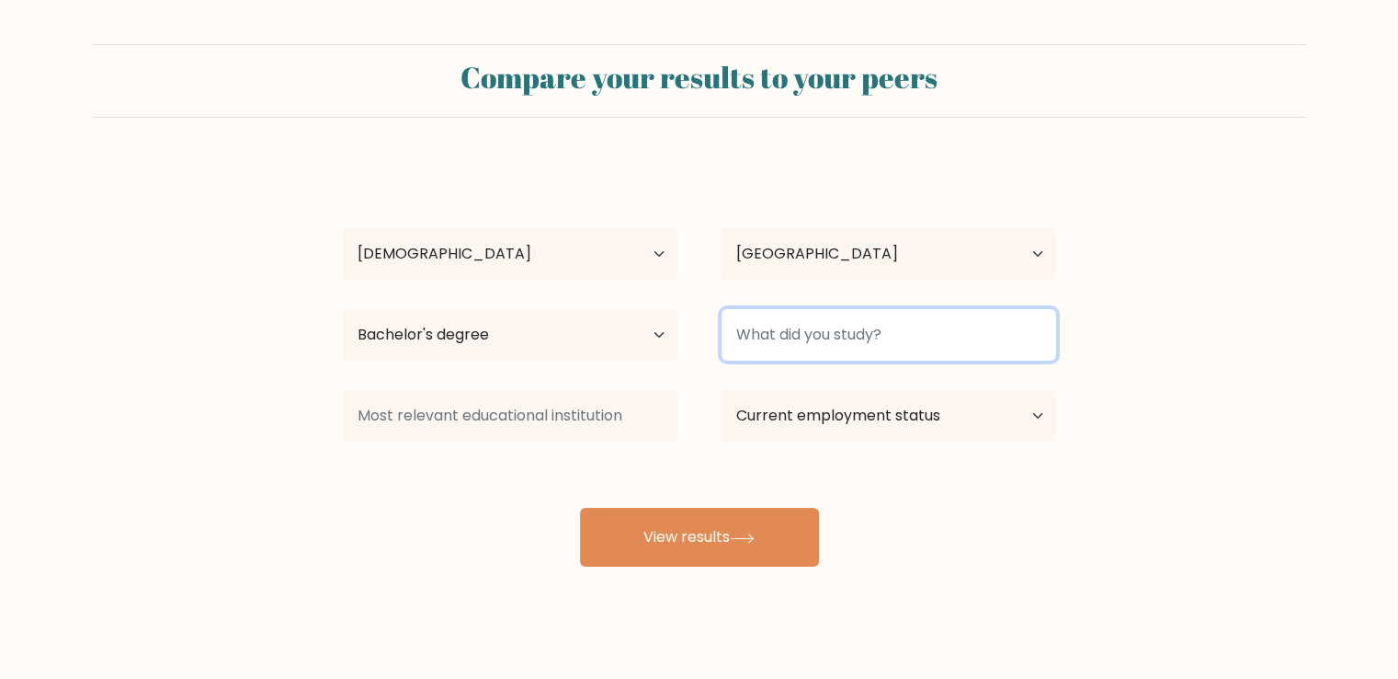
click at [872, 325] on input at bounding box center [889, 334] width 335 height 51
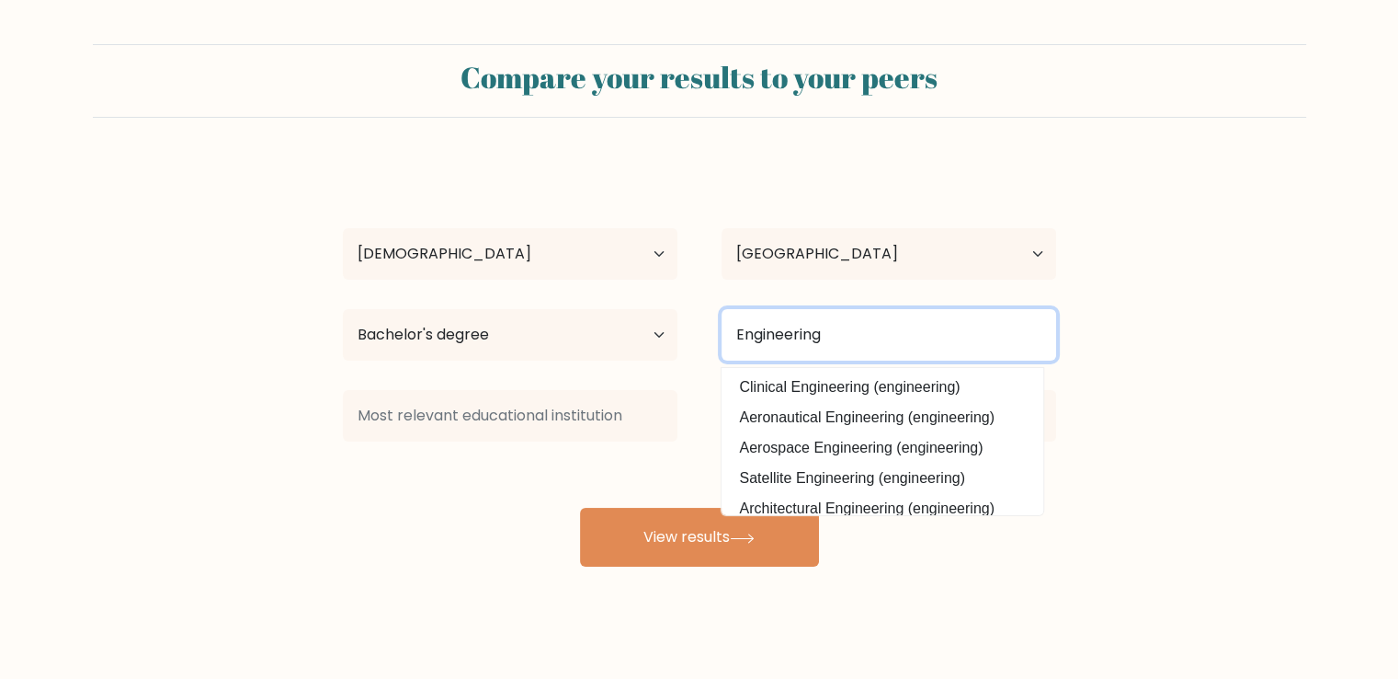
type input "Engineering"
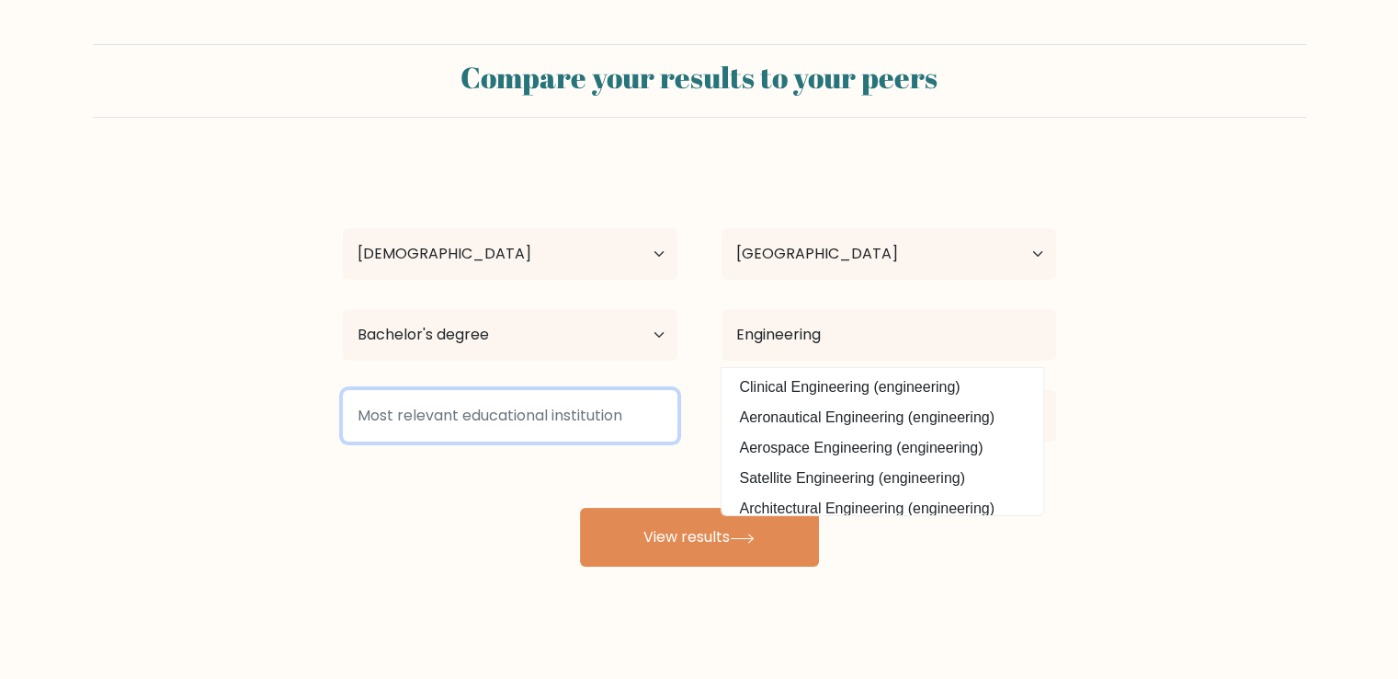
click at [484, 418] on input at bounding box center [510, 415] width 335 height 51
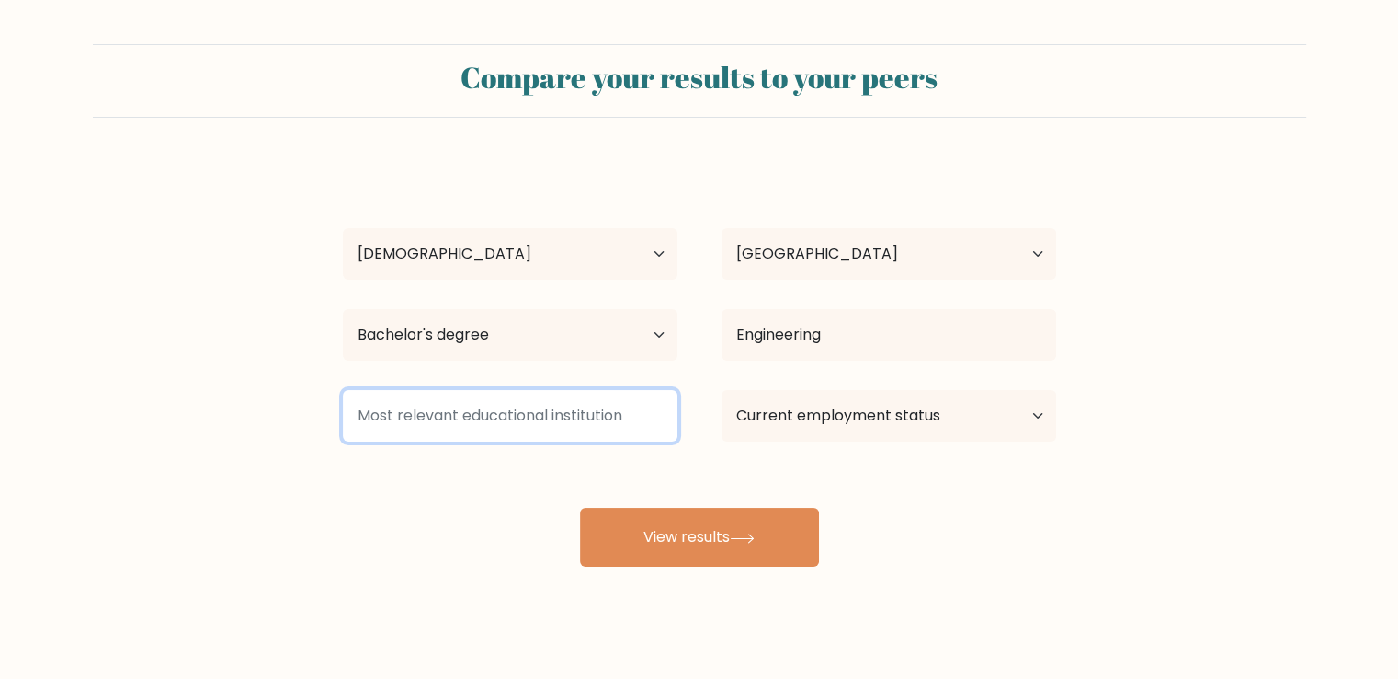
click at [484, 418] on input at bounding box center [510, 415] width 335 height 51
type input "Cairo"
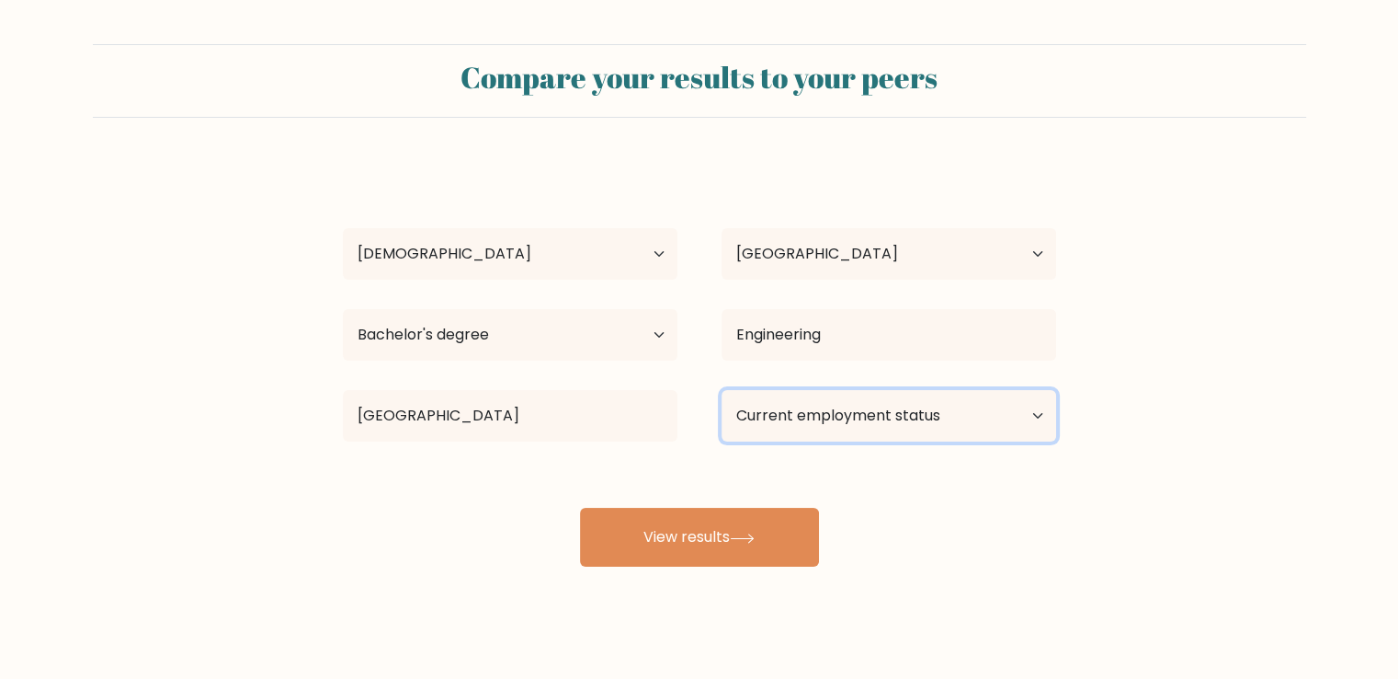
click at [838, 420] on select "Current employment status Employed Student Retired Other / prefer not to answer" at bounding box center [889, 415] width 335 height 51
select select "other"
click at [722, 390] on select "Current employment status Employed Student Retired Other / prefer not to answer" at bounding box center [889, 415] width 335 height 51
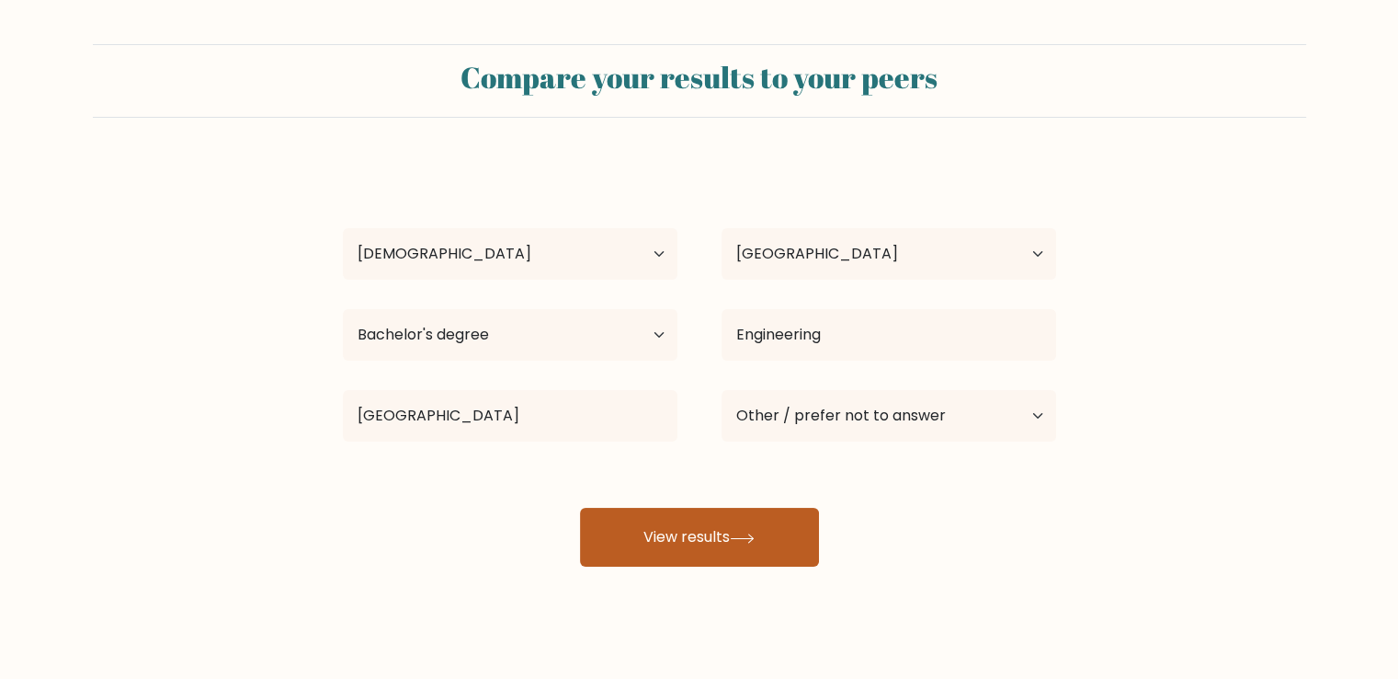
click at [747, 546] on button "View results" at bounding box center [699, 537] width 239 height 59
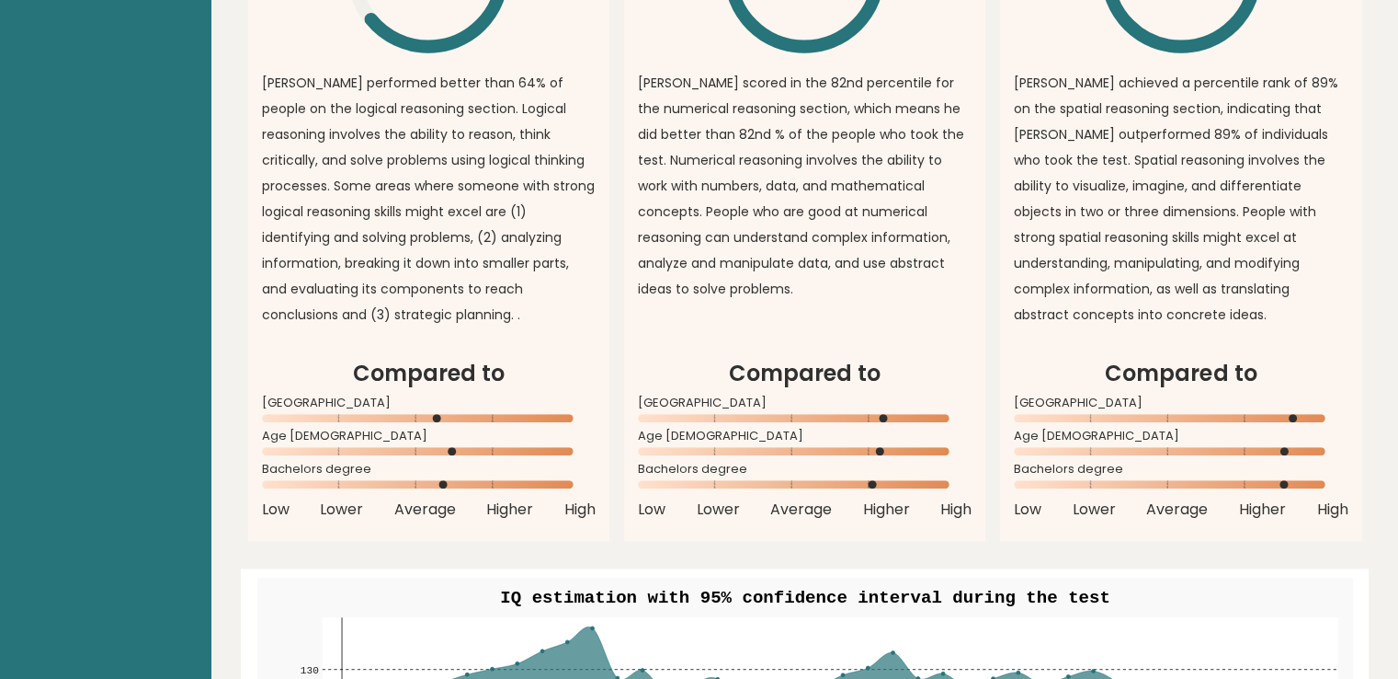
scroll to position [1729, 0]
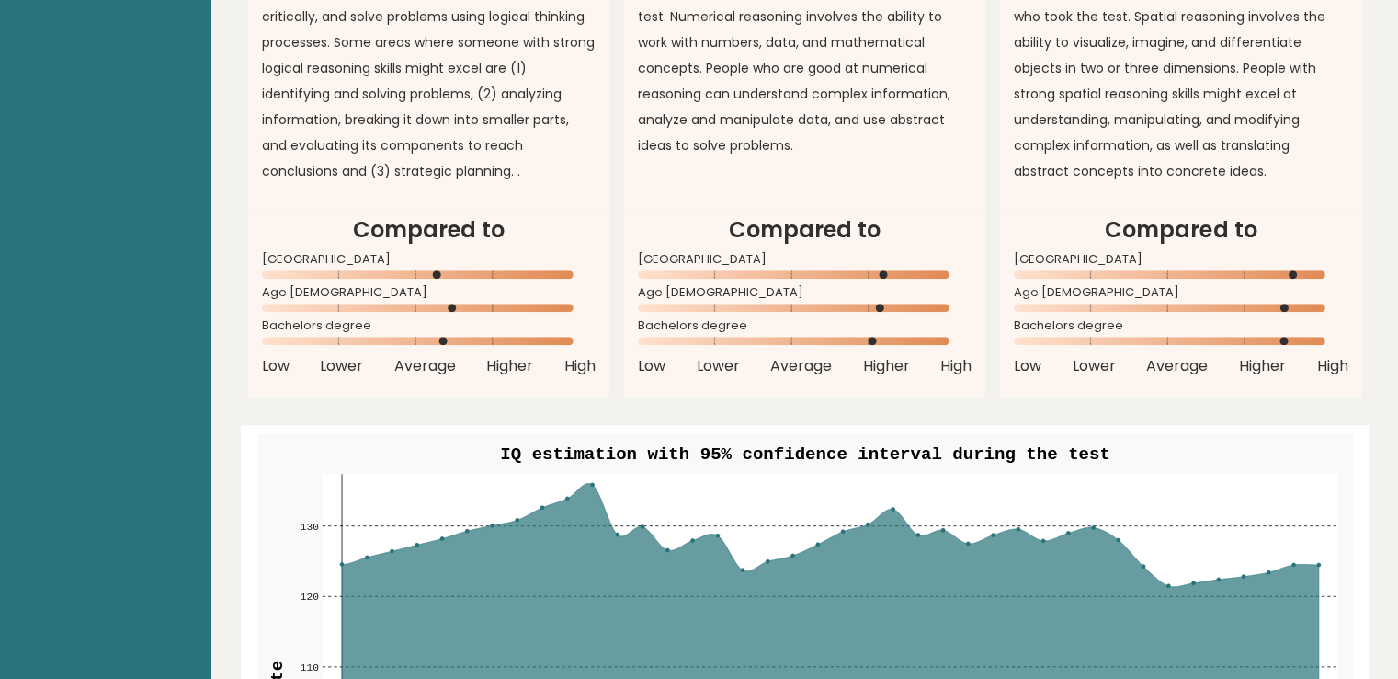
click at [633, 376] on article "Compared to Egypt Age 35 - 44 Bachelors degree Low Lower Average Higher High" at bounding box center [804, 305] width 361 height 184
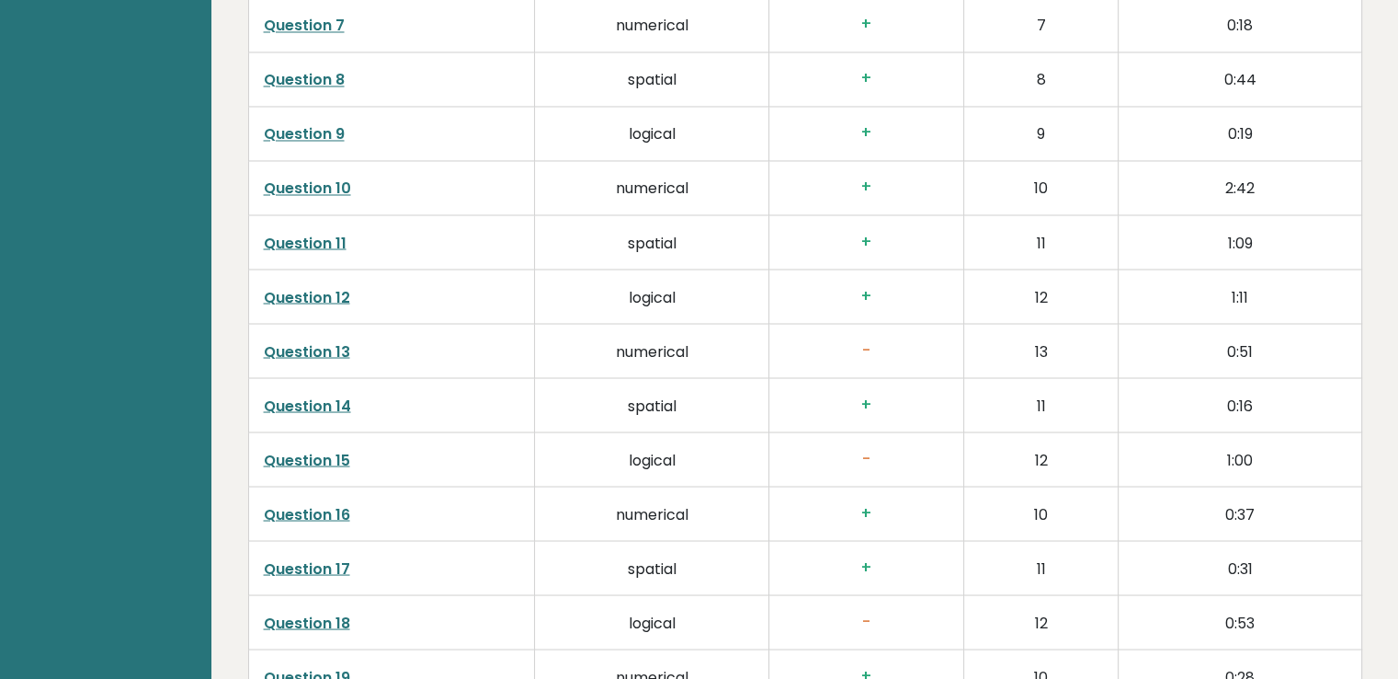
scroll to position [3295, 0]
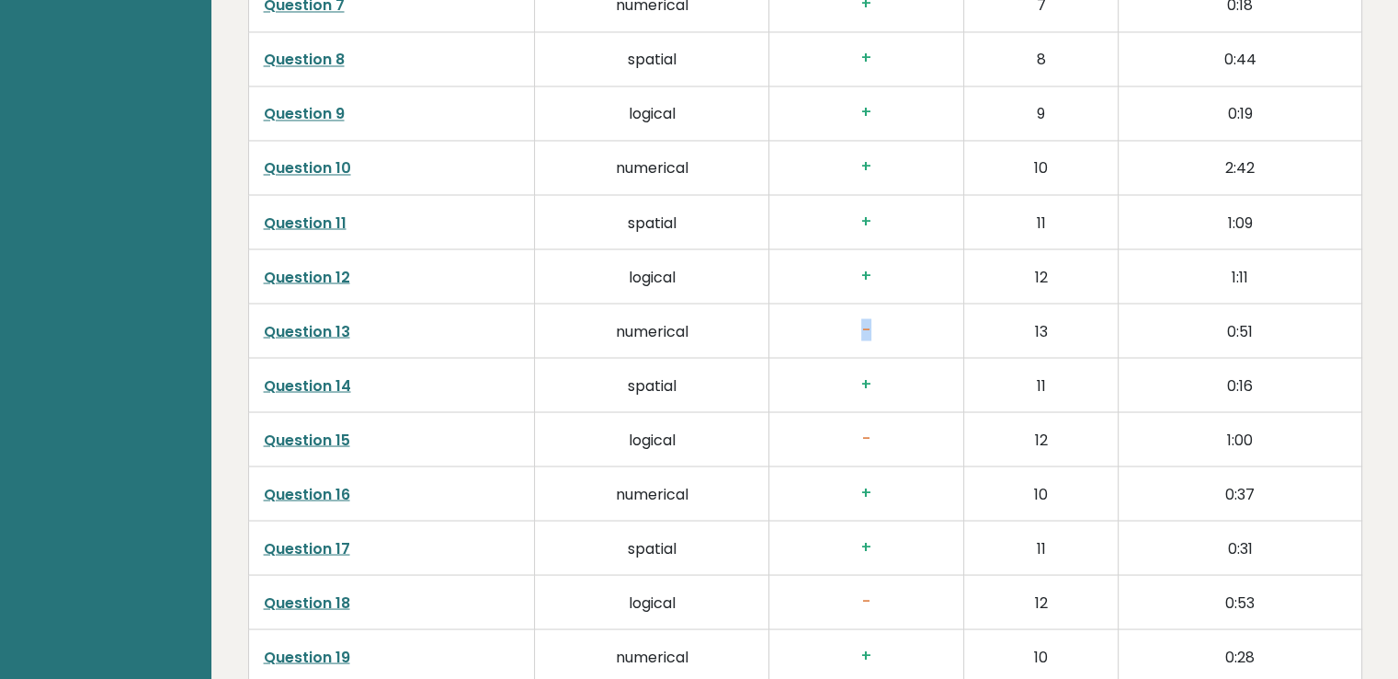
drag, startPoint x: 869, startPoint y: 328, endPoint x: 856, endPoint y: 331, distance: 13.2
click at [856, 331] on h3 "-" at bounding box center [866, 329] width 165 height 19
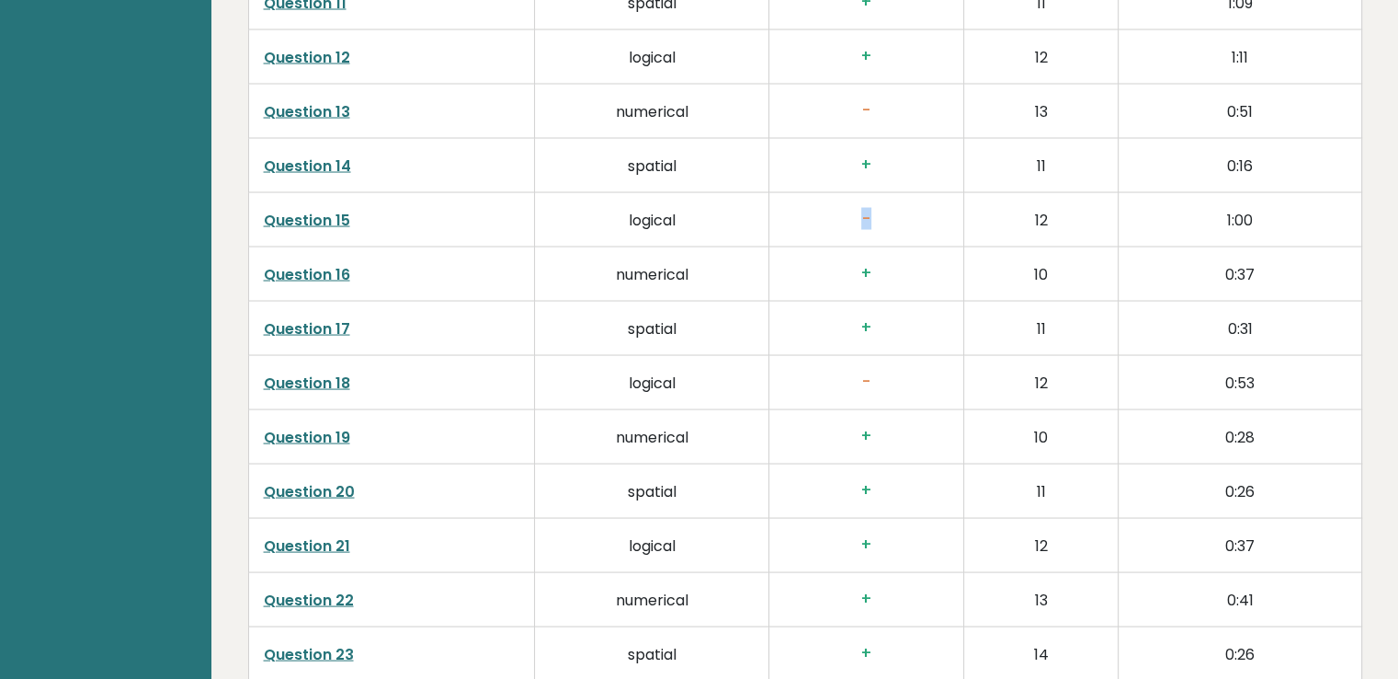
drag, startPoint x: 862, startPoint y: 215, endPoint x: 884, endPoint y: 214, distance: 21.2
click at [882, 214] on h3 "-" at bounding box center [866, 219] width 165 height 19
drag, startPoint x: 852, startPoint y: 376, endPoint x: 894, endPoint y: 376, distance: 41.4
click at [891, 376] on h3 "-" at bounding box center [866, 381] width 165 height 19
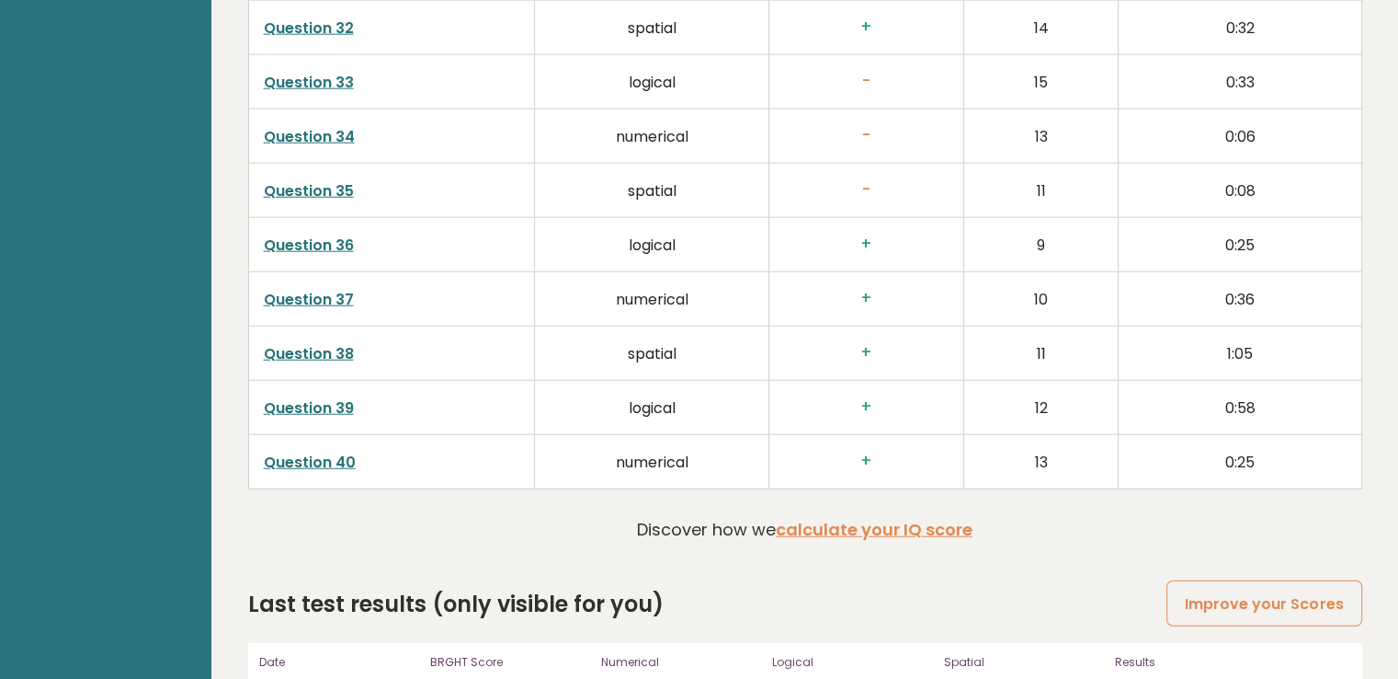
scroll to position [4689, 0]
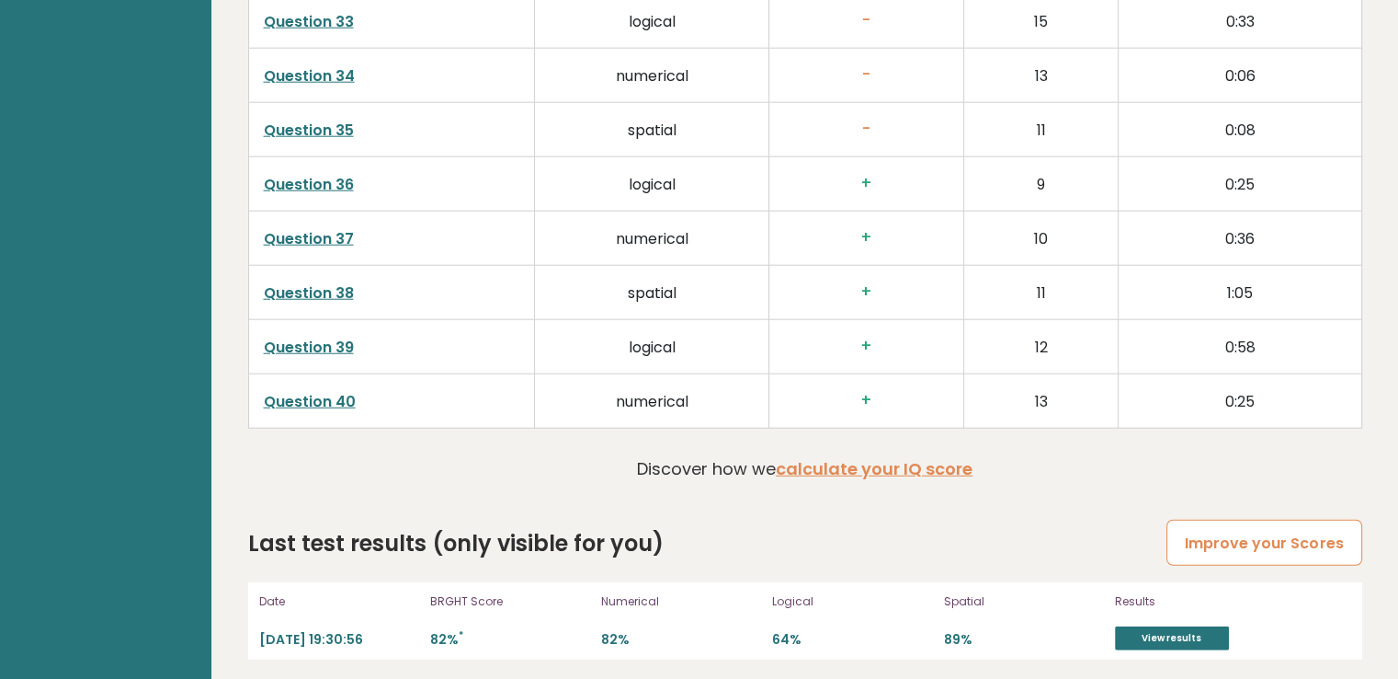
click at [1232, 519] on link "Improve your Scores" at bounding box center [1264, 542] width 195 height 47
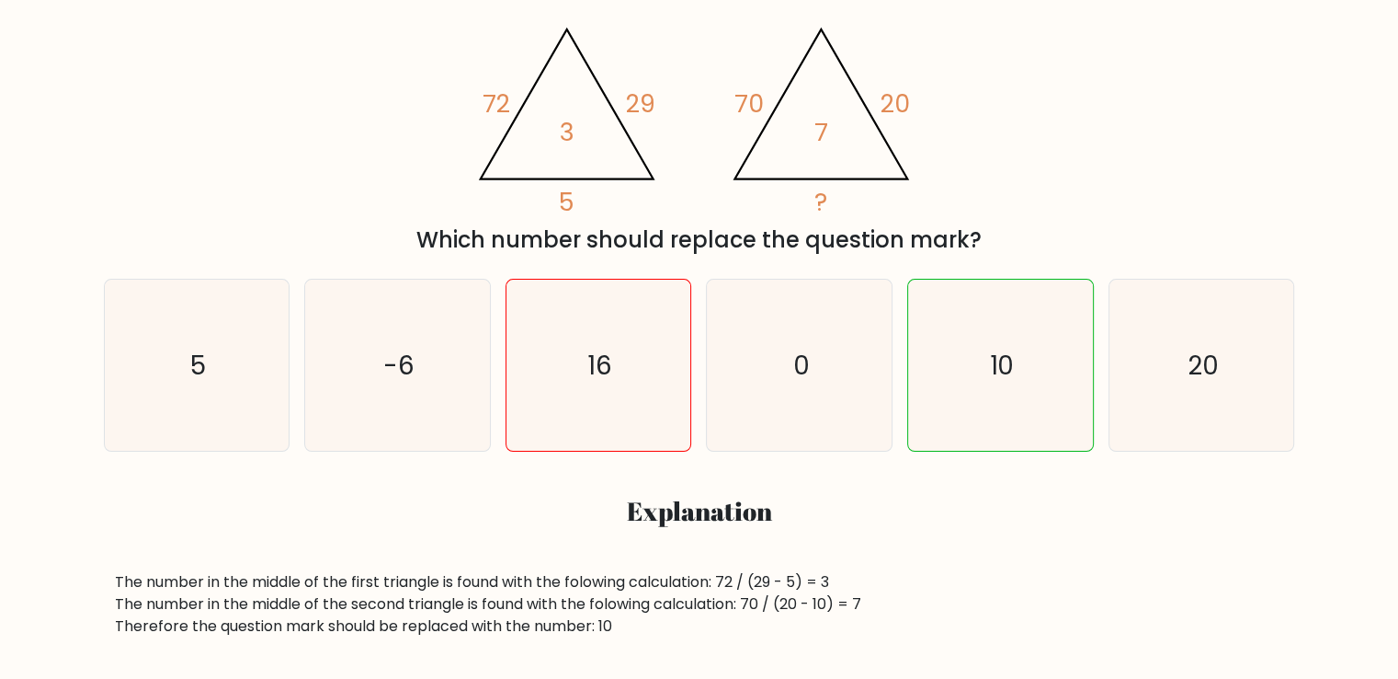
scroll to position [344, 0]
click at [1035, 350] on icon "10" at bounding box center [1001, 365] width 172 height 172
click at [701, 5] on input "e. 10" at bounding box center [700, -1] width 1 height 9
radio input "true"
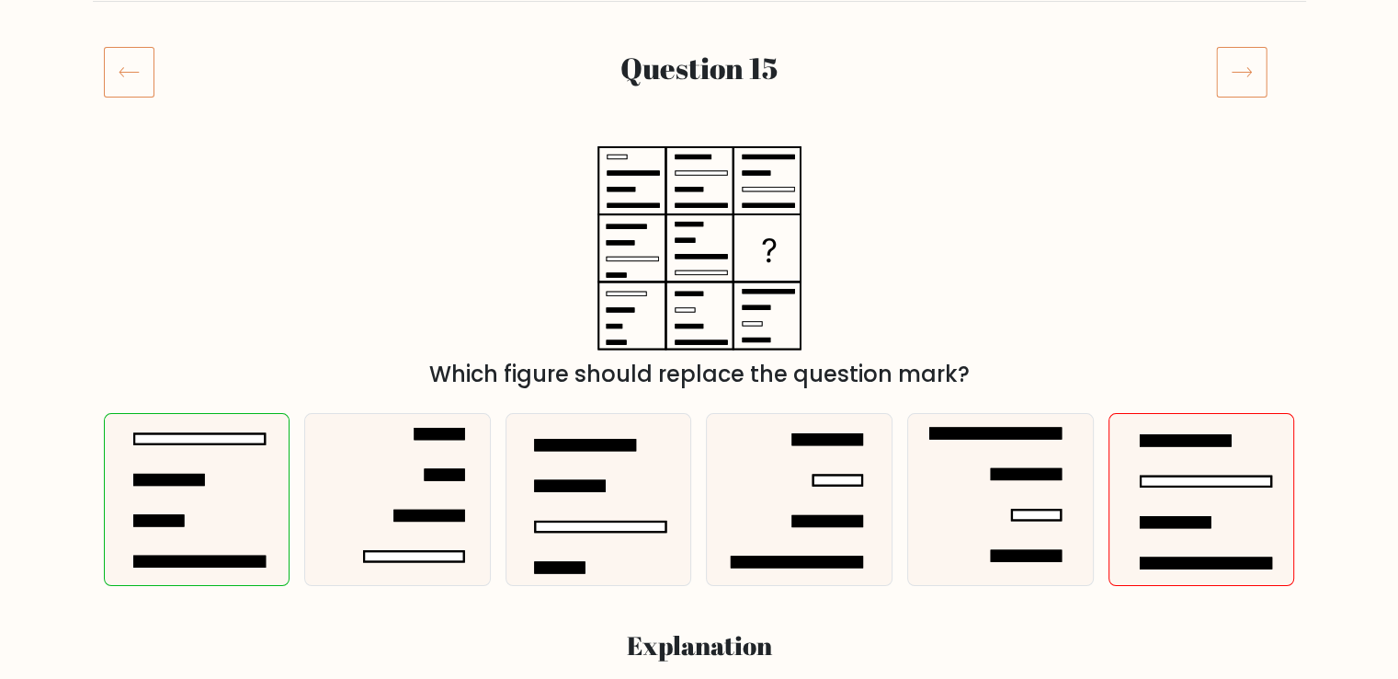
scroll to position [147, 0]
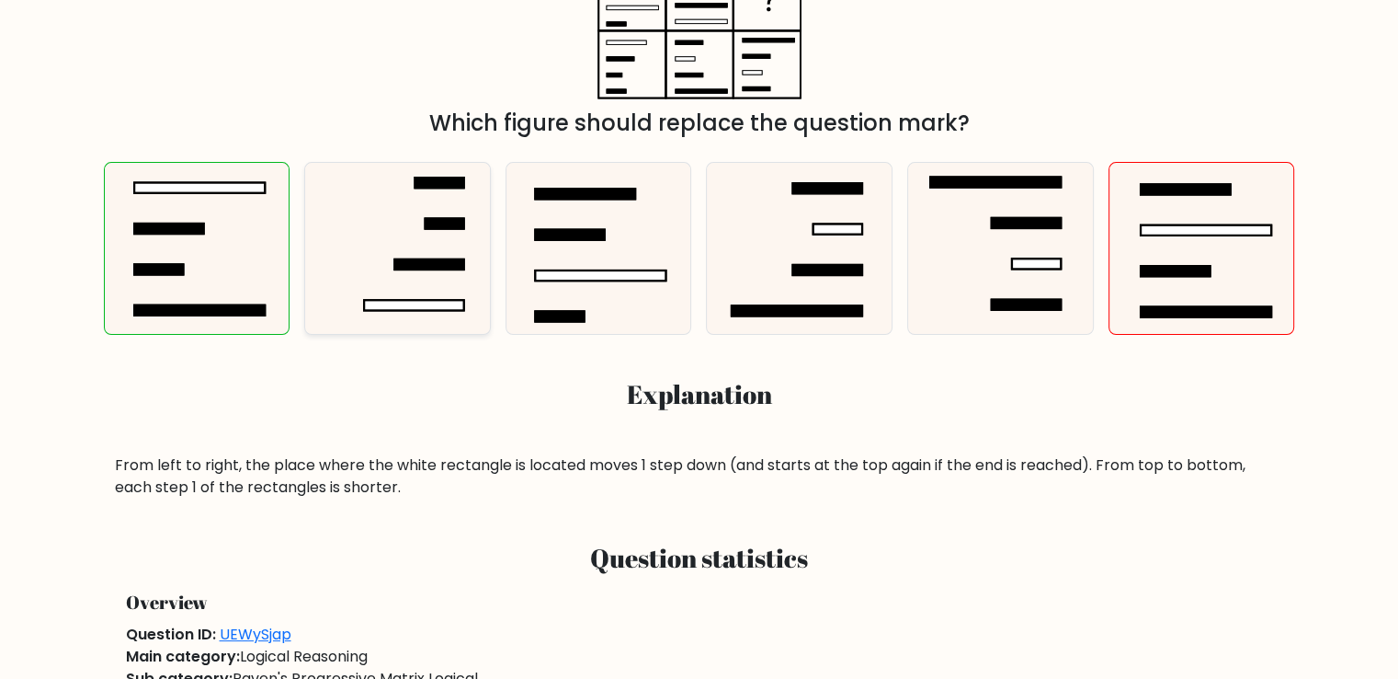
scroll to position [462, 0]
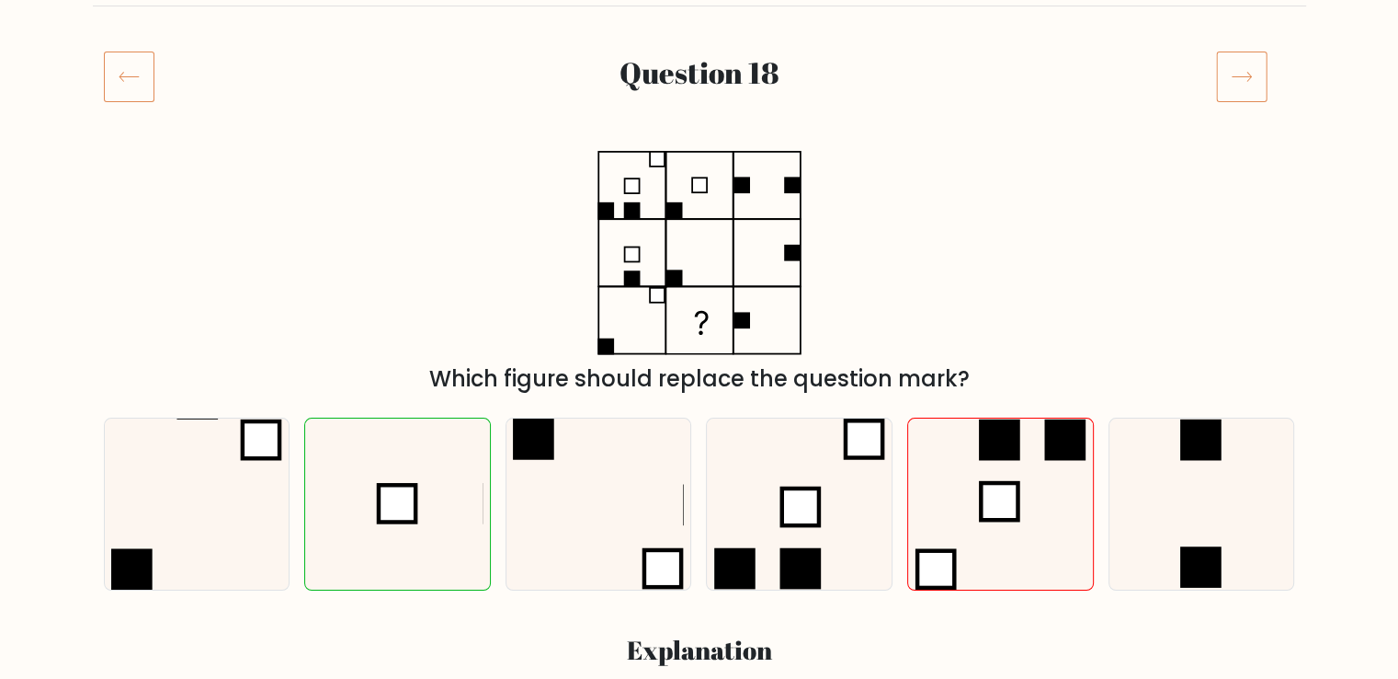
scroll to position [206, 0]
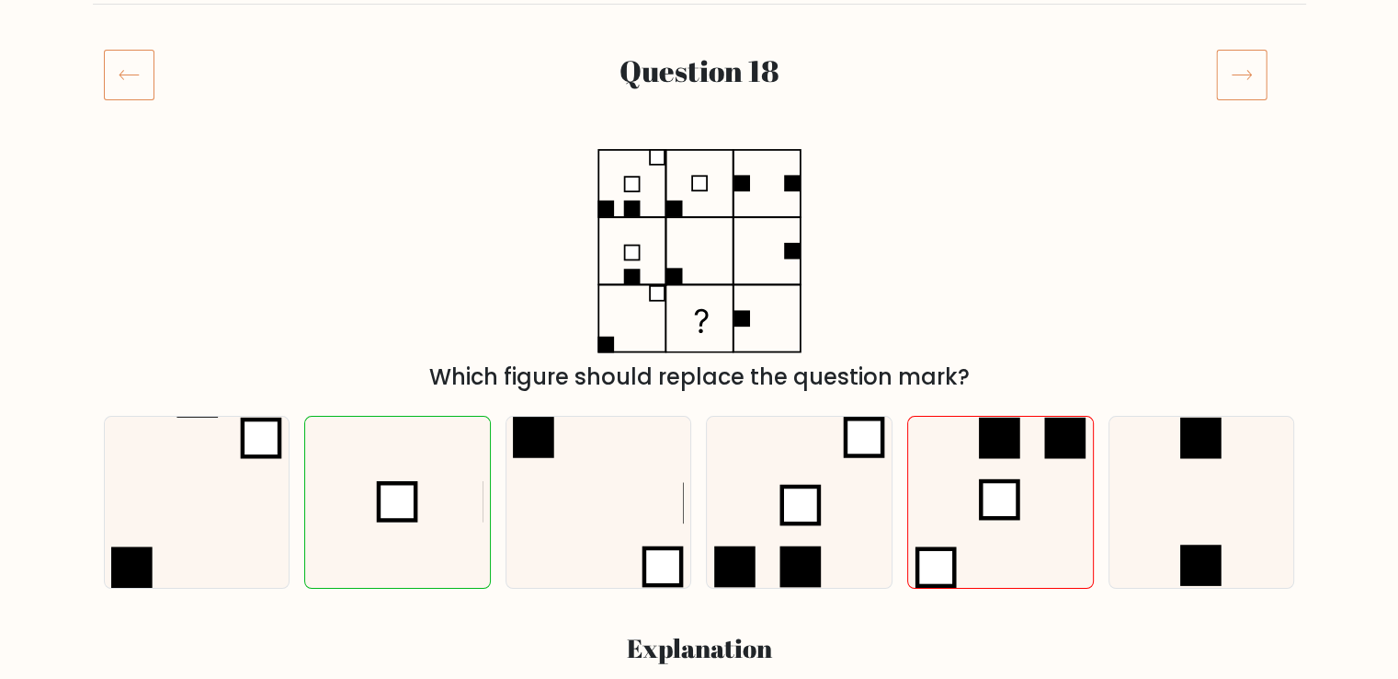
click at [491, 501] on div "b." at bounding box center [397, 503] width 201 height 174
click at [467, 502] on icon at bounding box center [398, 502] width 172 height 172
click at [700, 143] on input "b." at bounding box center [700, 137] width 1 height 9
radio input "true"
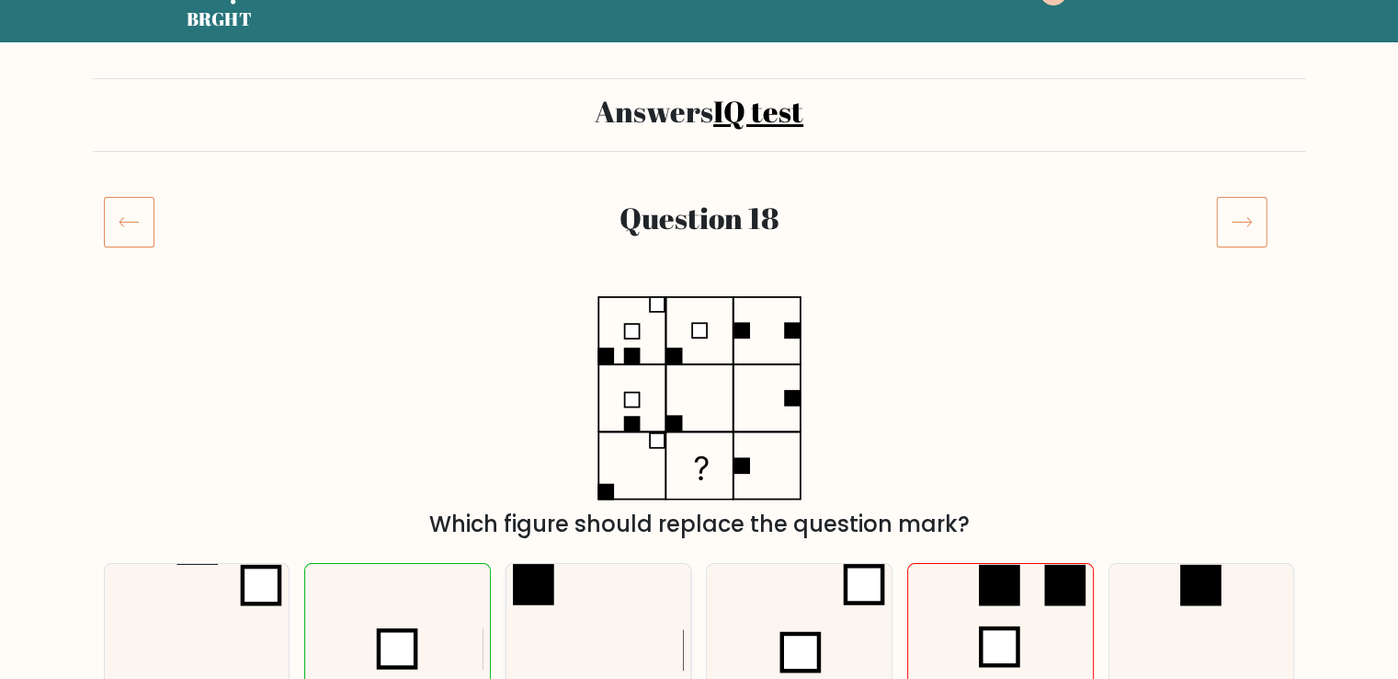
scroll to position [0, 0]
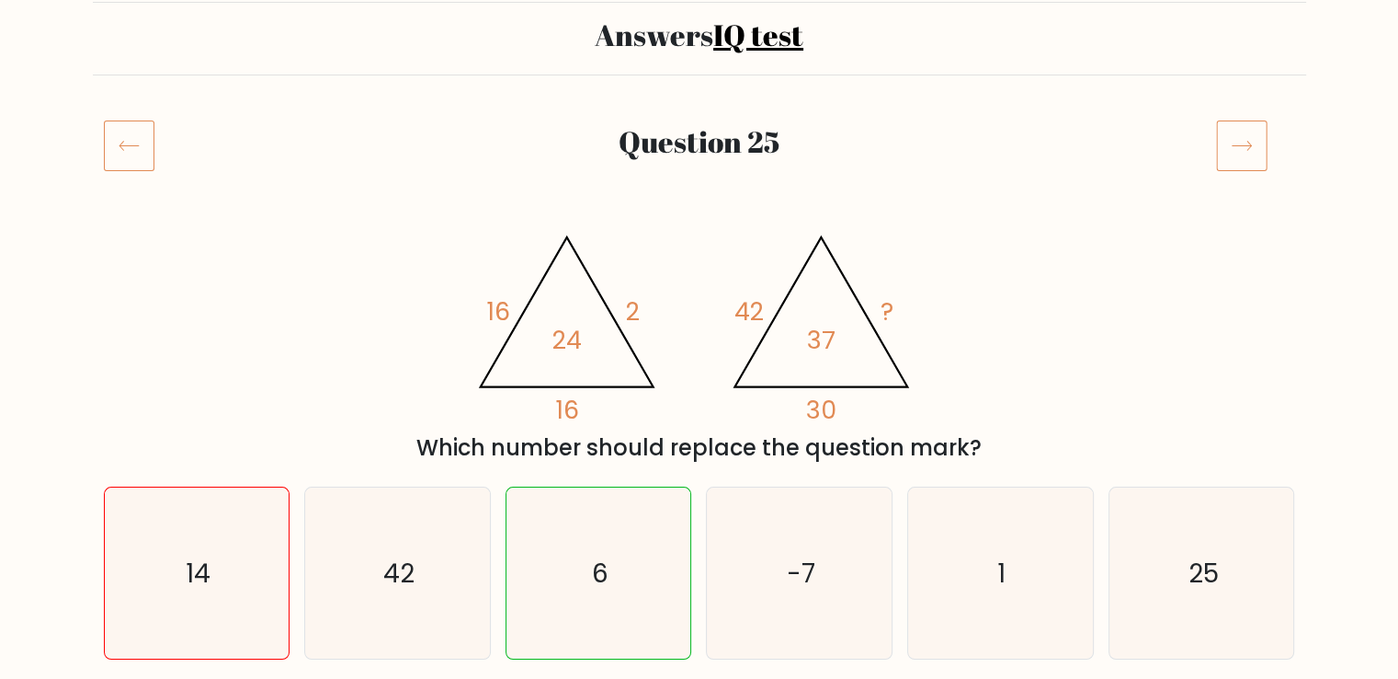
scroll to position [140, 0]
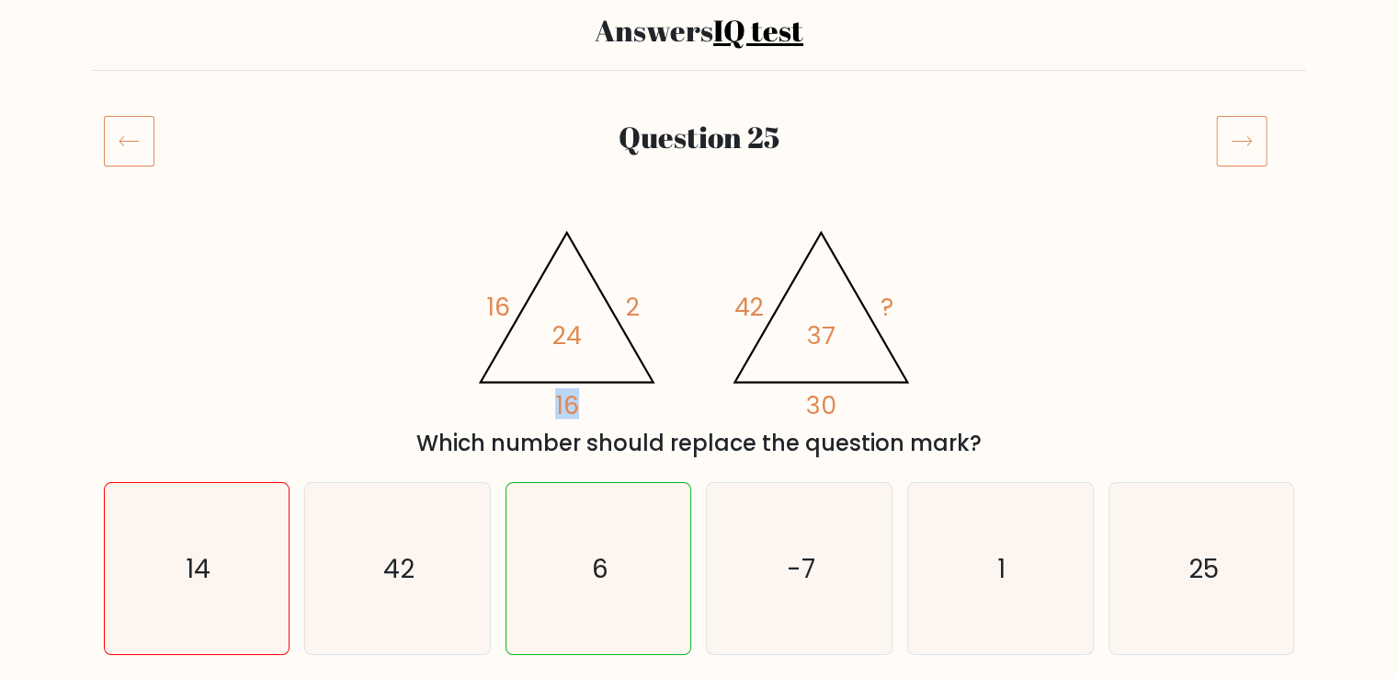
drag, startPoint x: 576, startPoint y: 405, endPoint x: 542, endPoint y: 402, distance: 35.0
click at [542, 402] on icon "@import url('[URL][DOMAIN_NAME]); 16 2 16 24 @import url('[URL][DOMAIN_NAME]); …" at bounding box center [699, 316] width 468 height 203
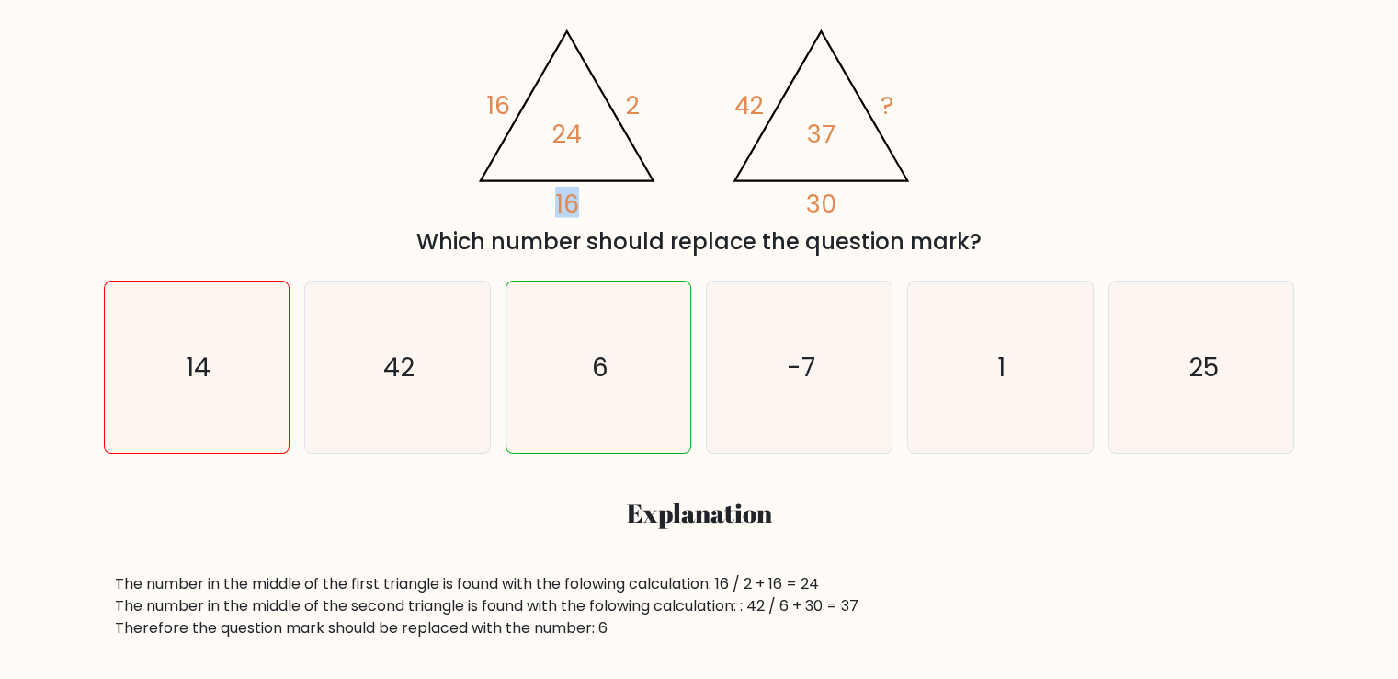
scroll to position [397, 0]
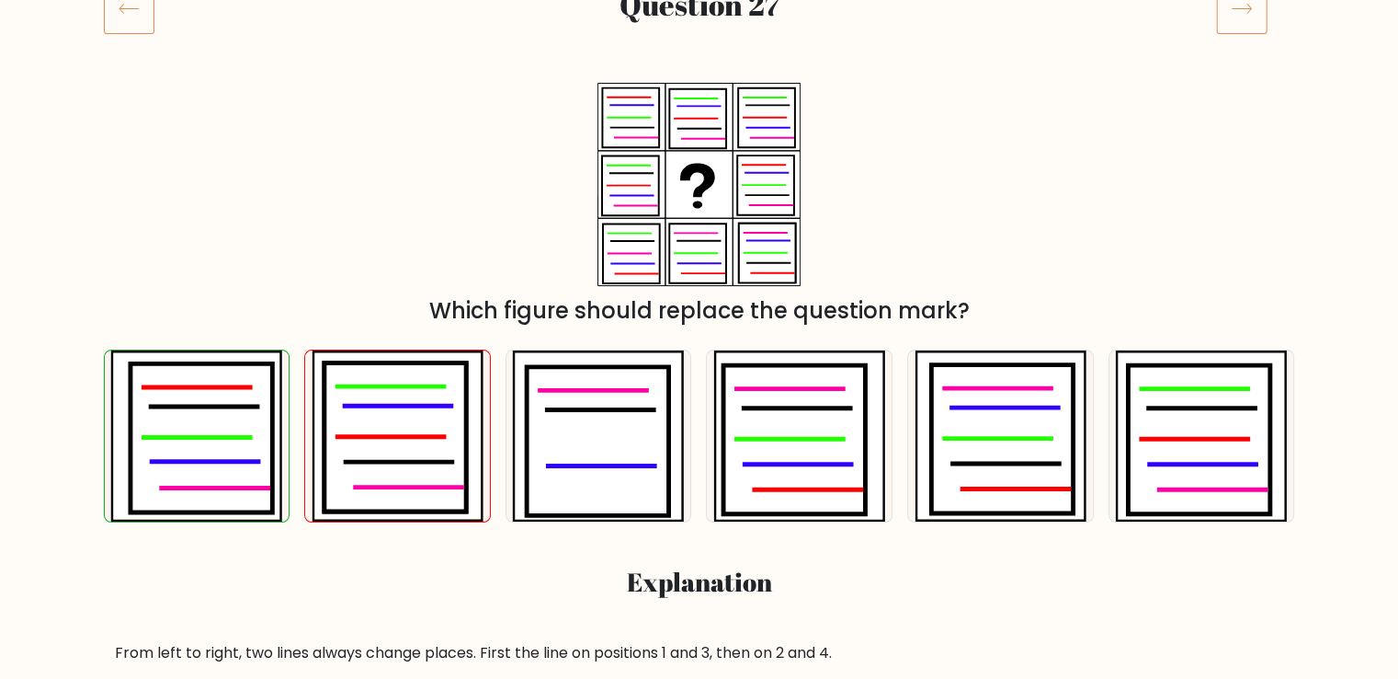
scroll to position [271, 0]
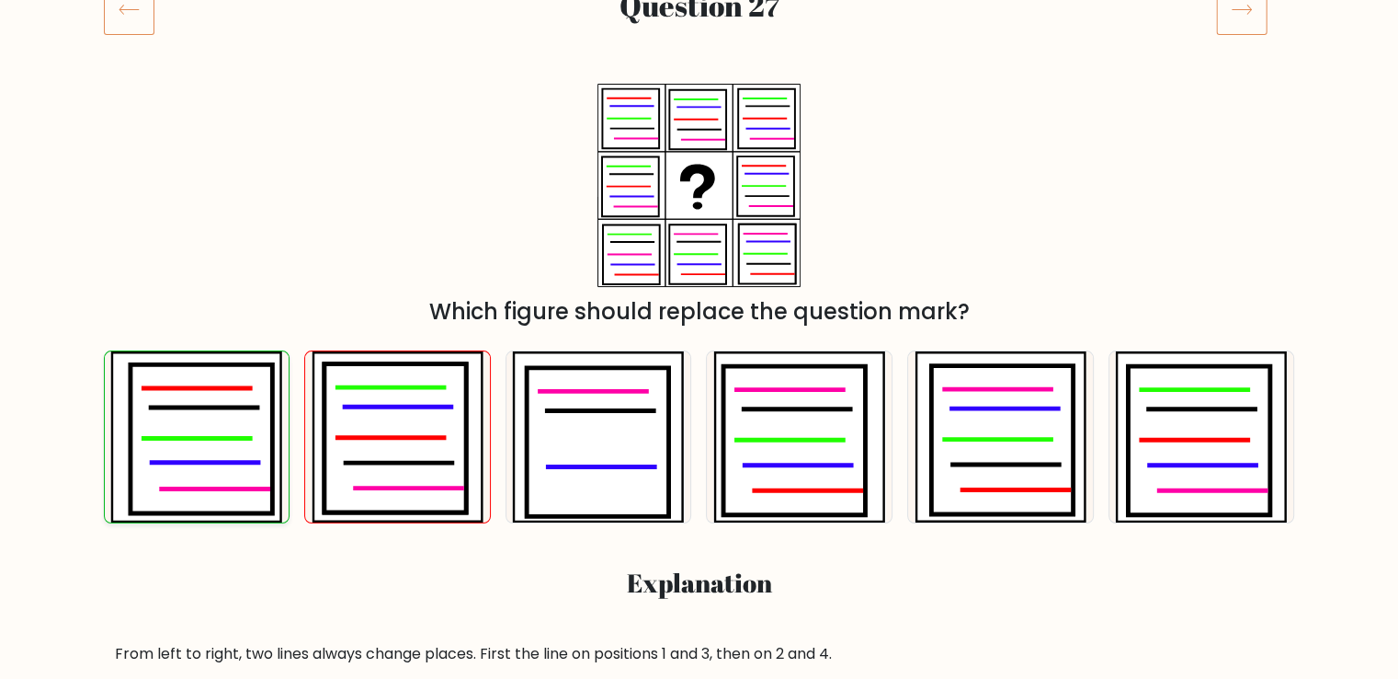
click at [268, 439] on icon at bounding box center [202, 438] width 143 height 149
click at [700, 77] on input "a." at bounding box center [700, 72] width 1 height 9
radio input "true"
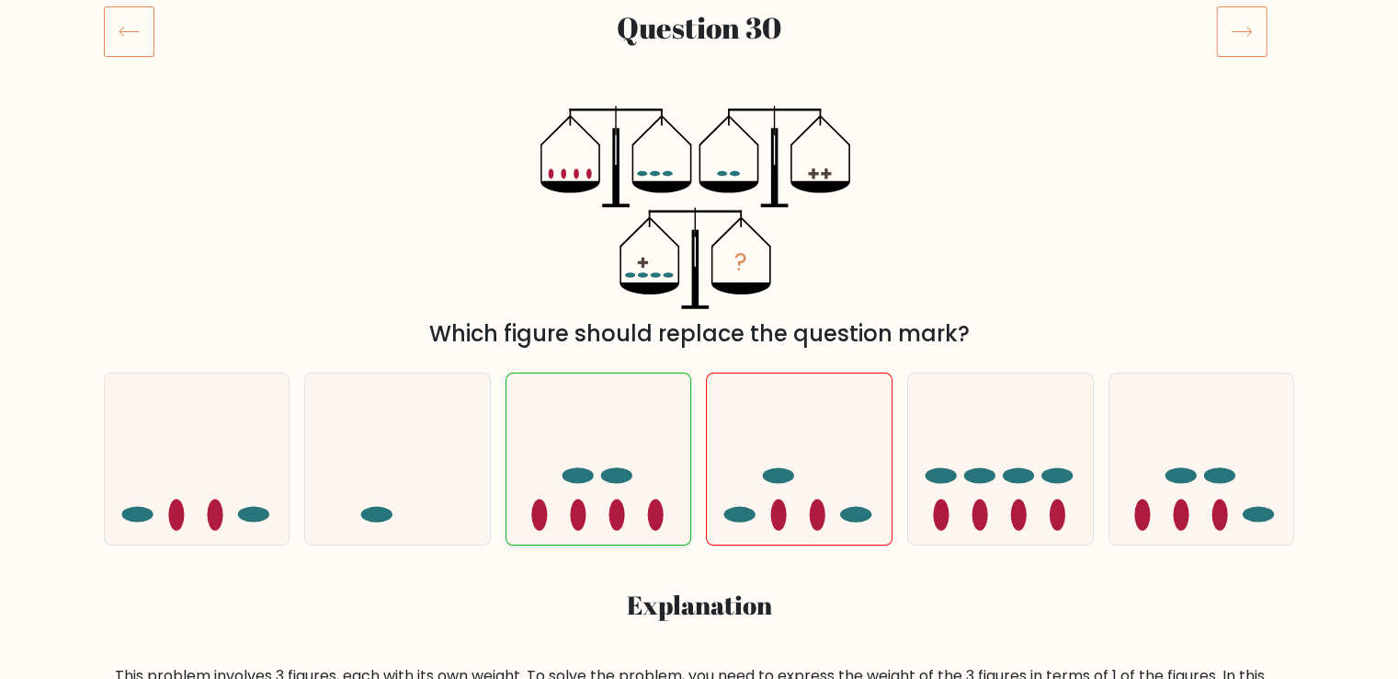
scroll to position [458, 0]
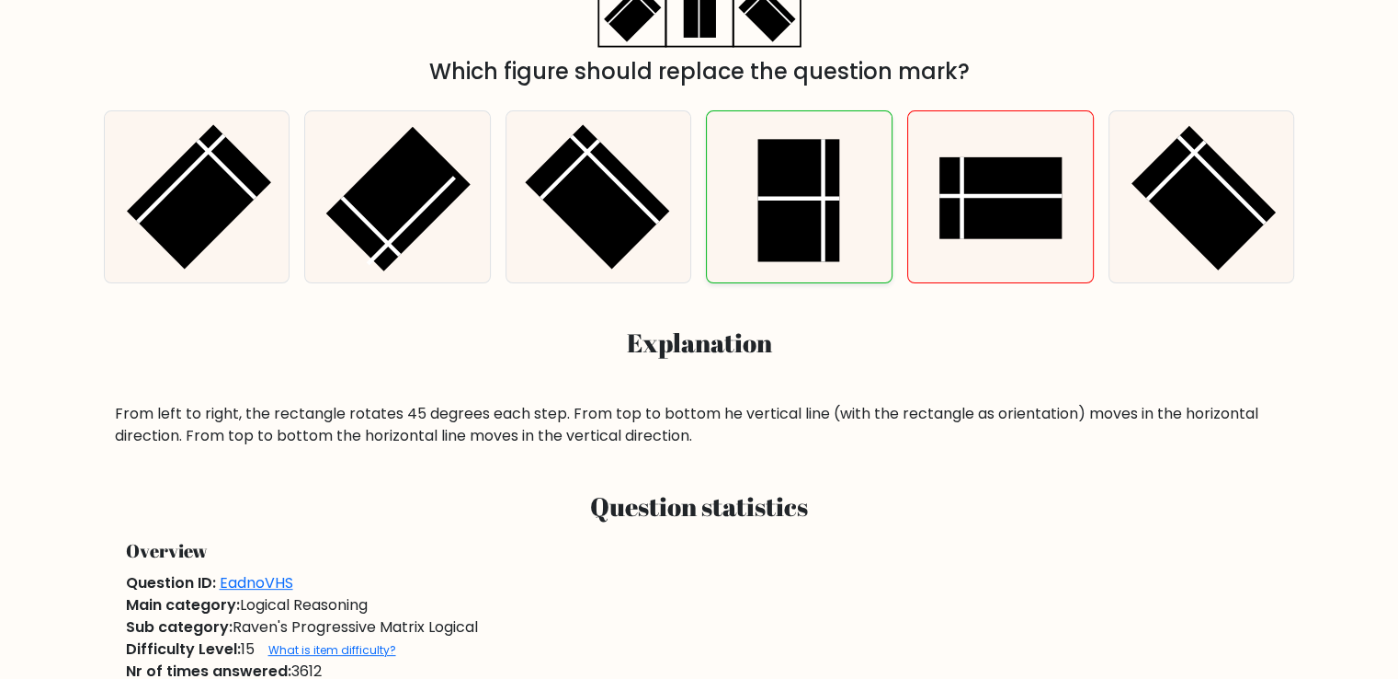
scroll to position [532, 0]
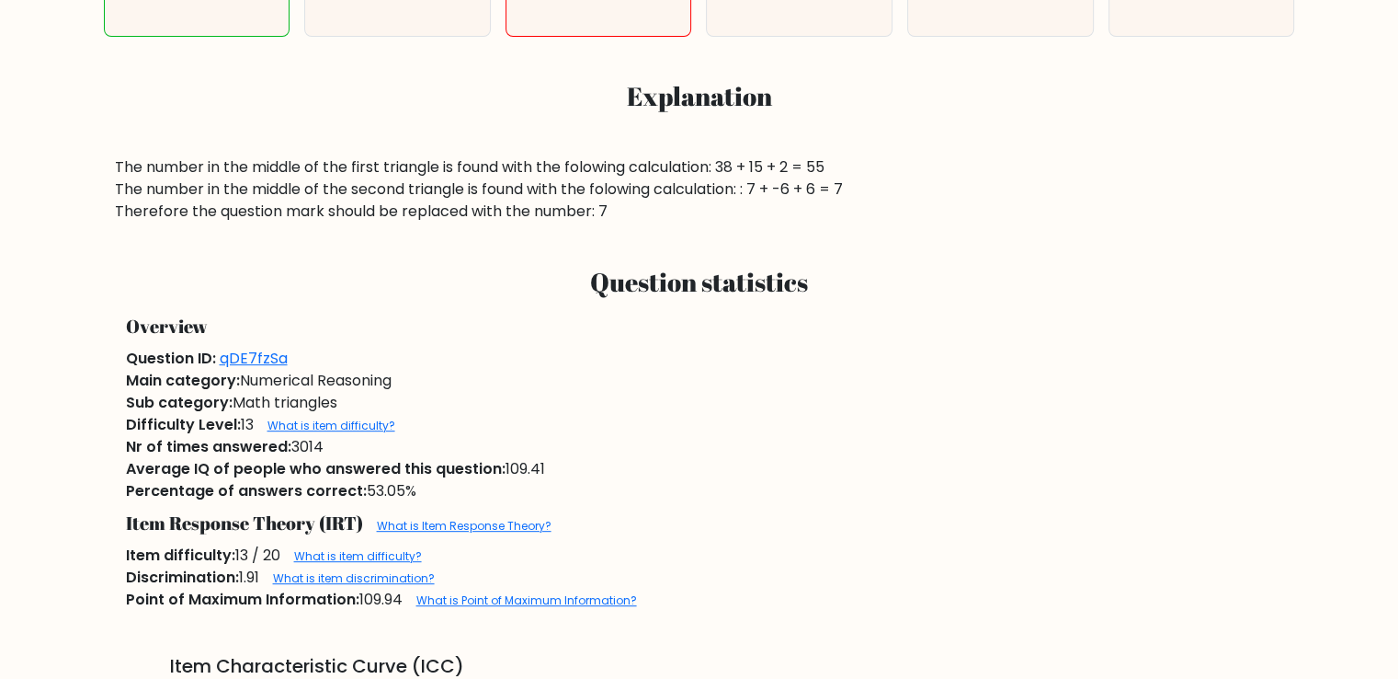
scroll to position [758, 0]
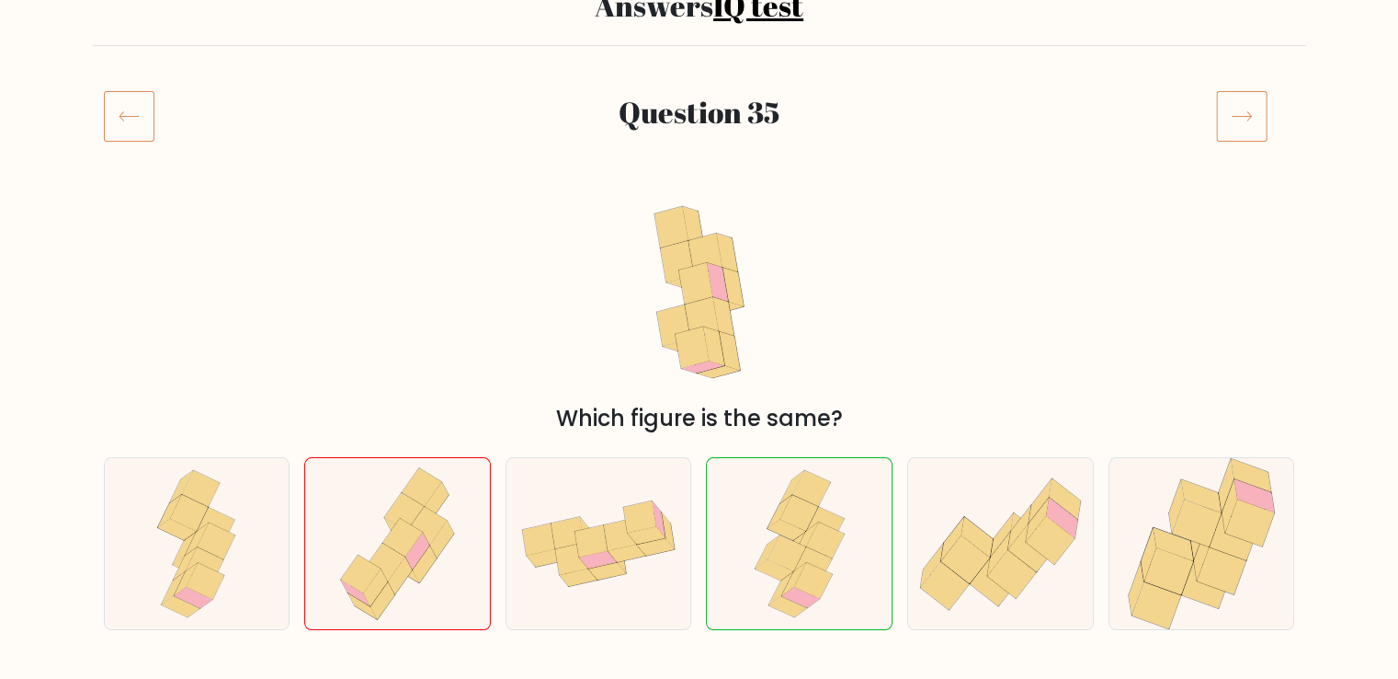
scroll to position [168, 0]
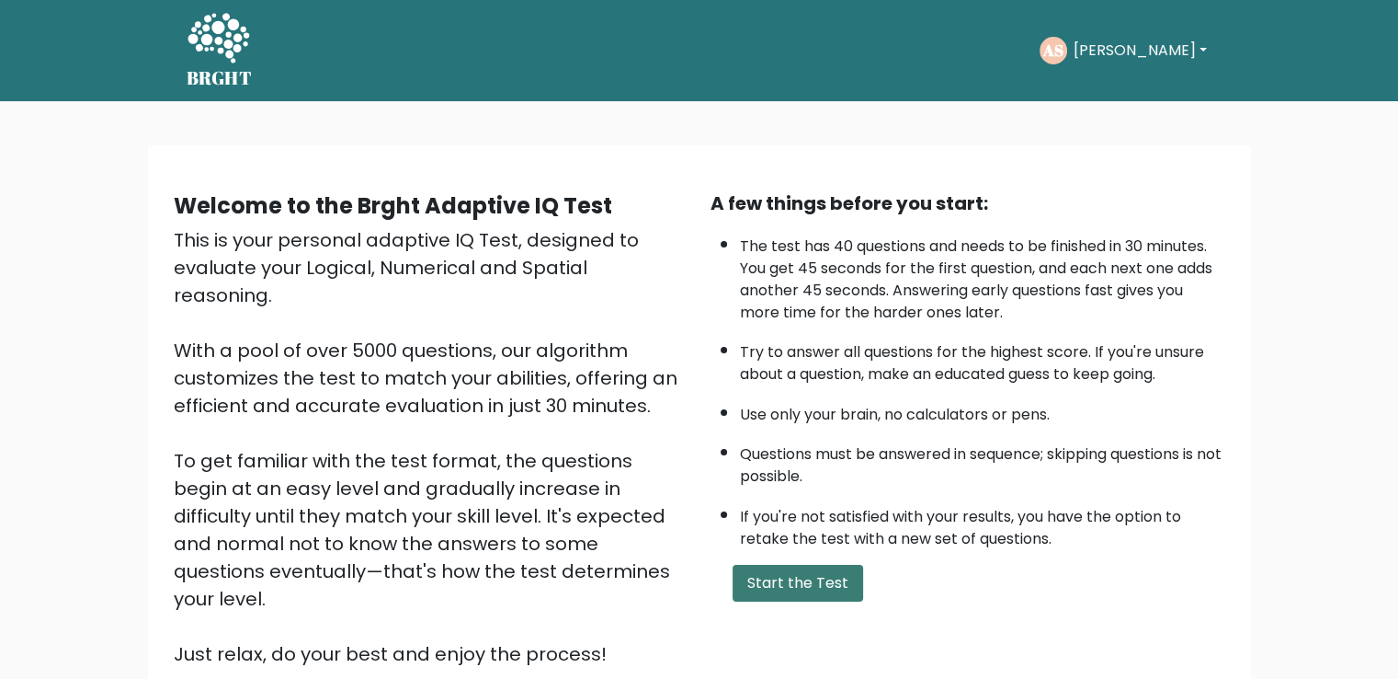
click at [798, 567] on button "Start the Test" at bounding box center [798, 583] width 131 height 37
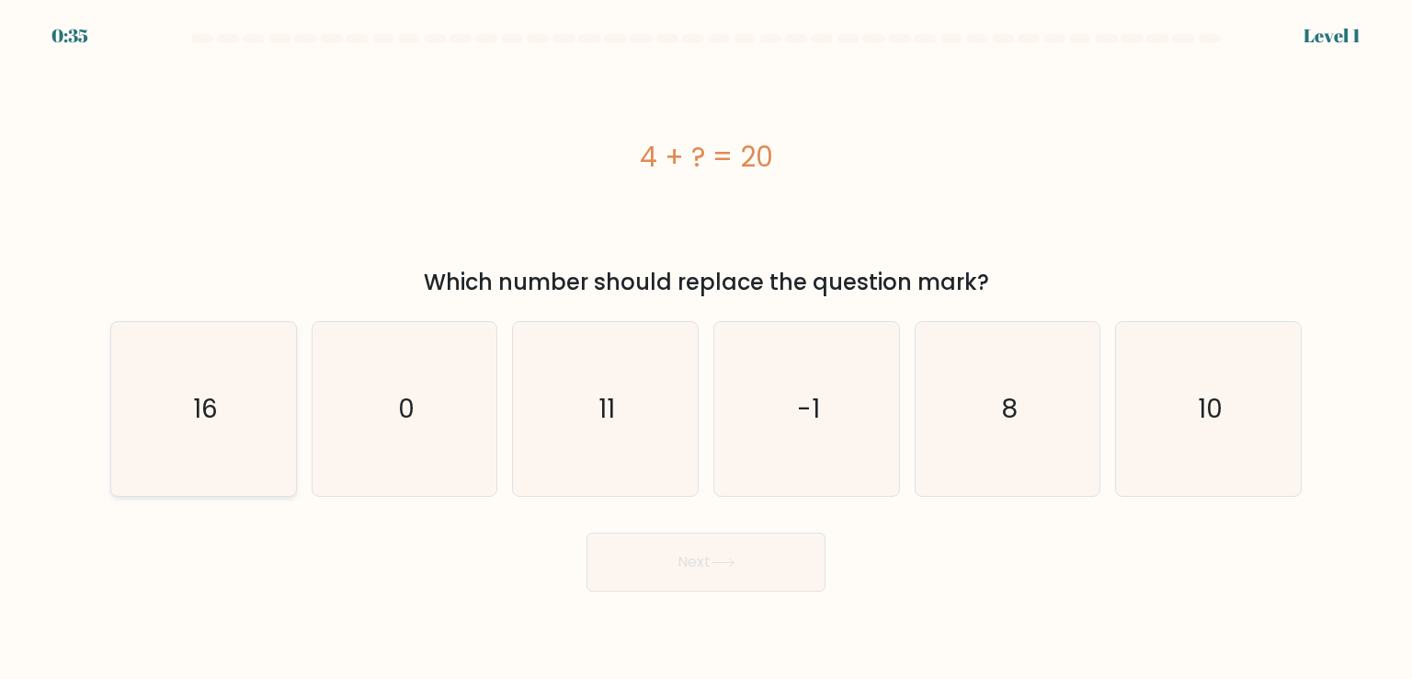
click at [259, 380] on icon "16" at bounding box center [203, 408] width 173 height 173
click at [706, 348] on input "a. 16" at bounding box center [706, 343] width 1 height 9
radio input "true"
click at [706, 562] on button "Next" at bounding box center [706, 561] width 239 height 59
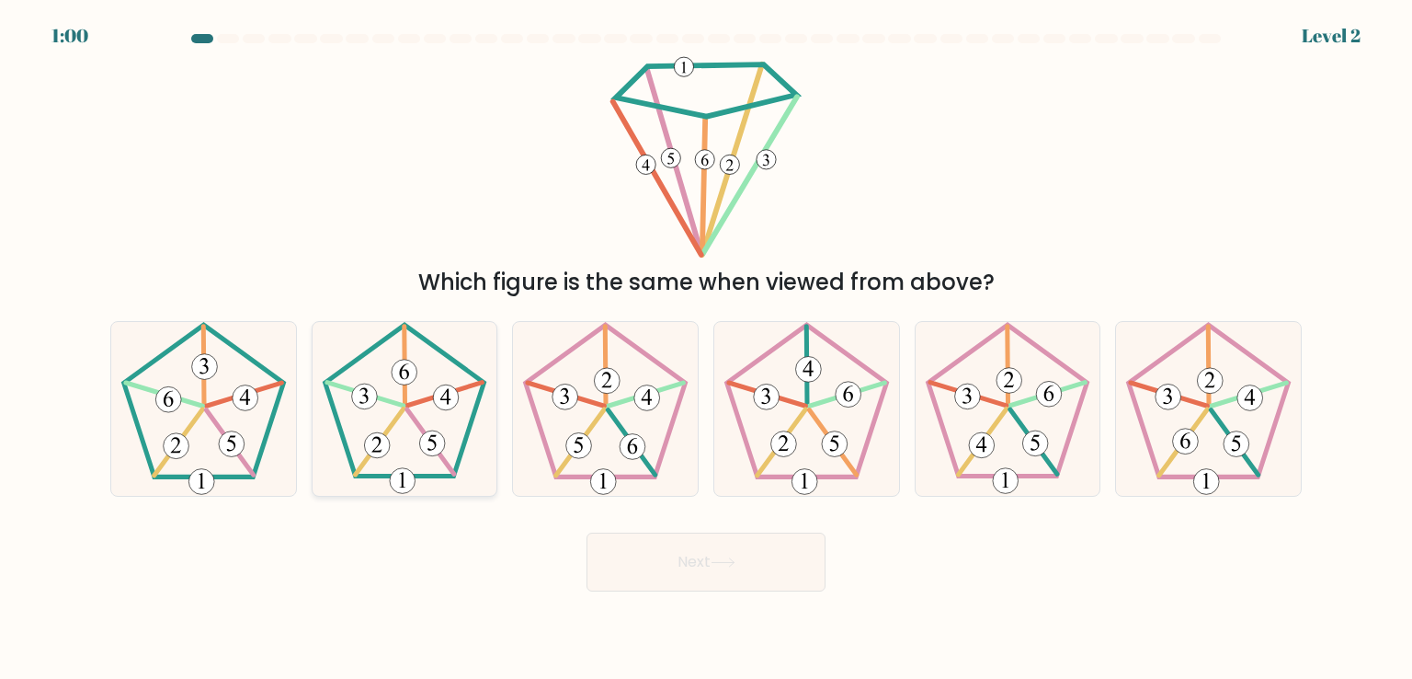
click at [438, 394] on 166 at bounding box center [446, 398] width 26 height 26
click at [706, 348] on input "b." at bounding box center [706, 343] width 1 height 9
radio input "true"
click at [749, 552] on button "Next" at bounding box center [706, 561] width 239 height 59
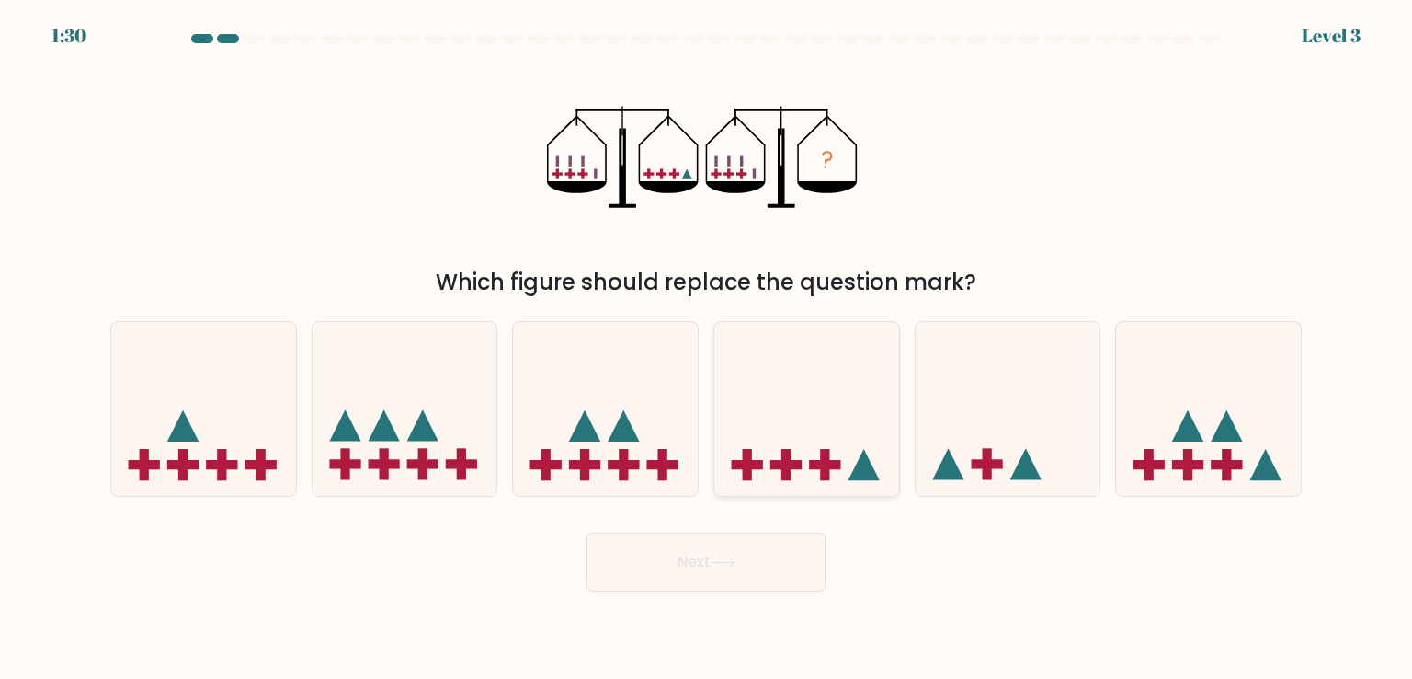
click at [830, 380] on icon at bounding box center [806, 408] width 185 height 153
click at [707, 348] on input "d." at bounding box center [706, 343] width 1 height 9
radio input "true"
click at [725, 553] on button "Next" at bounding box center [706, 561] width 239 height 59
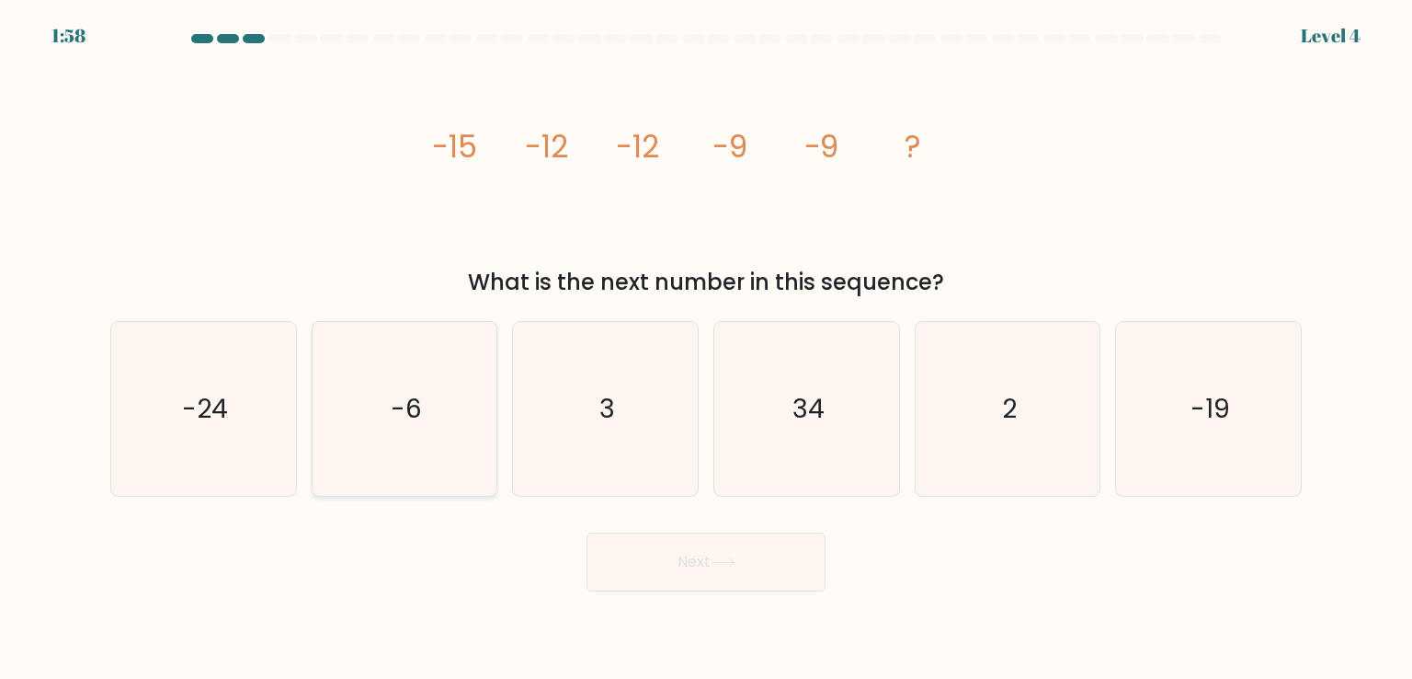
click at [414, 431] on icon "-6" at bounding box center [404, 408] width 173 height 173
click at [706, 348] on input "b. -6" at bounding box center [706, 343] width 1 height 9
radio input "true"
click at [659, 558] on button "Next" at bounding box center [706, 561] width 239 height 59
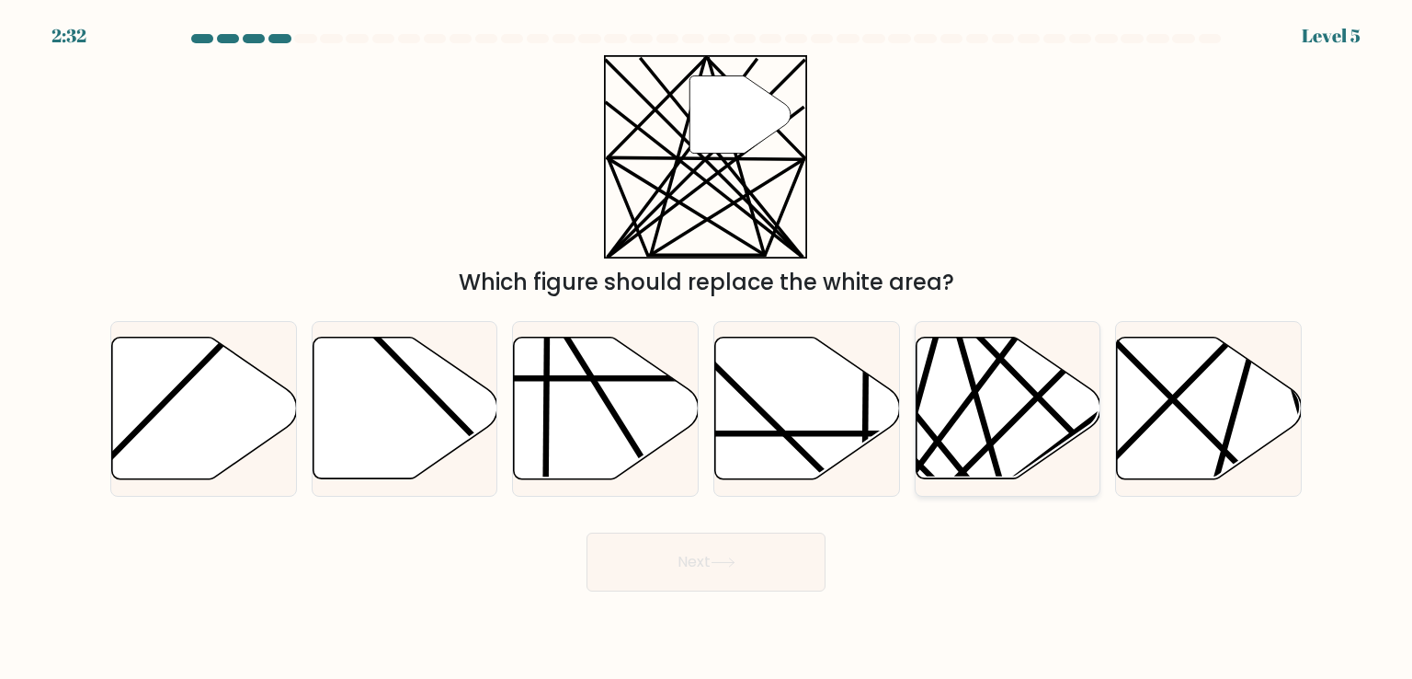
click at [993, 380] on icon at bounding box center [1008, 408] width 185 height 142
click at [707, 348] on input "e." at bounding box center [706, 343] width 1 height 9
radio input "true"
click at [701, 549] on button "Next" at bounding box center [706, 561] width 239 height 59
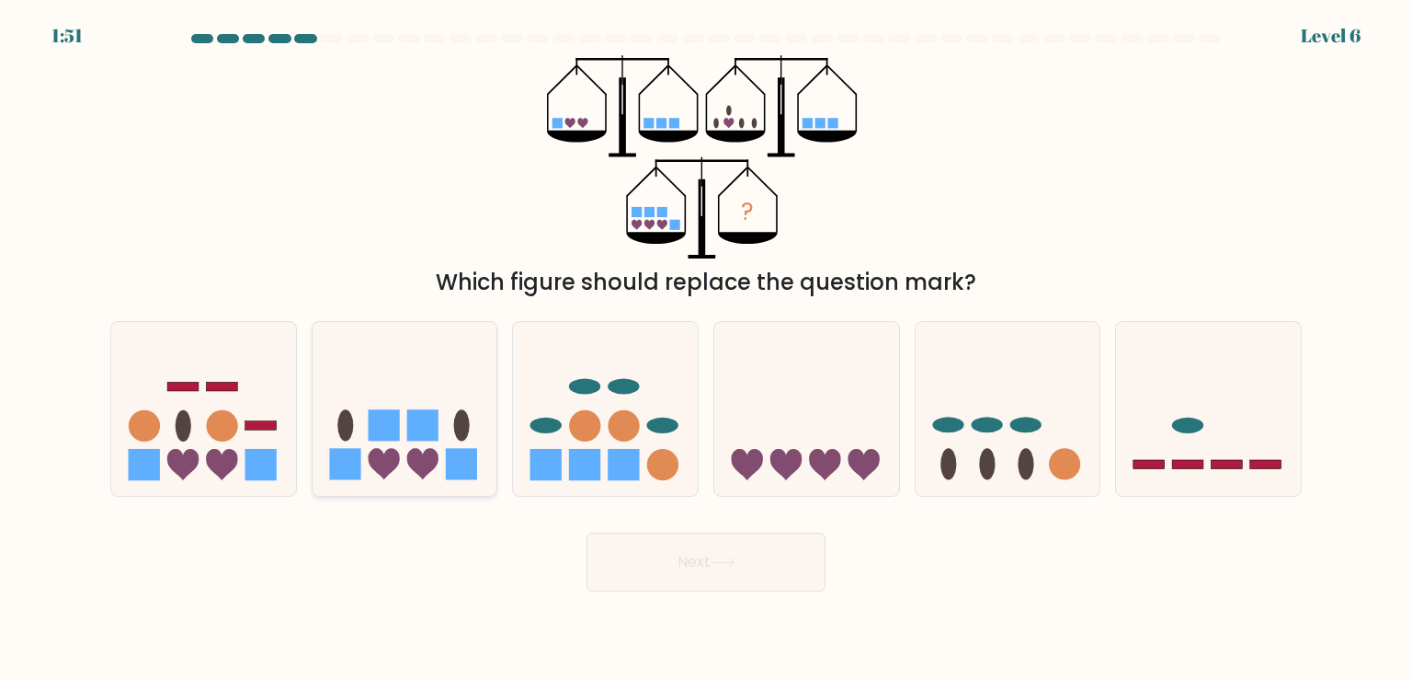
click at [401, 441] on icon at bounding box center [405, 408] width 185 height 153
click at [706, 348] on input "b." at bounding box center [706, 343] width 1 height 9
radio input "true"
click at [655, 553] on button "Next" at bounding box center [706, 561] width 239 height 59
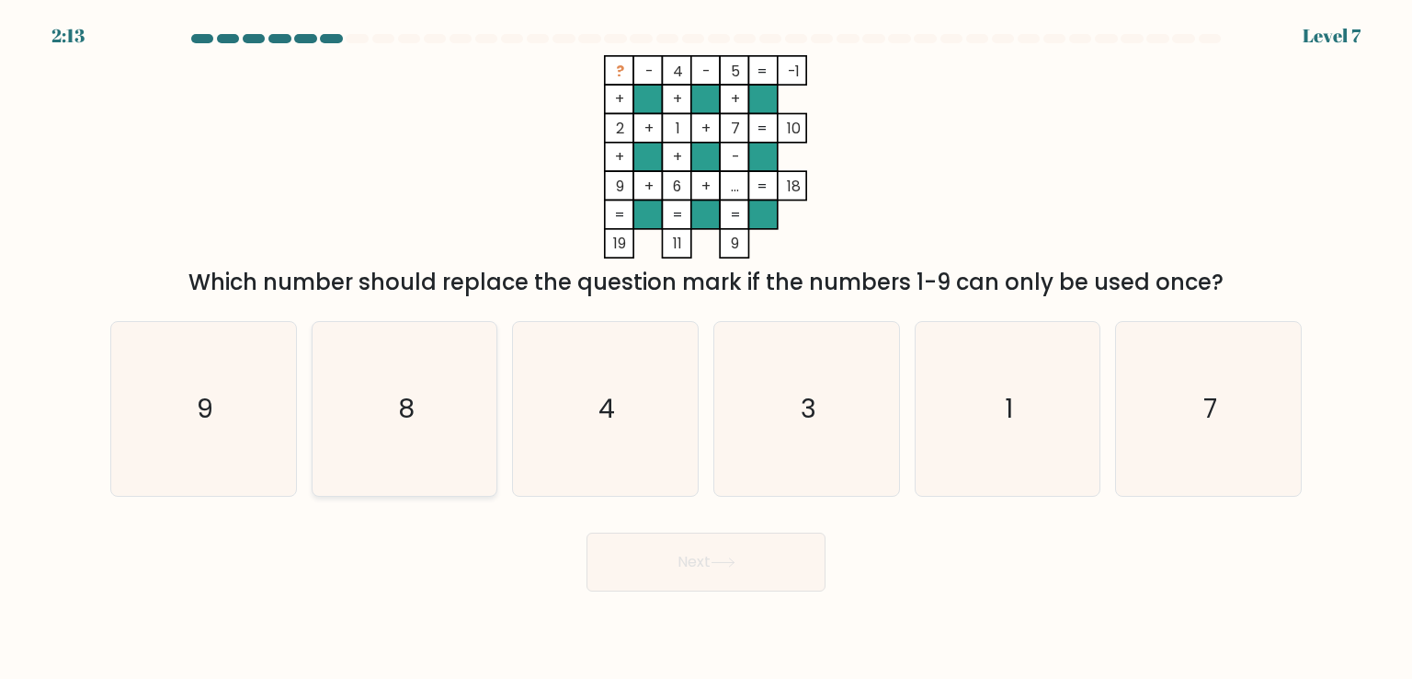
click at [452, 368] on icon "8" at bounding box center [404, 408] width 173 height 173
click at [706, 348] on input "b. 8" at bounding box center [706, 343] width 1 height 9
radio input "true"
click at [680, 562] on button "Next" at bounding box center [706, 561] width 239 height 59
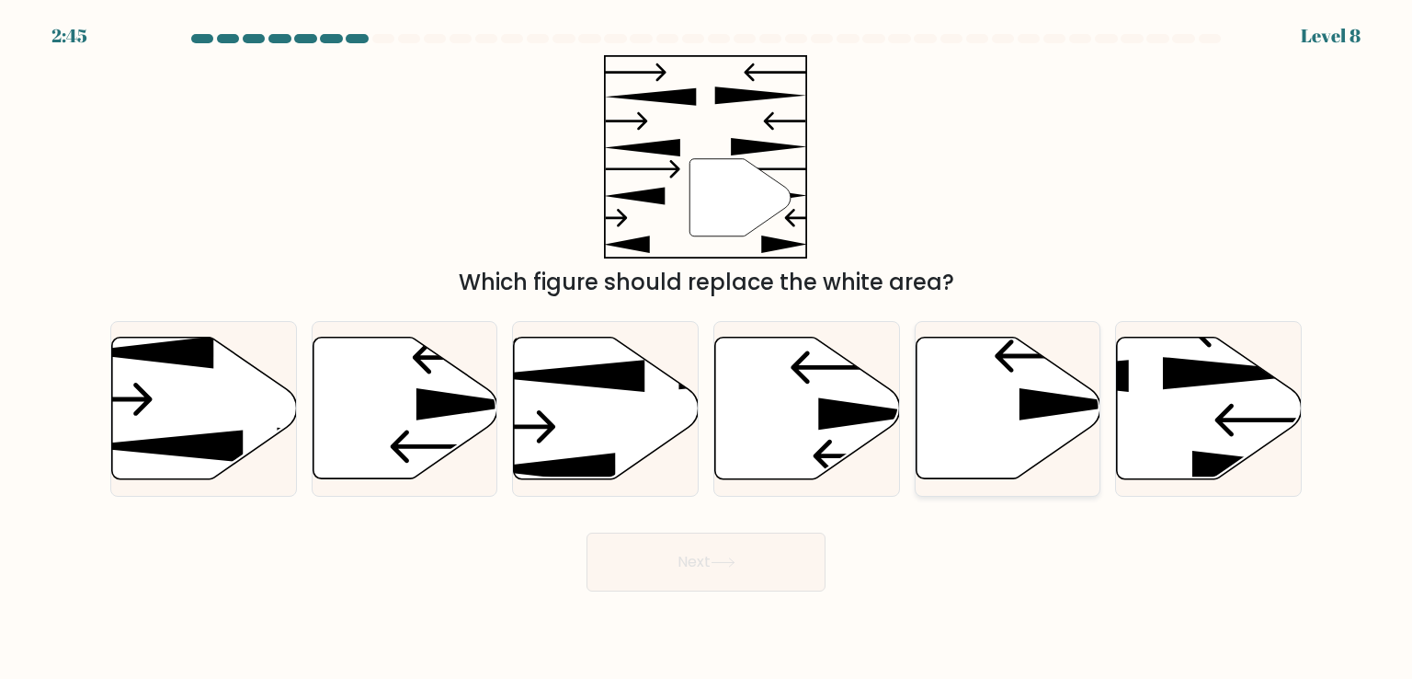
click at [1010, 396] on icon at bounding box center [1008, 408] width 185 height 142
click at [707, 348] on input "e." at bounding box center [706, 343] width 1 height 9
radio input "true"
click at [763, 551] on button "Next" at bounding box center [706, 561] width 239 height 59
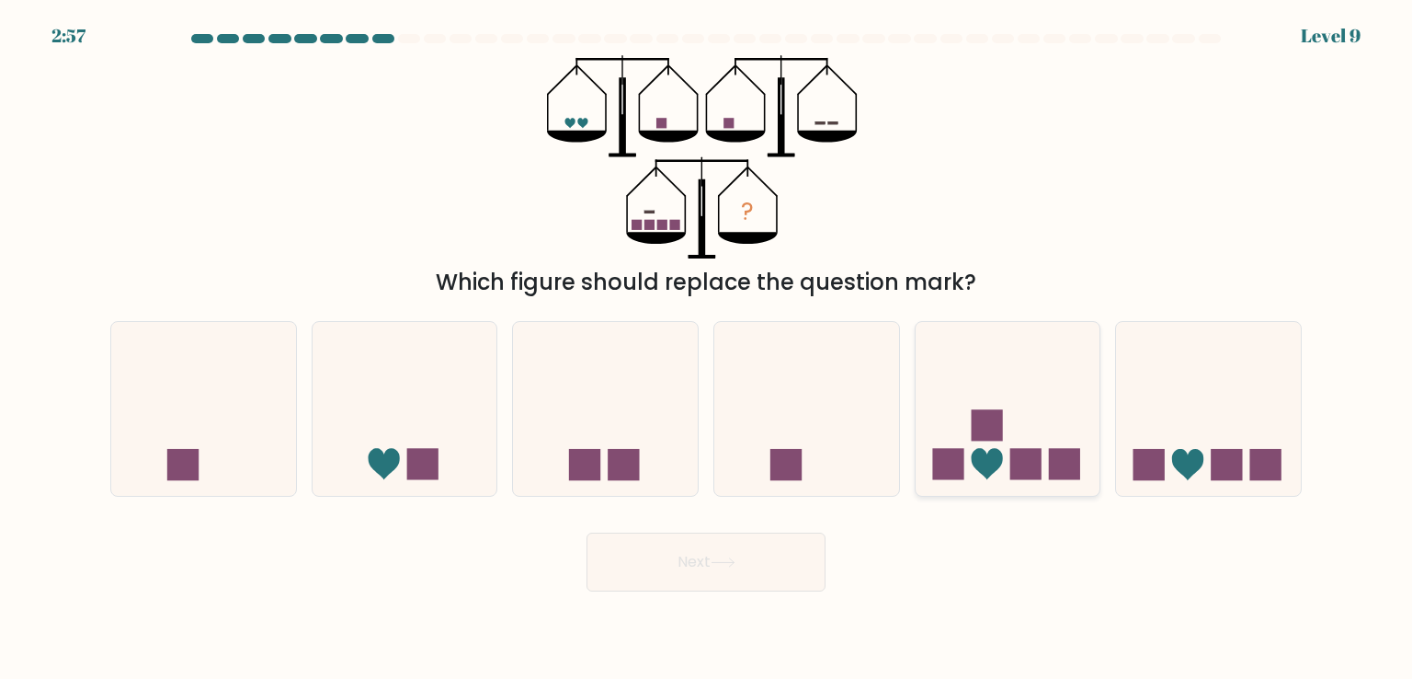
click at [982, 462] on icon at bounding box center [986, 464] width 31 height 31
click at [707, 348] on input "e." at bounding box center [706, 343] width 1 height 9
radio input "true"
click at [775, 547] on button "Next" at bounding box center [706, 561] width 239 height 59
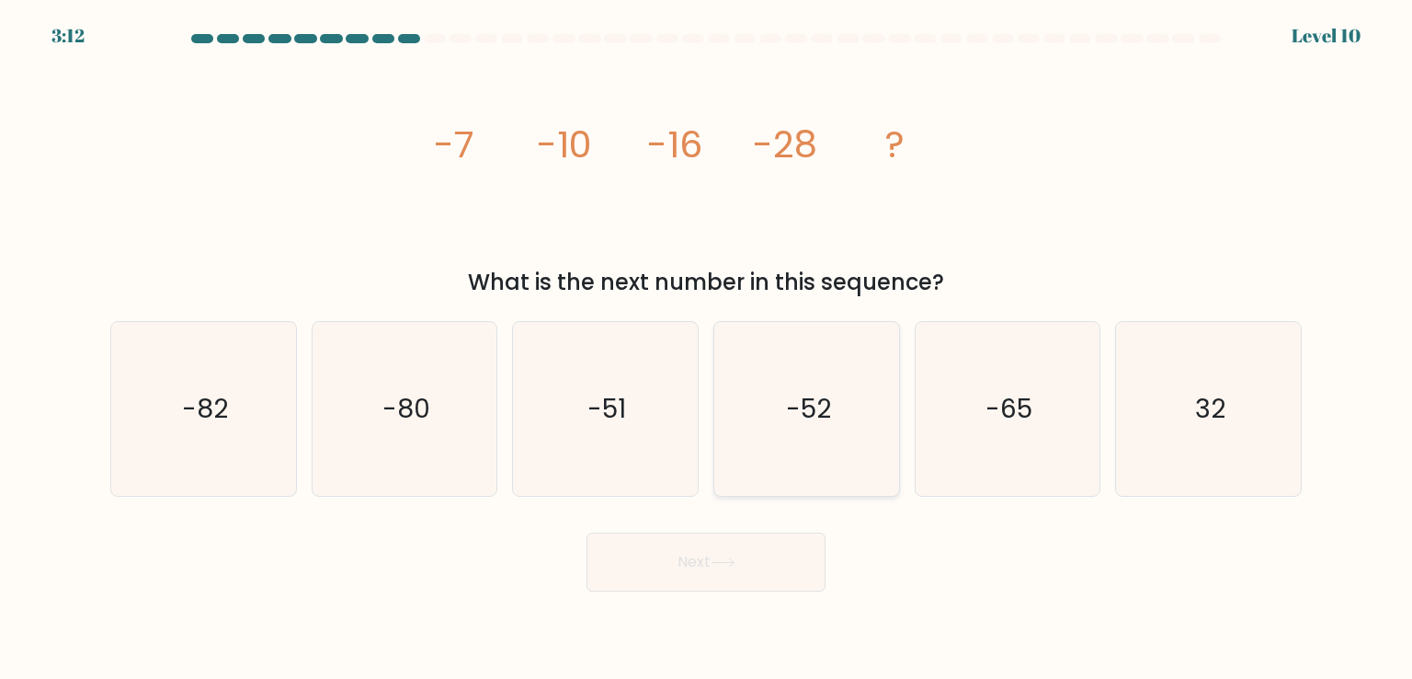
click at [805, 401] on text "-52" at bounding box center [808, 408] width 45 height 37
click at [707, 348] on input "d. -52" at bounding box center [706, 343] width 1 height 9
radio input "true"
click at [718, 557] on icon at bounding box center [723, 562] width 25 height 10
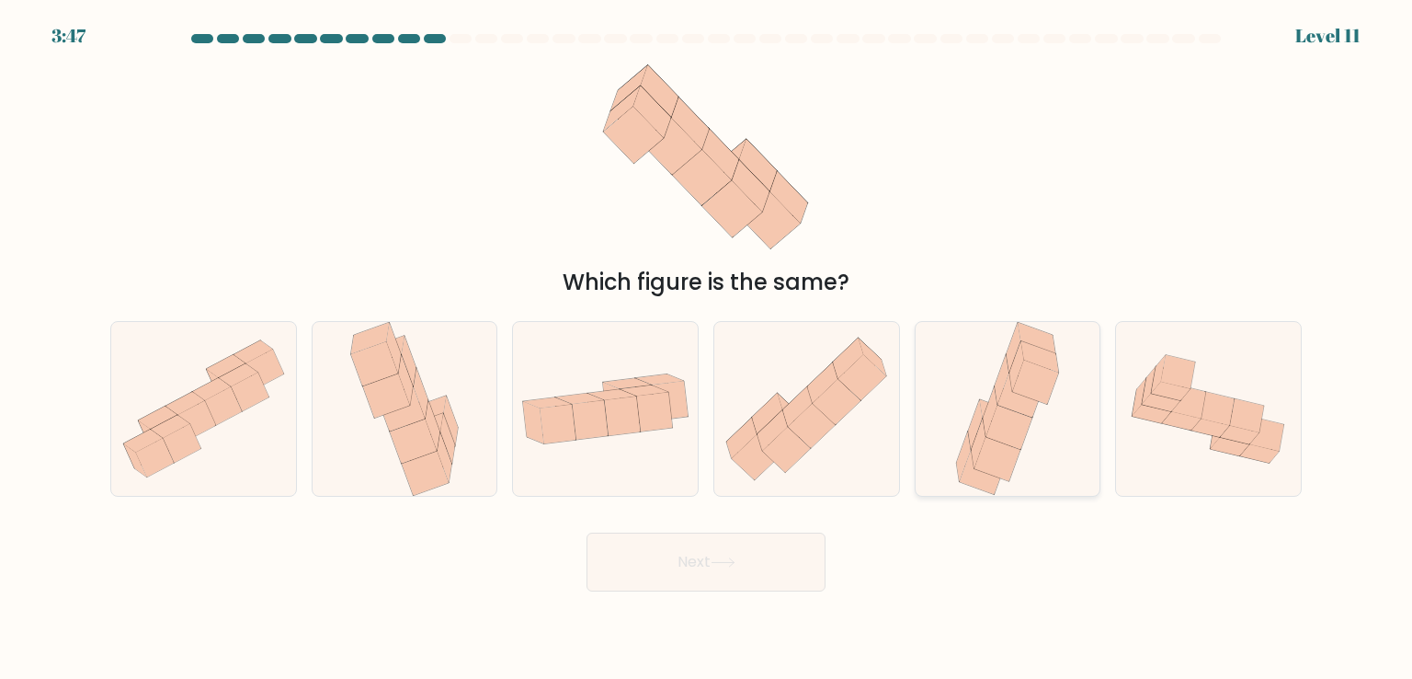
click at [1025, 408] on icon at bounding box center [1021, 395] width 46 height 44
click at [707, 348] on input "e." at bounding box center [706, 343] width 1 height 9
radio input "true"
click at [725, 574] on button "Next" at bounding box center [706, 561] width 239 height 59
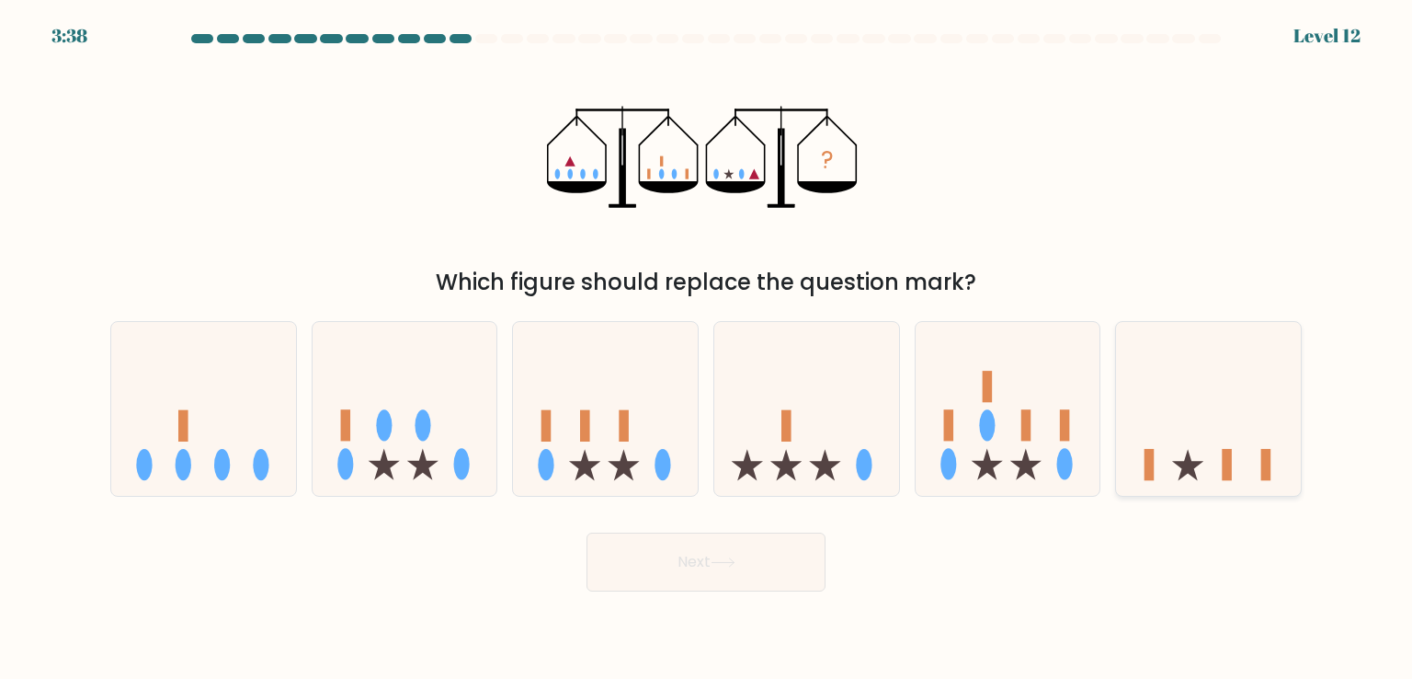
click at [1139, 376] on icon at bounding box center [1208, 408] width 185 height 153
click at [707, 348] on input "f." at bounding box center [706, 343] width 1 height 9
radio input "true"
click at [686, 550] on button "Next" at bounding box center [706, 561] width 239 height 59
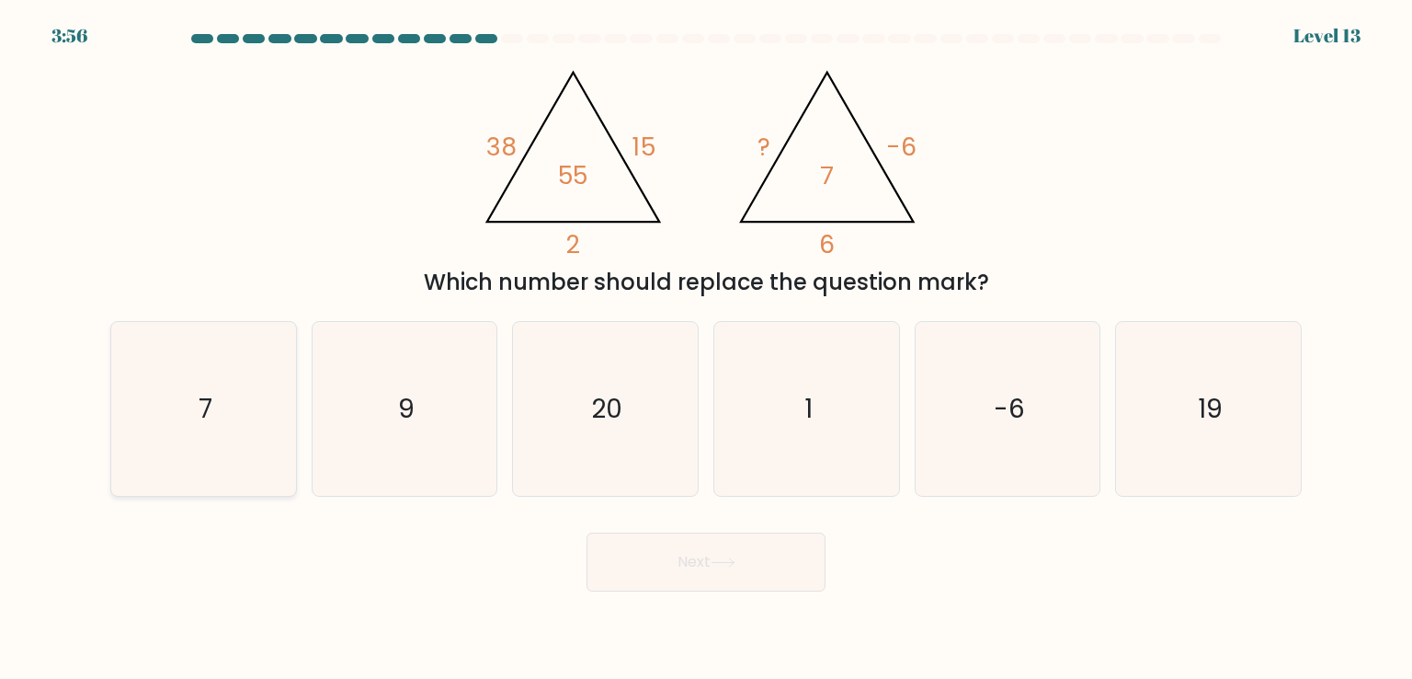
click at [169, 397] on icon "7" at bounding box center [203, 408] width 173 height 173
click at [706, 348] on input "a. 7" at bounding box center [706, 343] width 1 height 9
radio input "true"
click at [677, 571] on button "Next" at bounding box center [706, 561] width 239 height 59
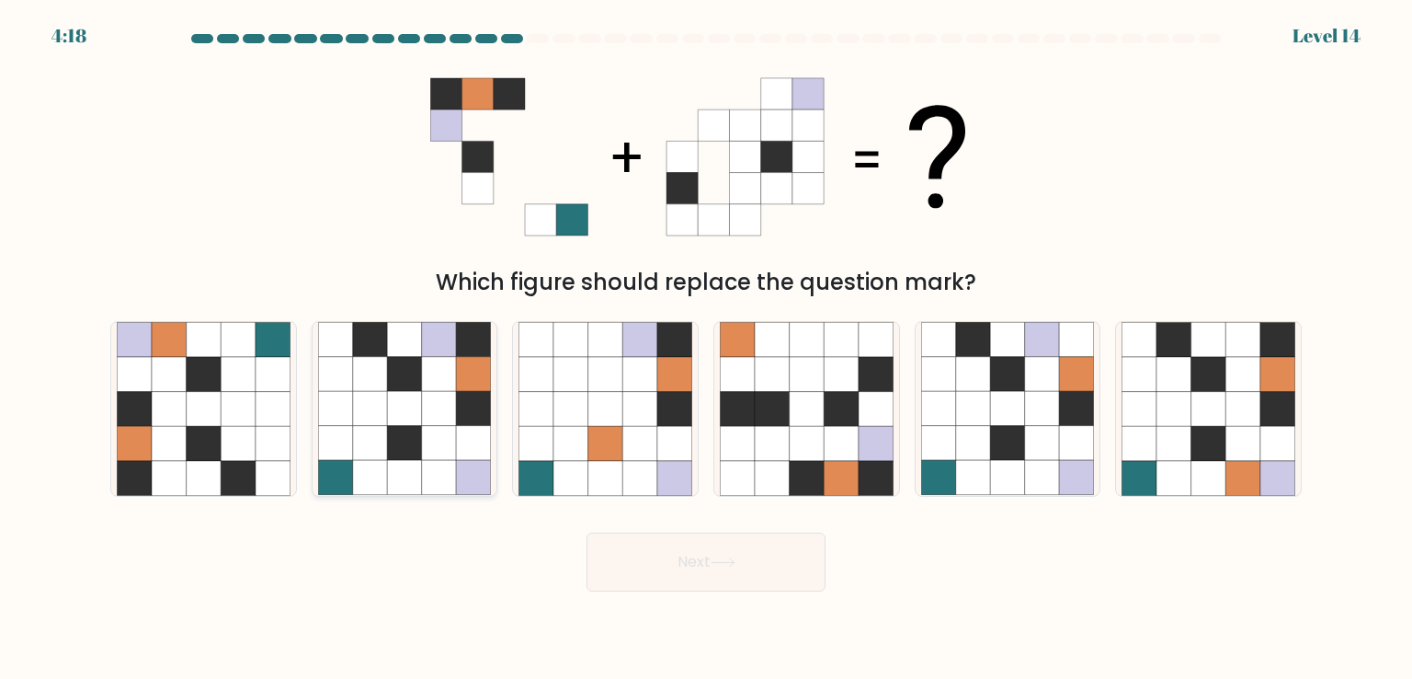
click at [449, 376] on icon at bounding box center [439, 374] width 35 height 35
click at [706, 348] on input "b." at bounding box center [706, 343] width 1 height 9
radio input "true"
click at [688, 557] on button "Next" at bounding box center [706, 561] width 239 height 59
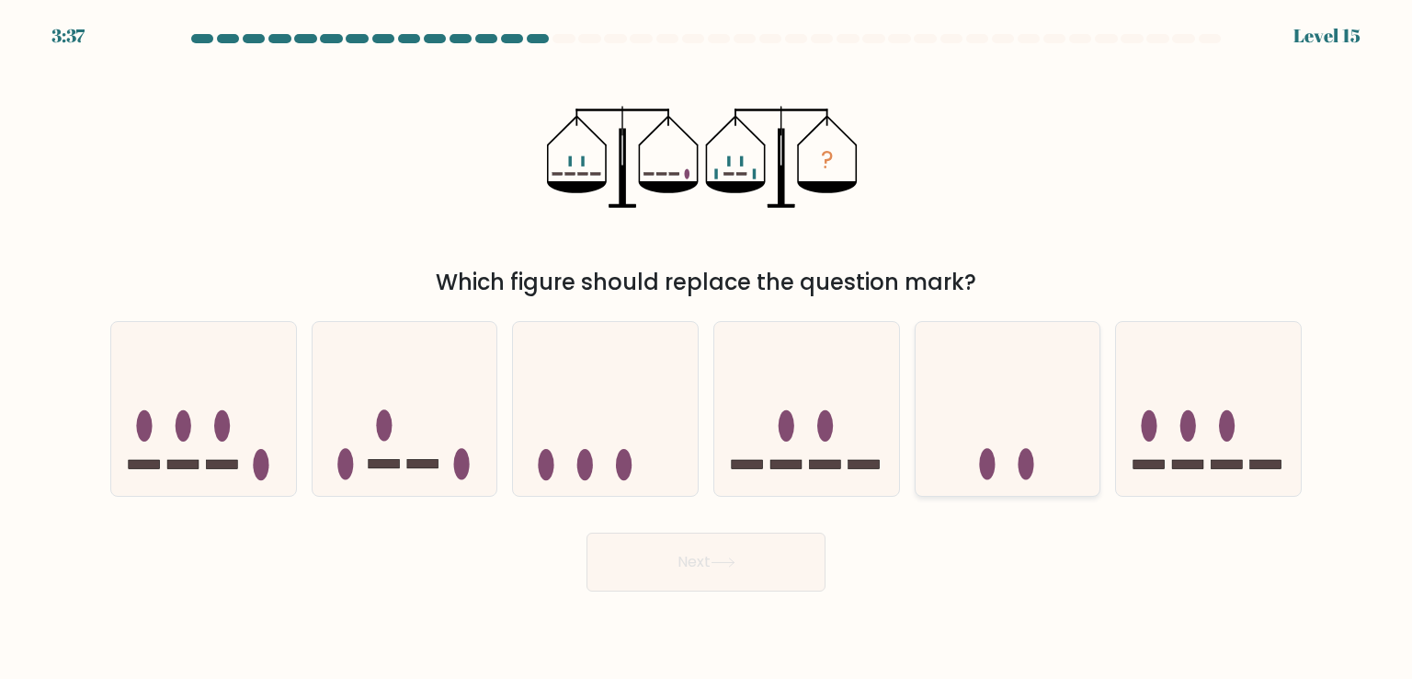
click at [959, 424] on icon at bounding box center [1008, 408] width 185 height 153
click at [707, 348] on input "e." at bounding box center [706, 343] width 1 height 9
radio input "true"
click at [731, 560] on icon at bounding box center [723, 562] width 25 height 10
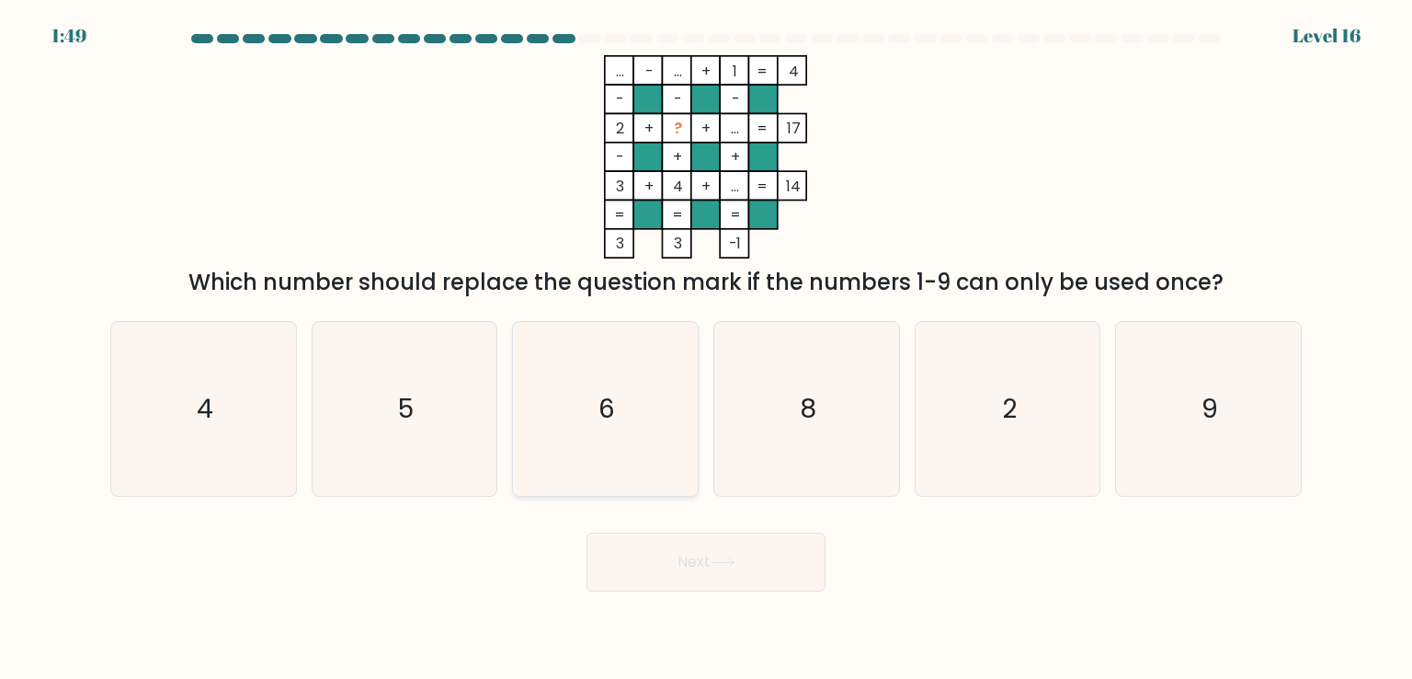
click at [647, 446] on icon "6" at bounding box center [605, 408] width 173 height 173
click at [706, 348] on input "c. 6" at bounding box center [706, 343] width 1 height 9
radio input "true"
click at [708, 562] on button "Next" at bounding box center [706, 561] width 239 height 59
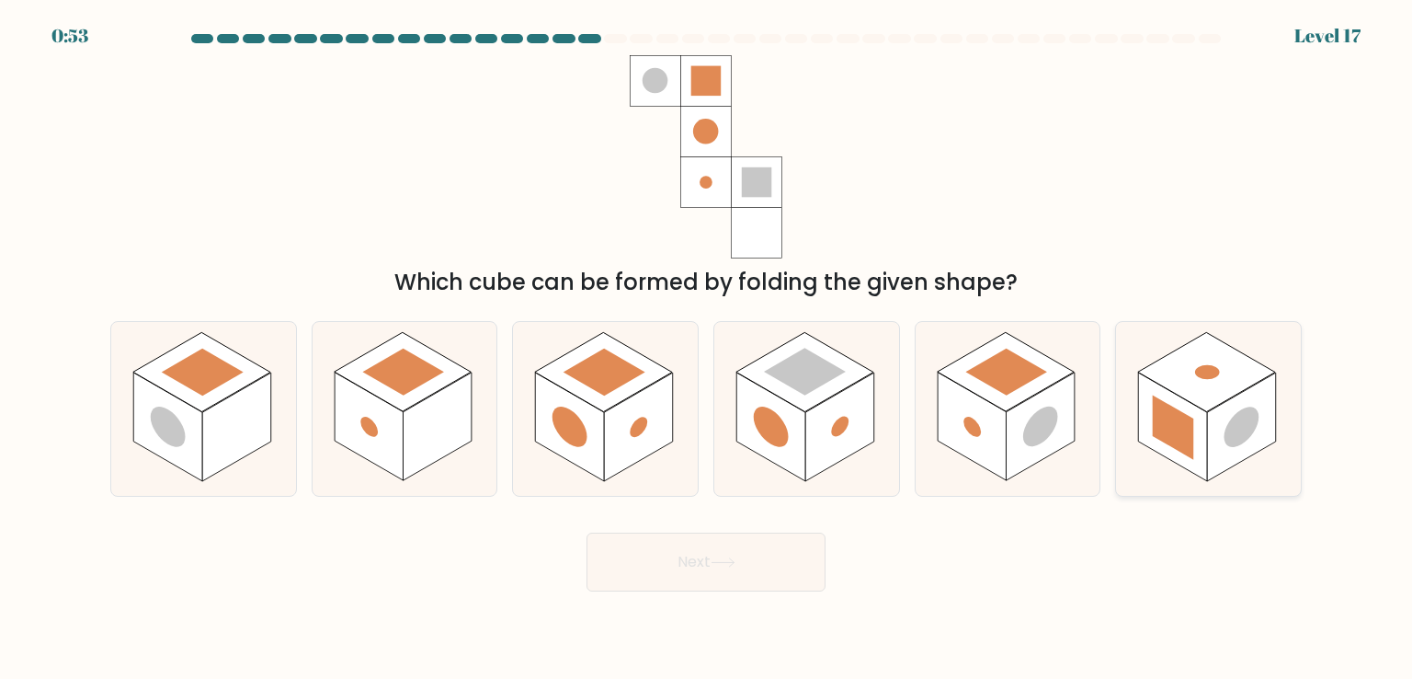
click at [1174, 403] on rect at bounding box center [1172, 426] width 69 height 108
click at [707, 348] on input "f." at bounding box center [706, 343] width 1 height 9
radio input "true"
click at [690, 566] on button "Next" at bounding box center [706, 561] width 239 height 59
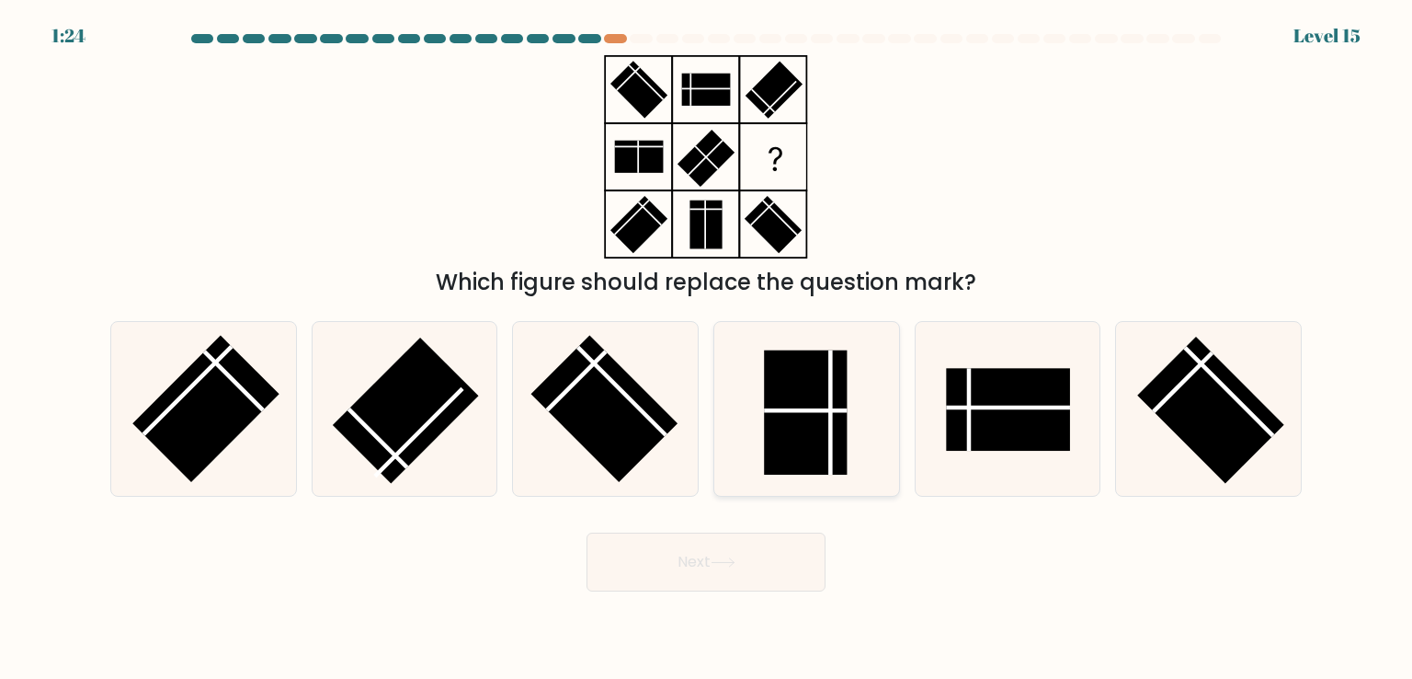
click at [825, 393] on rect at bounding box center [805, 412] width 83 height 124
click at [707, 348] on input "d." at bounding box center [706, 343] width 1 height 9
radio input "true"
click at [700, 558] on button "Next" at bounding box center [706, 561] width 239 height 59
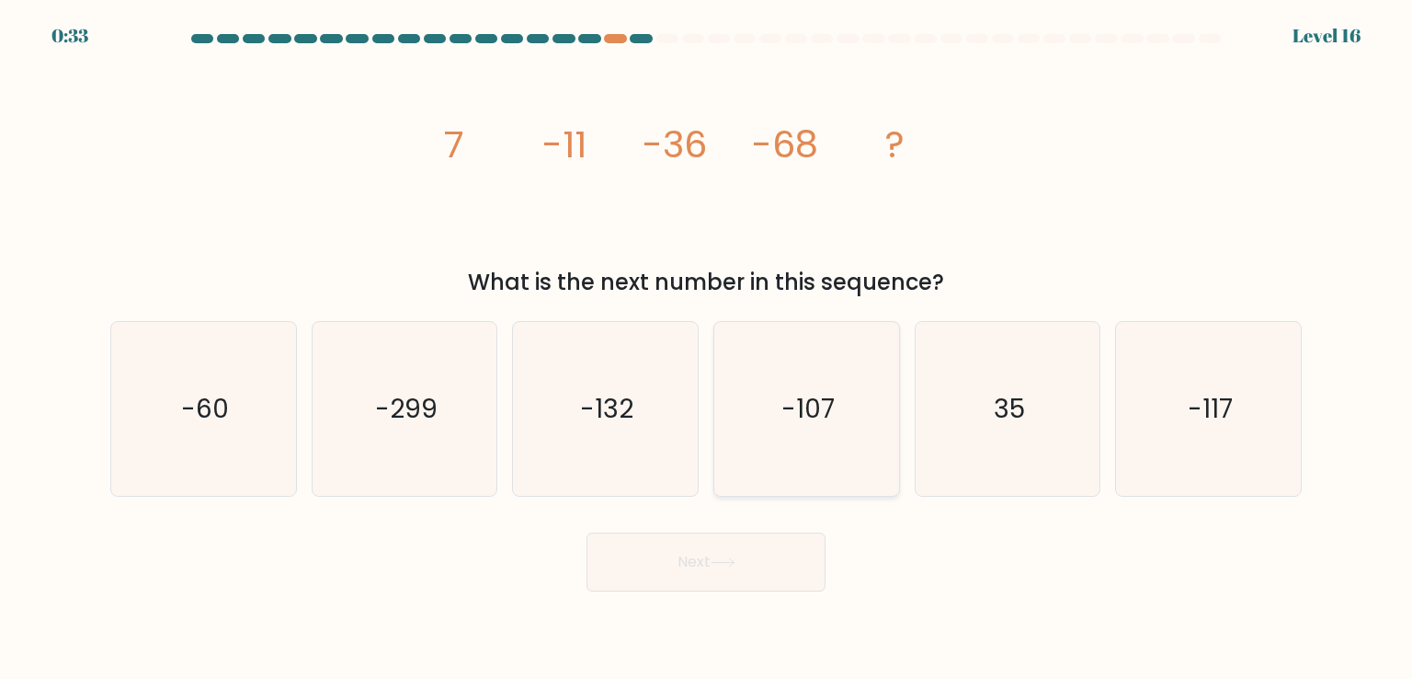
click at [839, 400] on icon "-107" at bounding box center [806, 408] width 173 height 173
click at [707, 348] on input "d. -107" at bounding box center [706, 343] width 1 height 9
radio input "true"
click at [697, 565] on button "Next" at bounding box center [706, 561] width 239 height 59
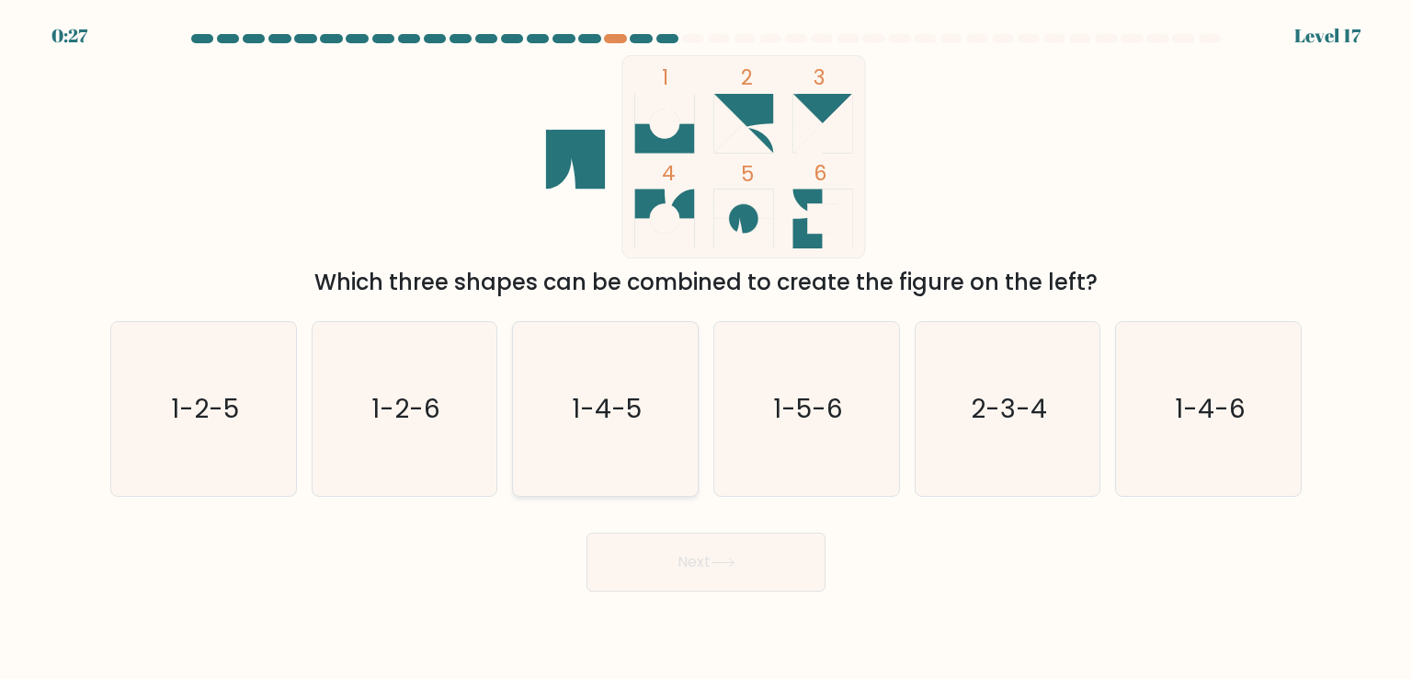
click at [587, 428] on icon "1-4-5" at bounding box center [605, 408] width 173 height 173
click at [706, 348] on input "c. 1-4-5" at bounding box center [706, 343] width 1 height 9
radio input "true"
click at [693, 567] on button "Next" at bounding box center [706, 561] width 239 height 59
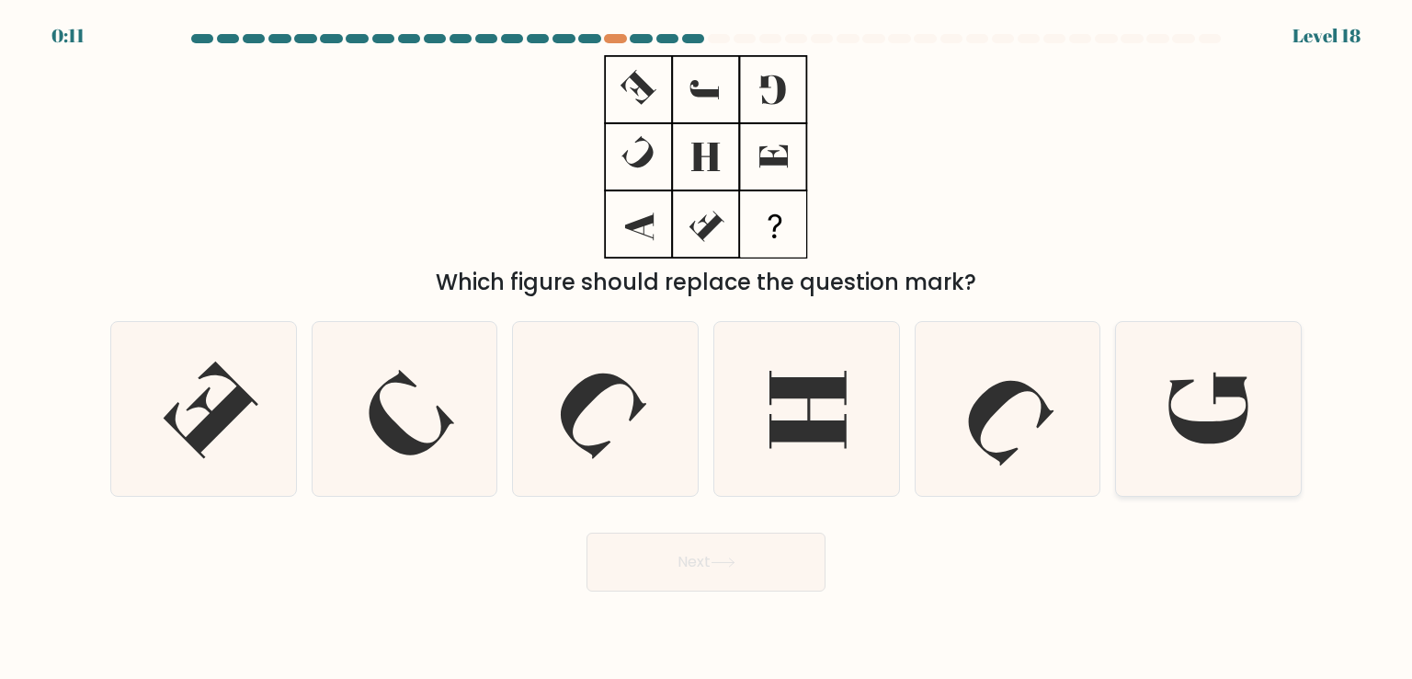
click at [1216, 391] on icon at bounding box center [1209, 407] width 79 height 71
click at [707, 348] on input "f." at bounding box center [706, 343] width 1 height 9
radio input "true"
click at [735, 551] on button "Next" at bounding box center [706, 561] width 239 height 59
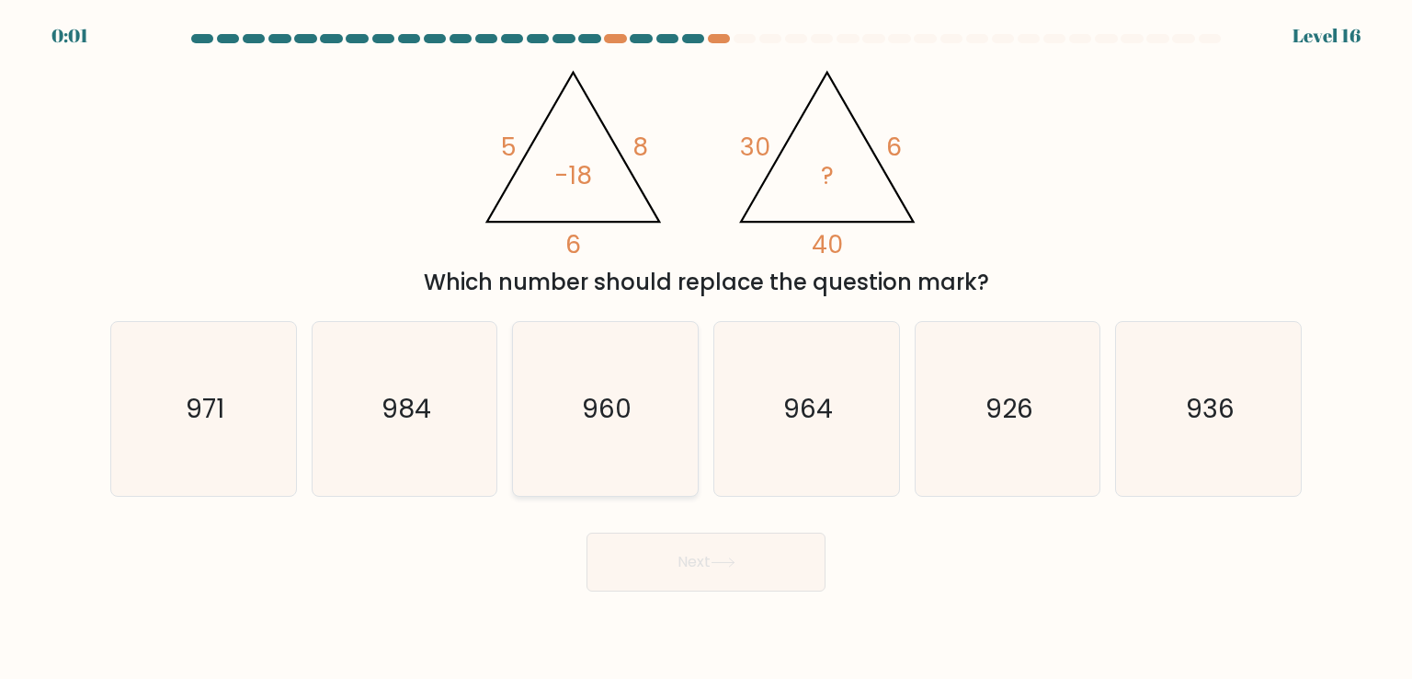
click at [594, 426] on text "960" at bounding box center [608, 408] width 50 height 37
click at [706, 348] on input "c. 960" at bounding box center [706, 343] width 1 height 9
radio input "true"
click at [717, 564] on icon at bounding box center [723, 562] width 25 height 10
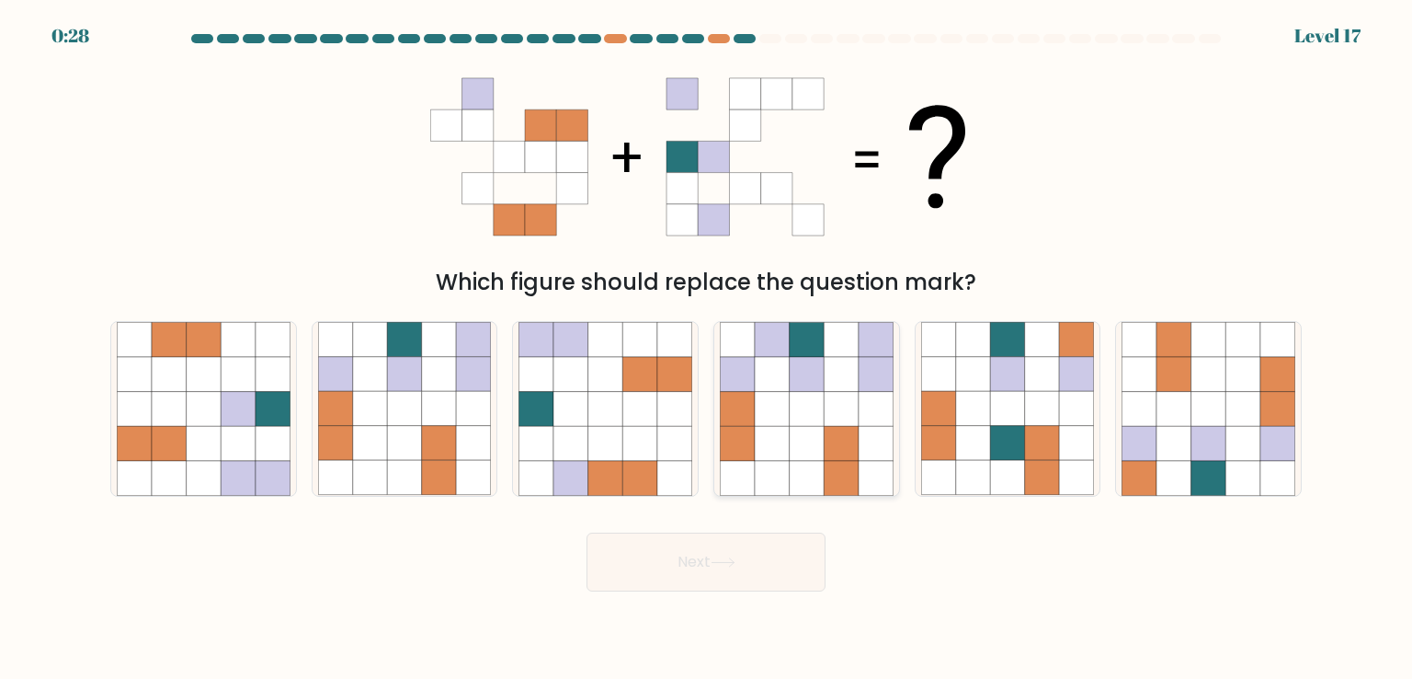
click at [848, 464] on icon at bounding box center [841, 478] width 35 height 35
click at [707, 348] on input "d." at bounding box center [706, 343] width 1 height 9
radio input "true"
click at [987, 443] on icon at bounding box center [973, 443] width 35 height 35
click at [707, 348] on input "e." at bounding box center [706, 343] width 1 height 9
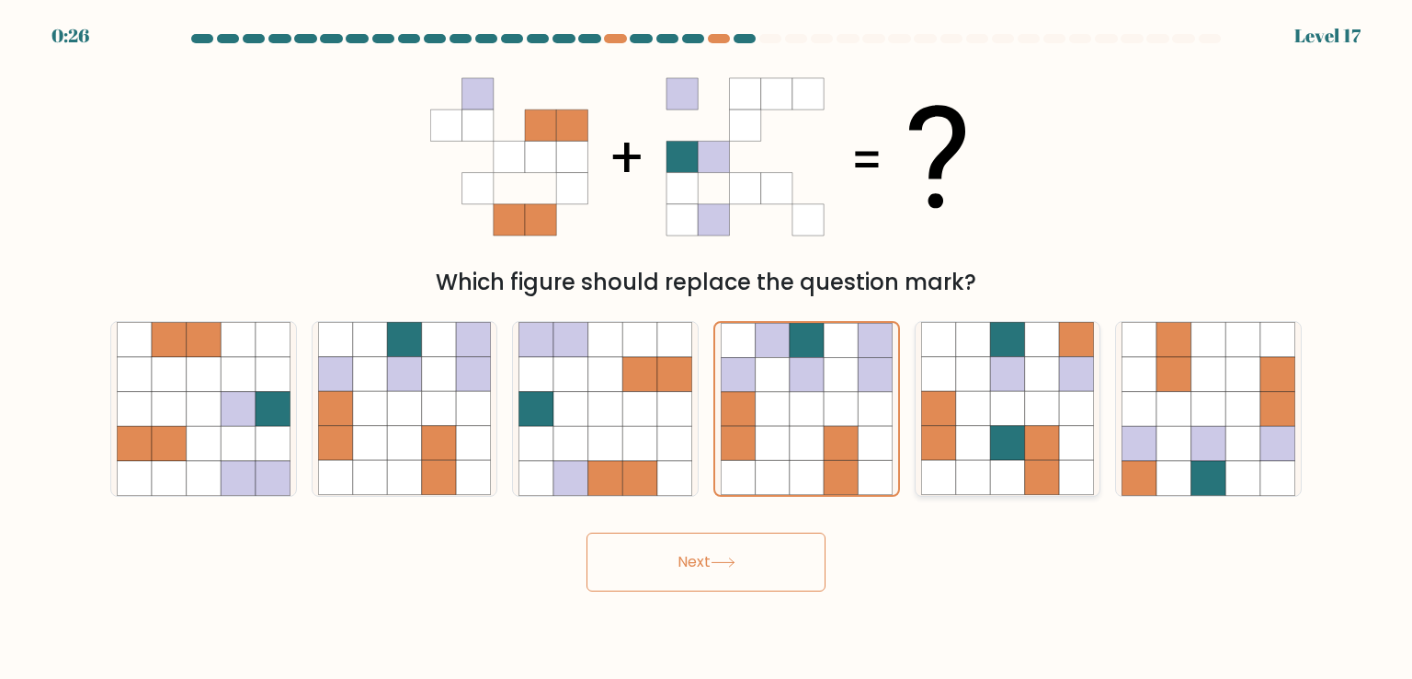
radio input "true"
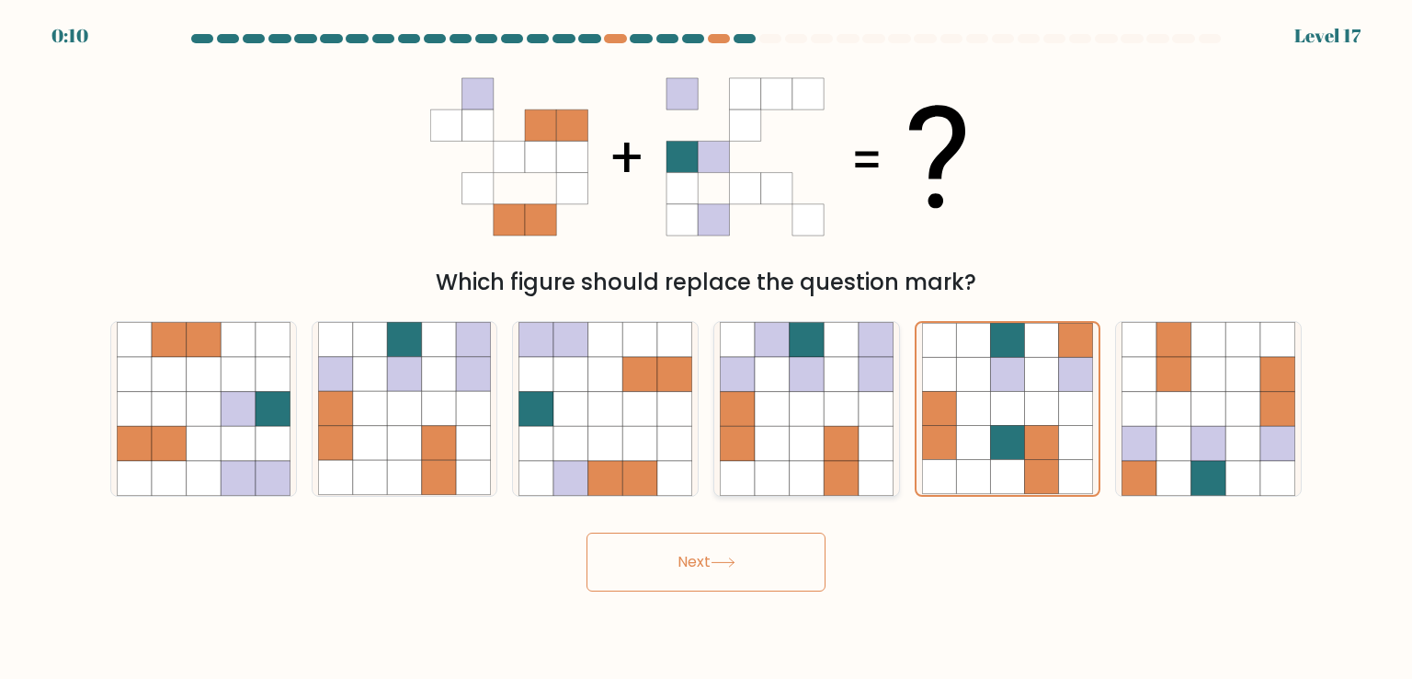
click at [842, 406] on icon at bounding box center [841, 409] width 35 height 35
click at [707, 348] on input "d." at bounding box center [706, 343] width 1 height 9
radio input "true"
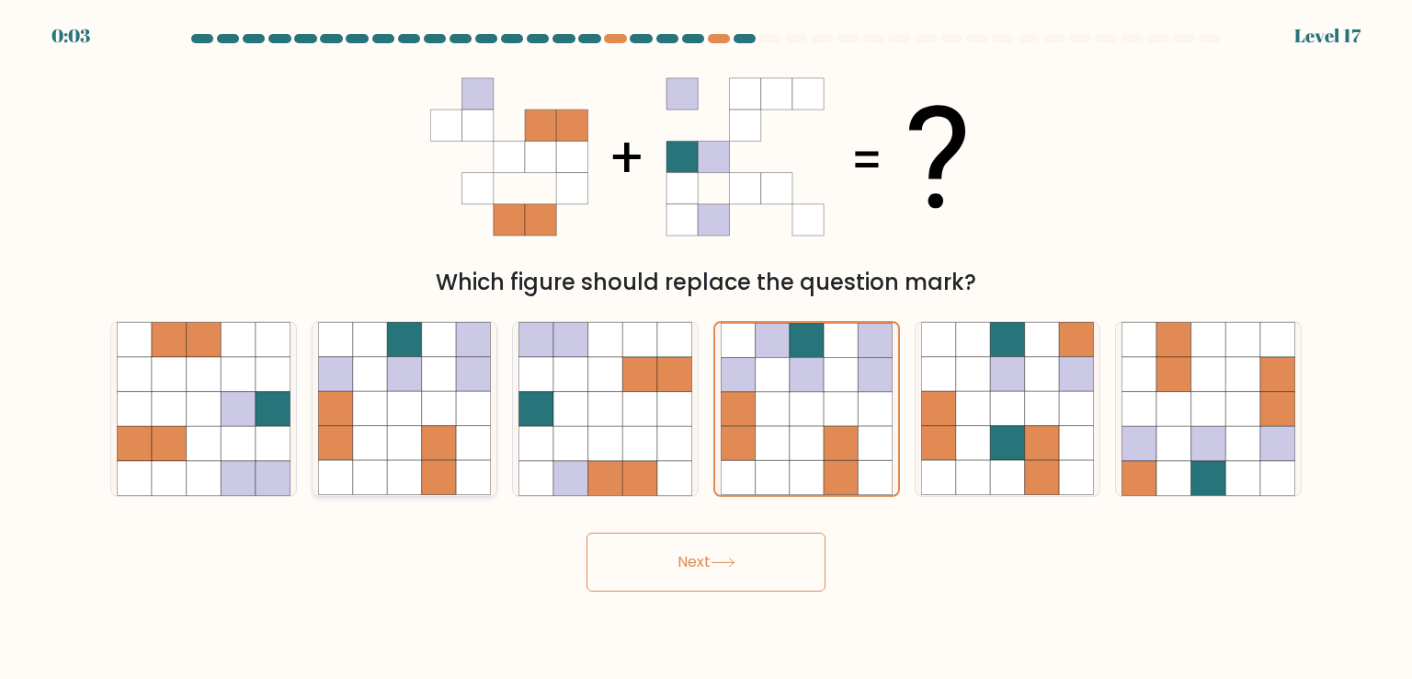
click at [379, 376] on icon at bounding box center [370, 374] width 35 height 35
click at [706, 348] on input "b." at bounding box center [706, 343] width 1 height 9
radio input "true"
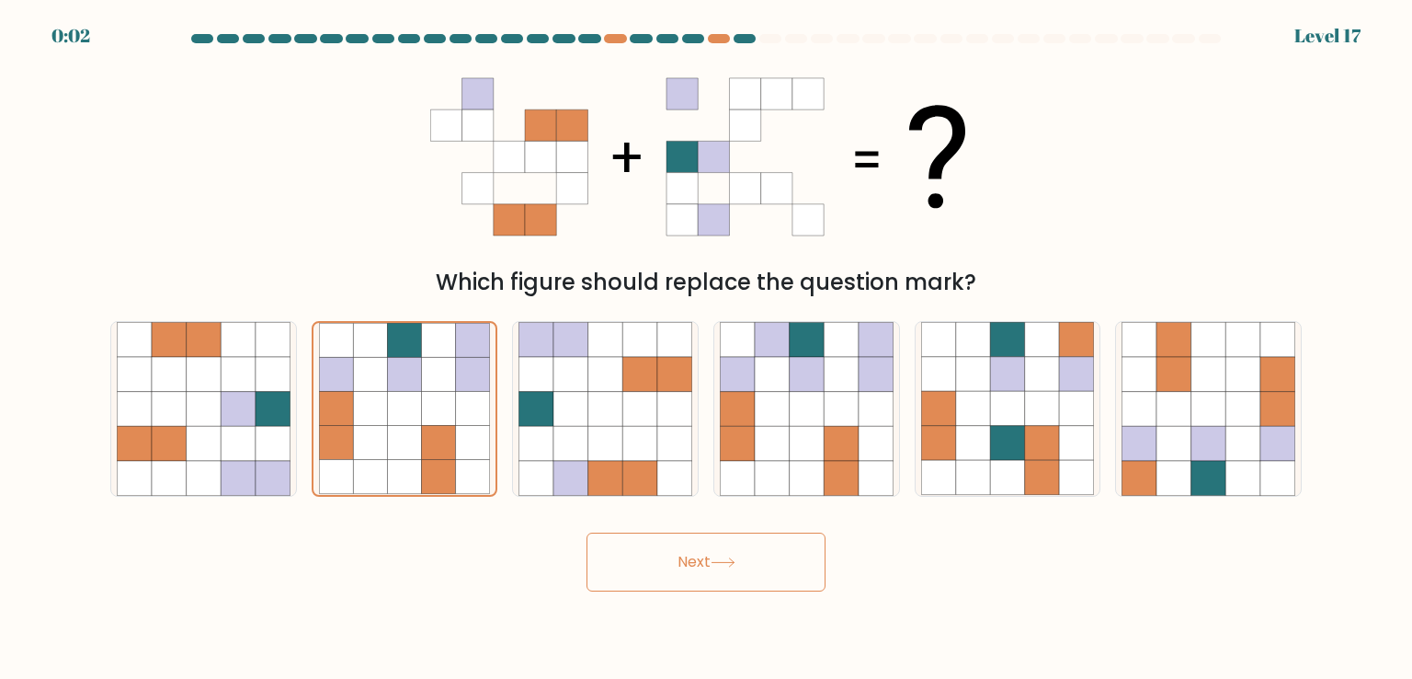
click at [691, 578] on button "Next" at bounding box center [706, 561] width 239 height 59
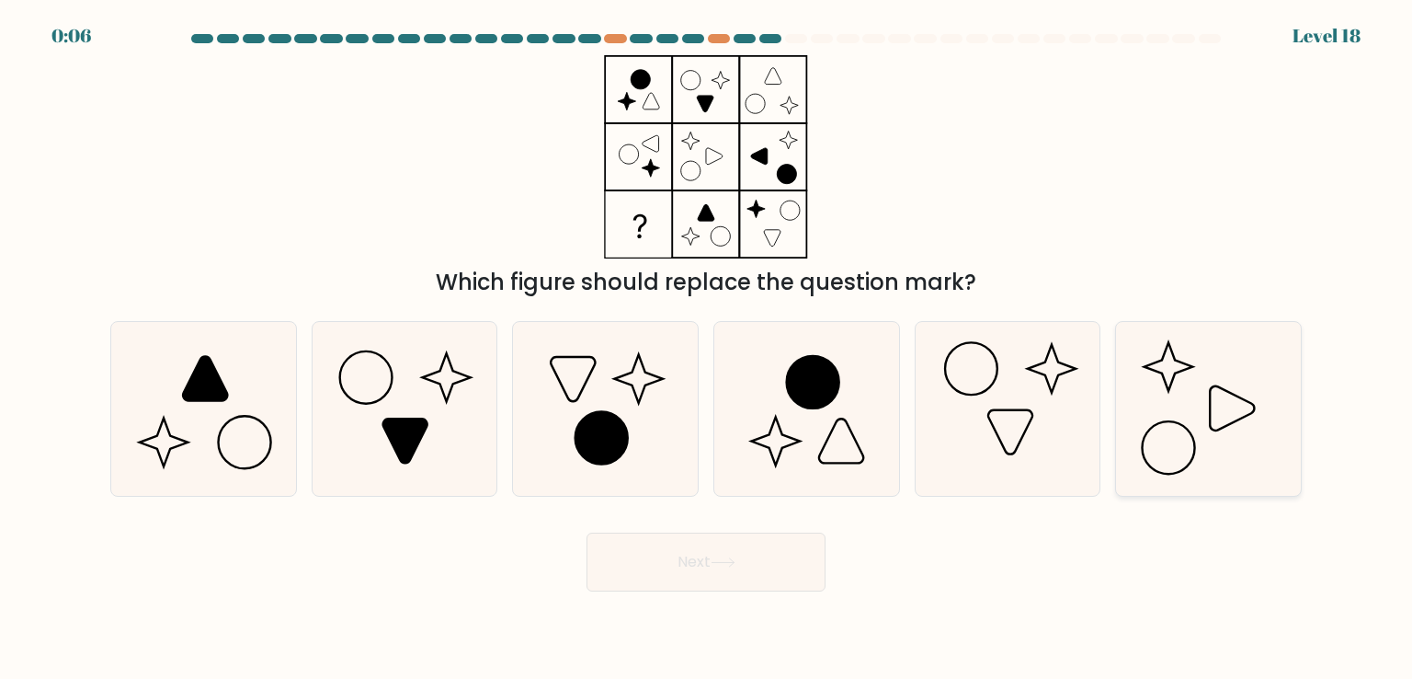
click at [1188, 399] on icon at bounding box center [1208, 408] width 173 height 173
click at [707, 348] on input "f." at bounding box center [706, 343] width 1 height 9
radio input "true"
click at [764, 534] on button "Next" at bounding box center [706, 561] width 239 height 59
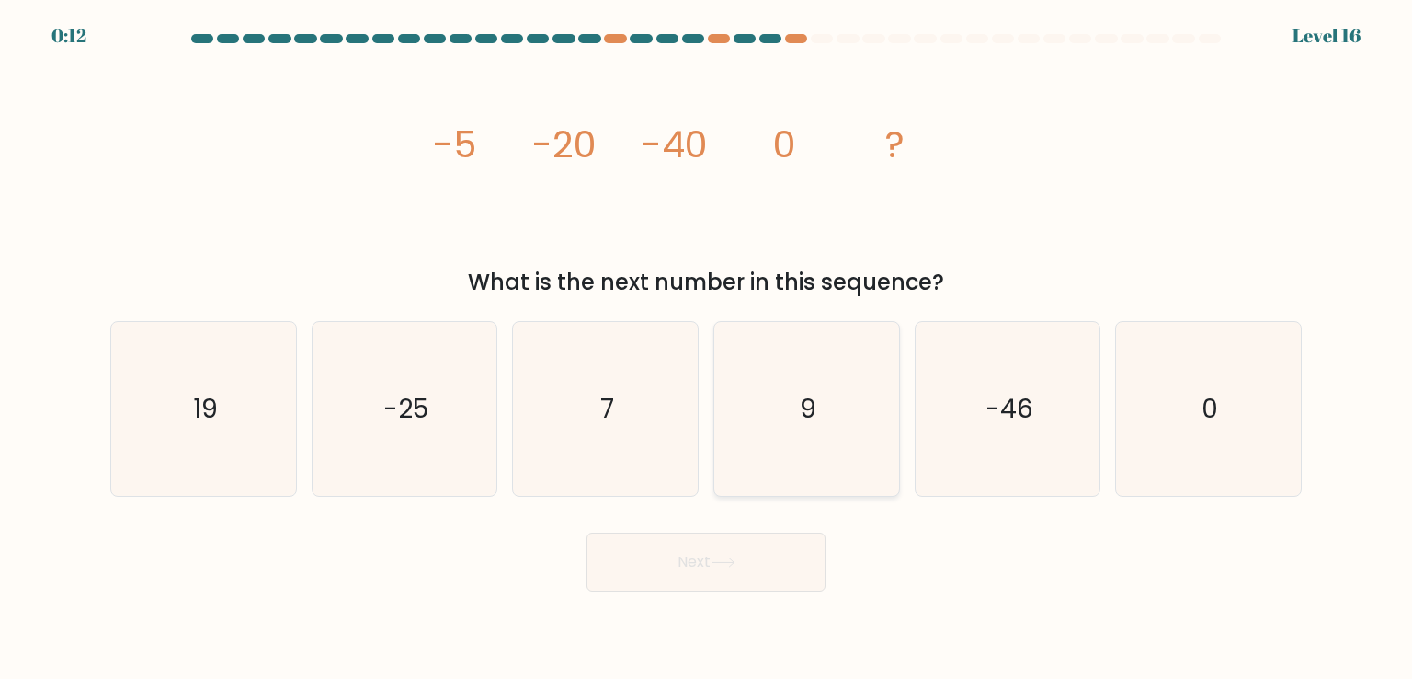
click at [777, 394] on icon "9" at bounding box center [806, 408] width 173 height 173
click at [707, 348] on input "d. 9" at bounding box center [706, 343] width 1 height 9
radio input "true"
click at [705, 569] on button "Next" at bounding box center [706, 561] width 239 height 59
click at [710, 567] on button "Next" at bounding box center [706, 561] width 239 height 59
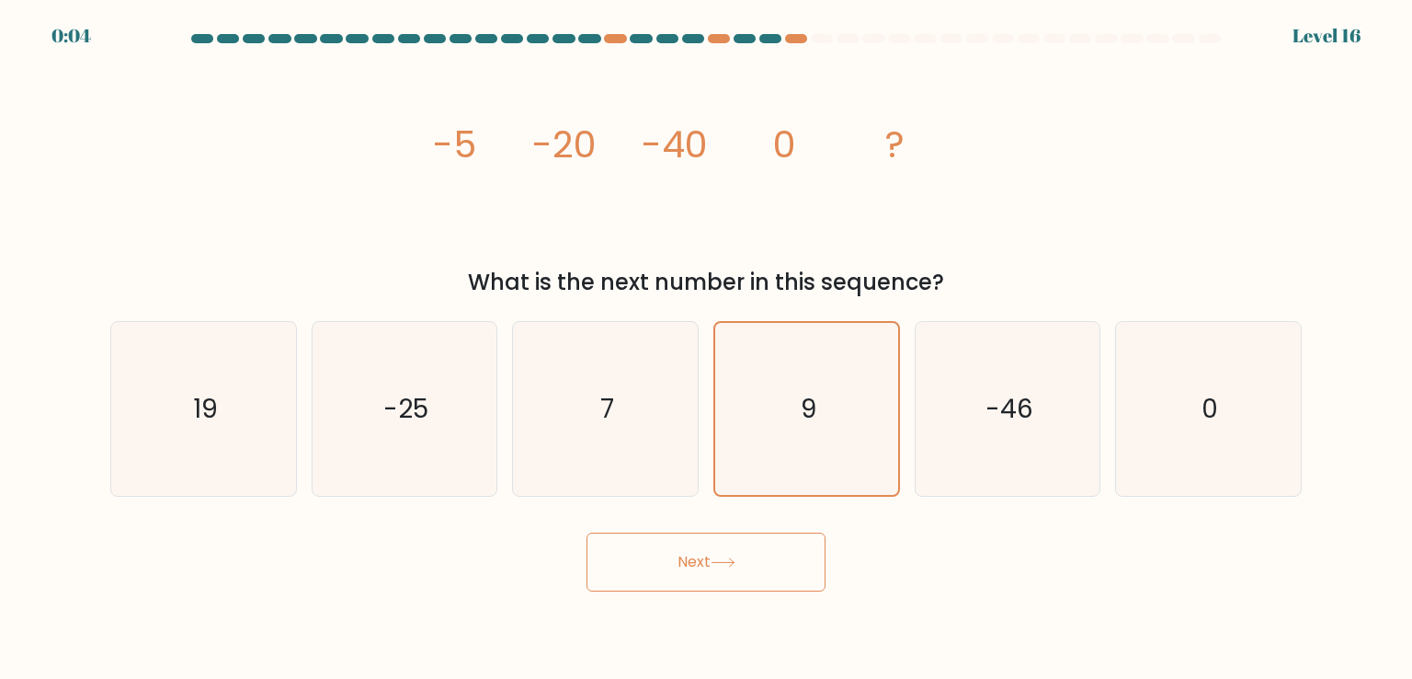
click at [763, 578] on button "Next" at bounding box center [706, 561] width 239 height 59
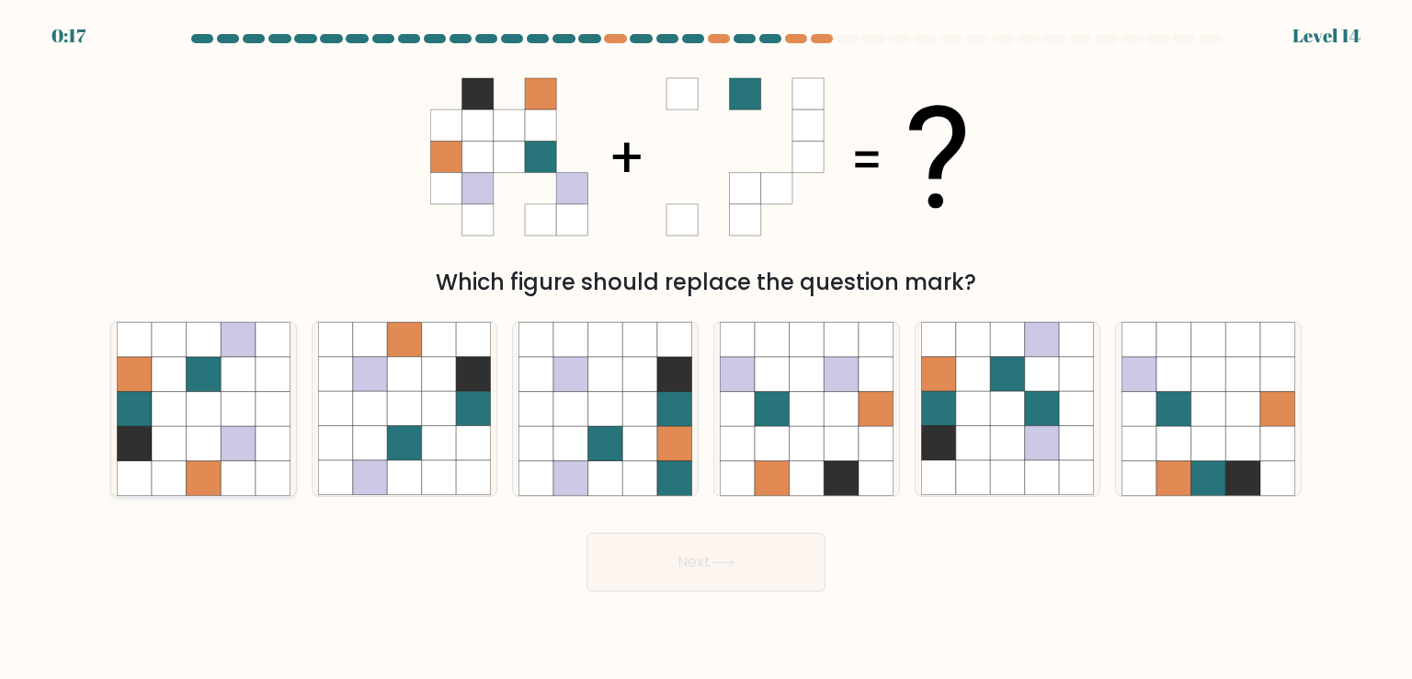
click at [228, 394] on icon at bounding box center [238, 409] width 35 height 35
click at [706, 348] on input "a." at bounding box center [706, 343] width 1 height 9
radio input "true"
click at [717, 553] on button "Next" at bounding box center [706, 561] width 239 height 59
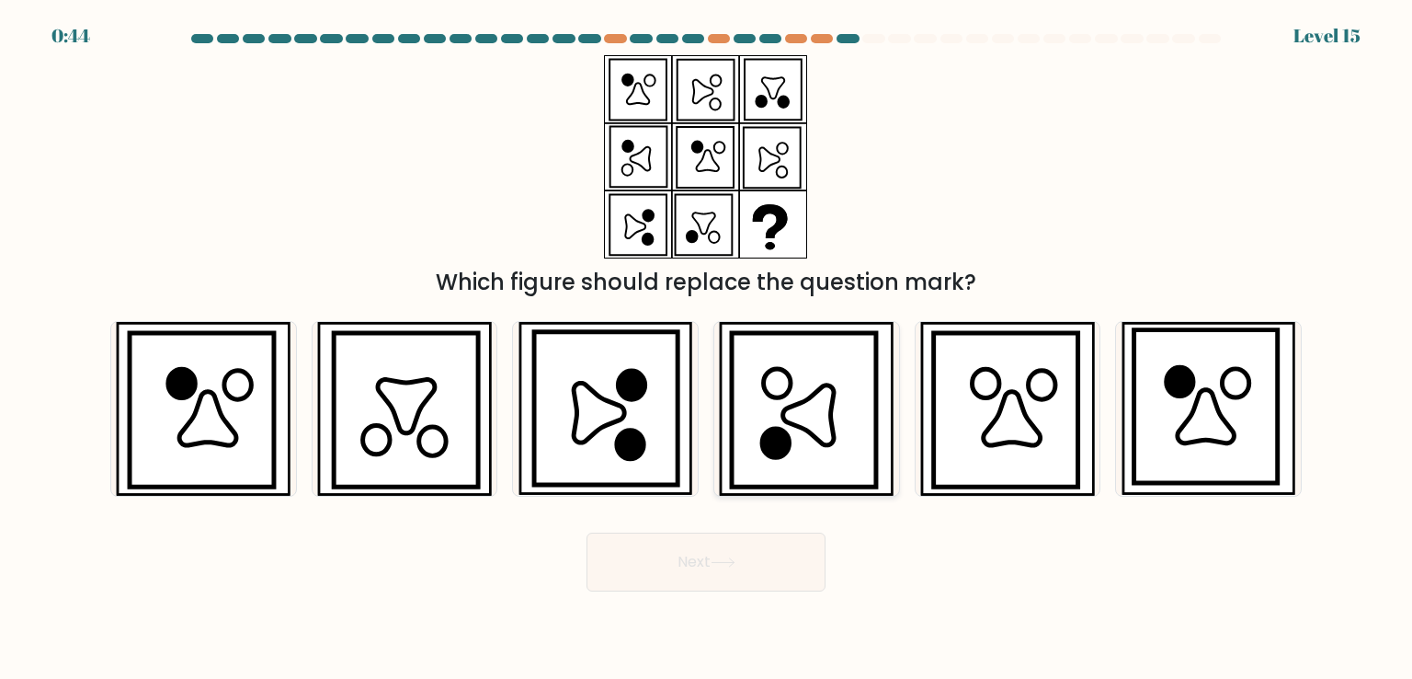
click at [834, 393] on icon at bounding box center [808, 415] width 51 height 60
click at [707, 348] on input "d." at bounding box center [706, 343] width 1 height 9
radio input "true"
click at [722, 548] on button "Next" at bounding box center [706, 561] width 239 height 59
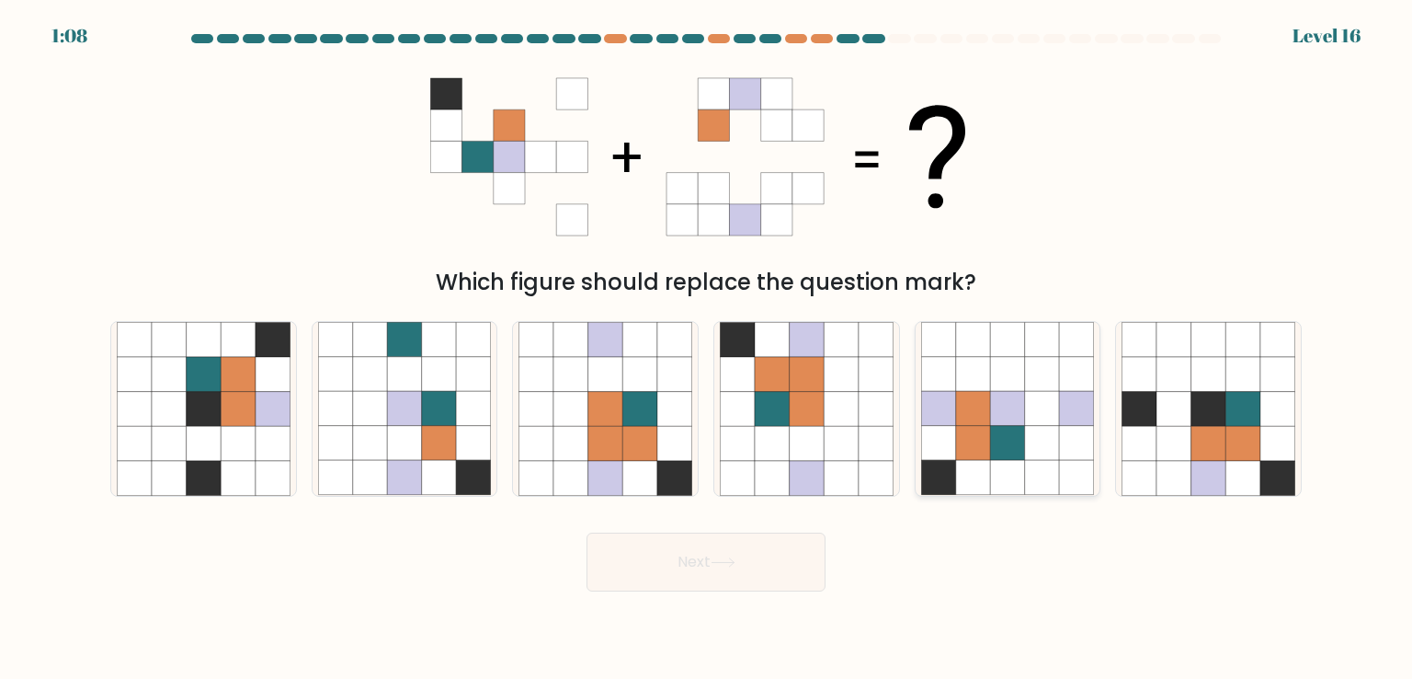
click at [978, 416] on icon at bounding box center [973, 409] width 35 height 35
click at [707, 348] on input "e." at bounding box center [706, 343] width 1 height 9
radio input "true"
click at [719, 573] on button "Next" at bounding box center [706, 561] width 239 height 59
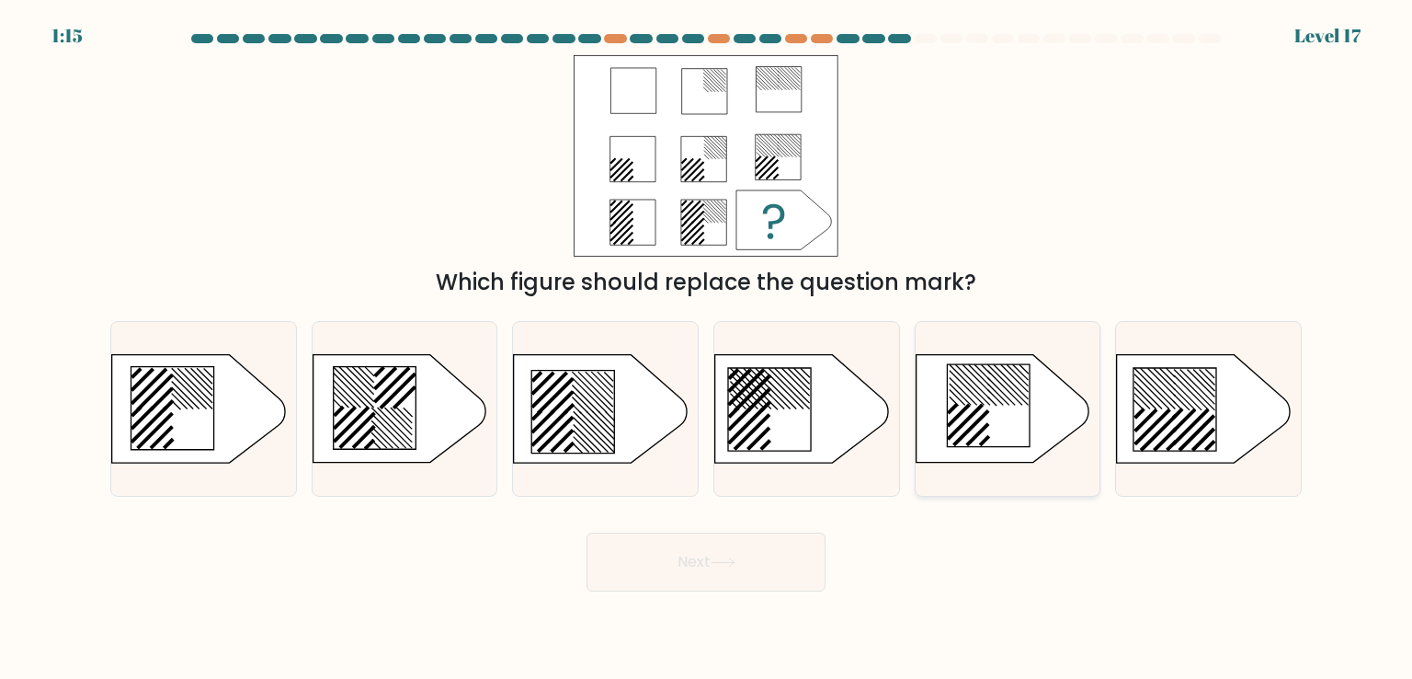
click at [962, 376] on icon at bounding box center [988, 405] width 83 height 83
click at [707, 348] on input "e." at bounding box center [706, 343] width 1 height 9
radio input "true"
click at [691, 538] on button "Next" at bounding box center [706, 561] width 239 height 59
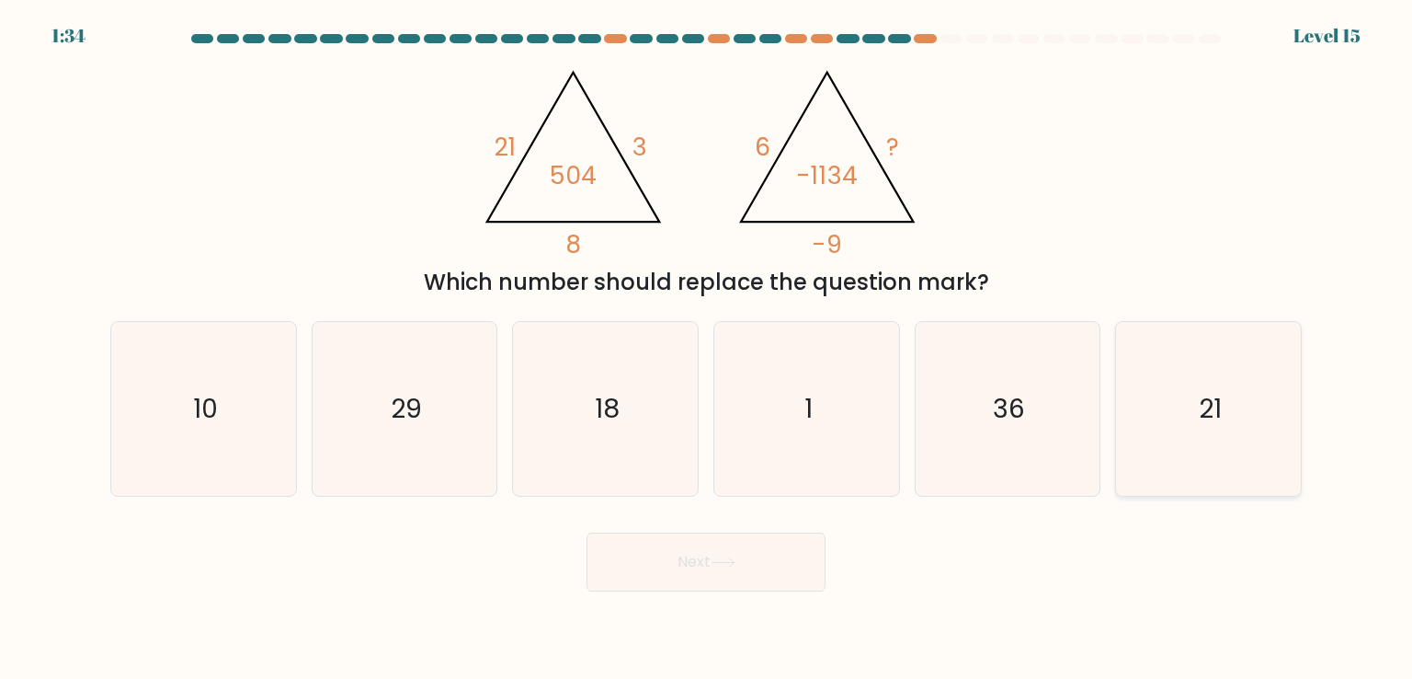
click at [1199, 398] on text "21" at bounding box center [1210, 408] width 23 height 37
click at [707, 348] on input "f. 21" at bounding box center [706, 343] width 1 height 9
radio input "true"
click at [773, 567] on button "Next" at bounding box center [706, 561] width 239 height 59
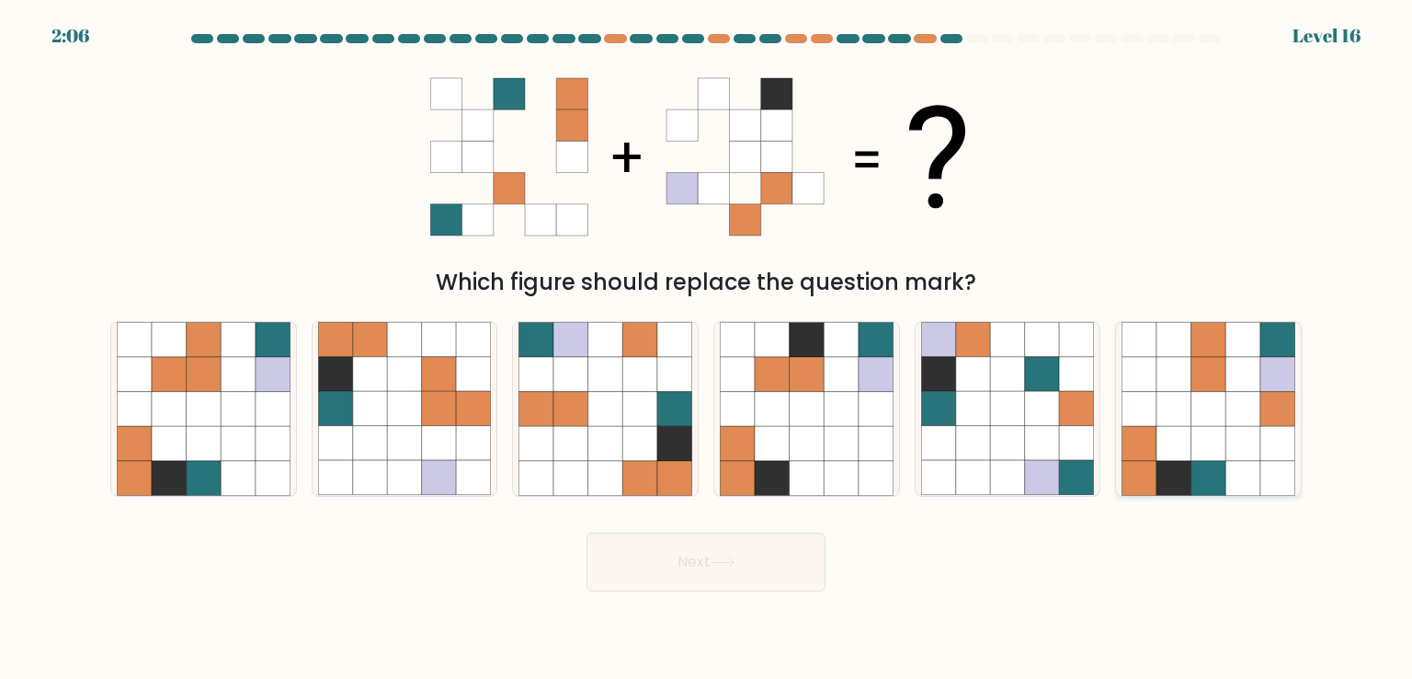
click at [1193, 464] on icon at bounding box center [1209, 478] width 35 height 35
click at [707, 348] on input "f." at bounding box center [706, 343] width 1 height 9
radio input "true"
click at [750, 567] on button "Next" at bounding box center [706, 561] width 239 height 59
